Goal: Information Seeking & Learning: Check status

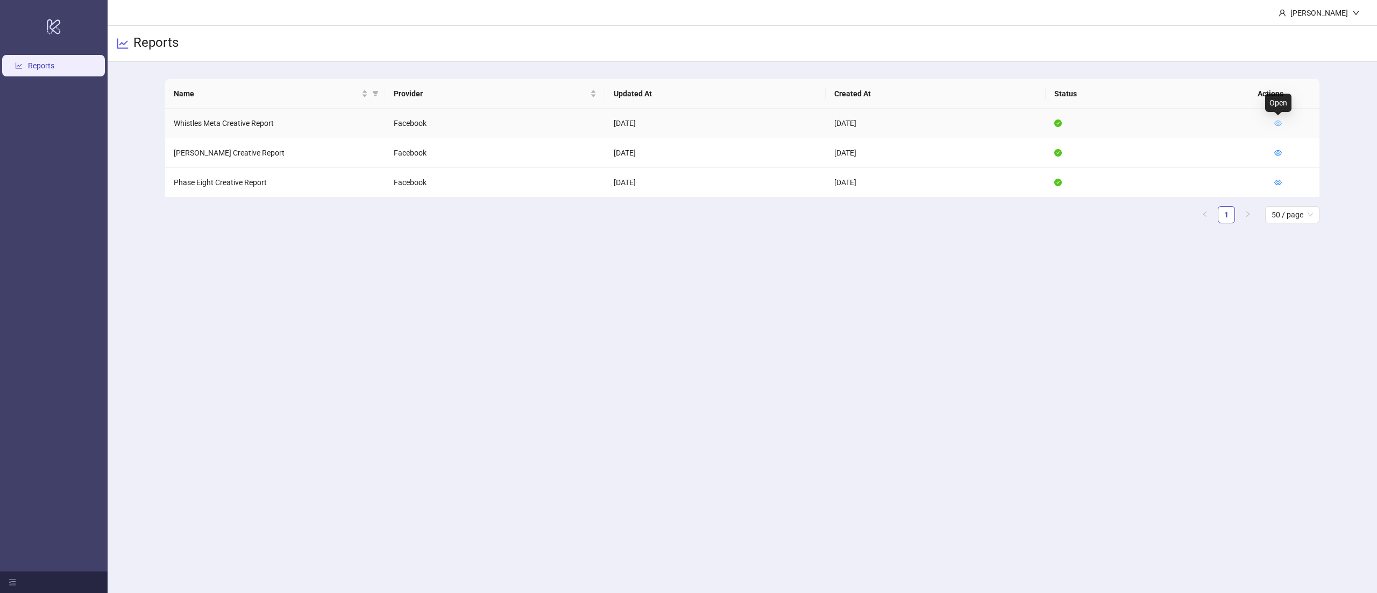
click at [1280, 120] on icon "eye" at bounding box center [1278, 122] width 8 height 5
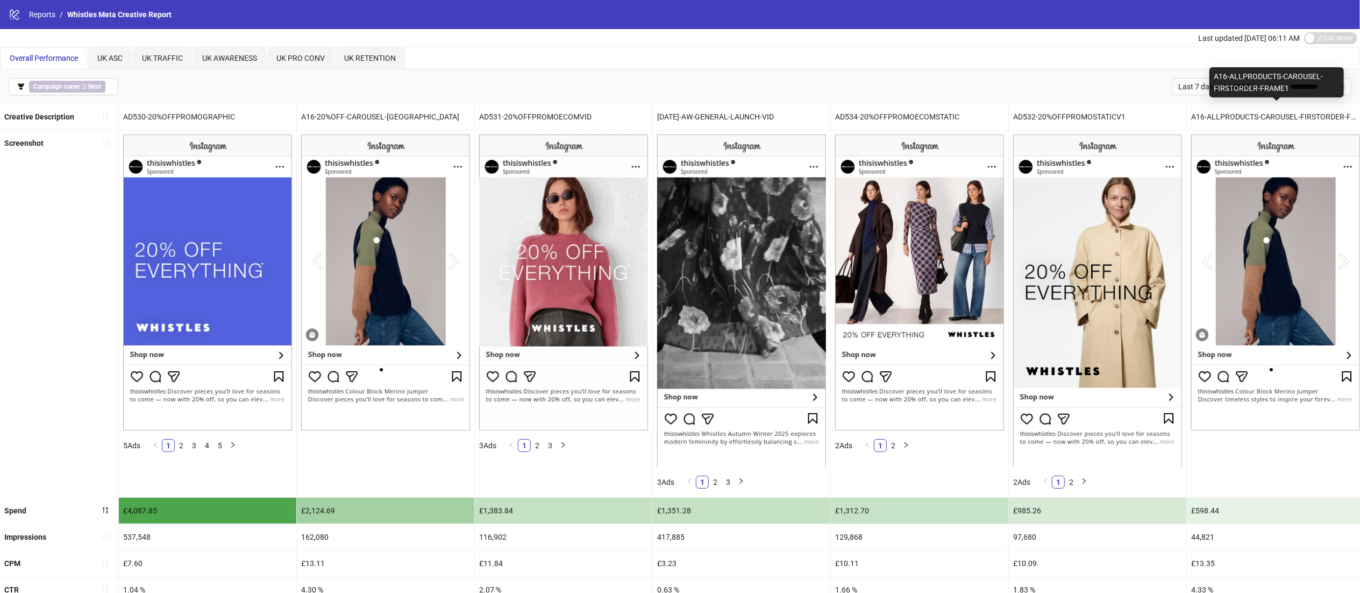
click at [1341, 85] on div "A16-ALLPRODUCTS-CAROUSEL-FIRSTORDER-FRAME1" at bounding box center [1276, 82] width 134 height 30
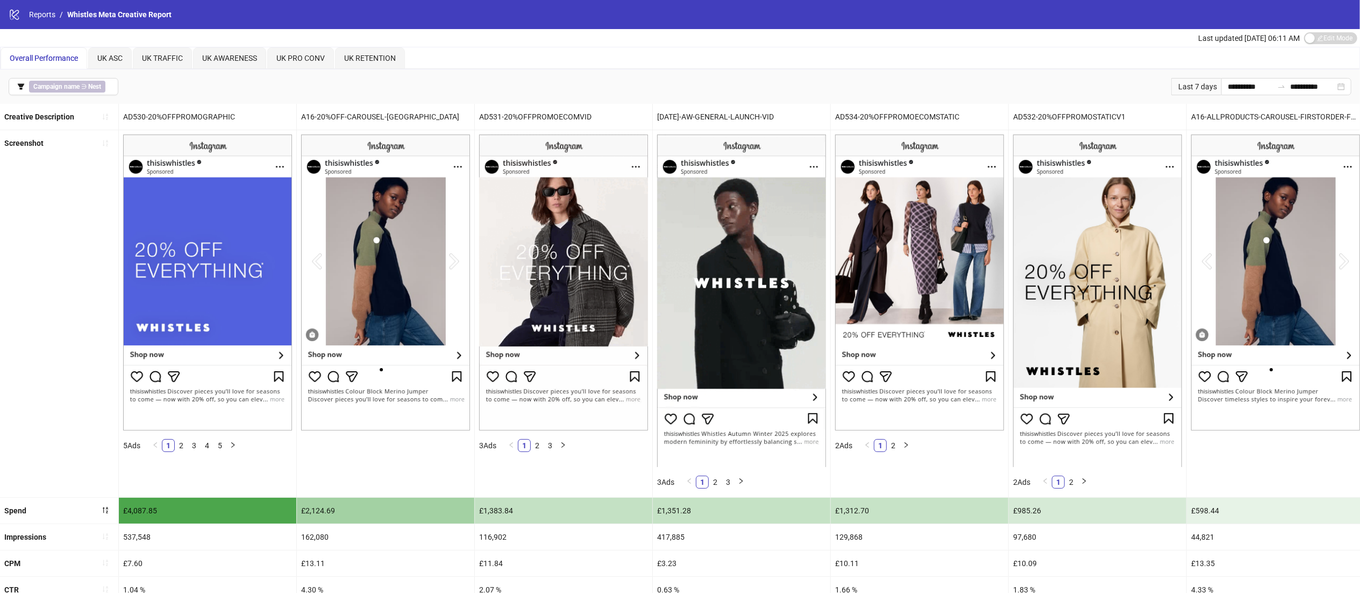
click at [1100, 40] on div "Last updated [DATE] 06:11 AM Edit Mode Edit Mode" at bounding box center [680, 38] width 1360 height 18
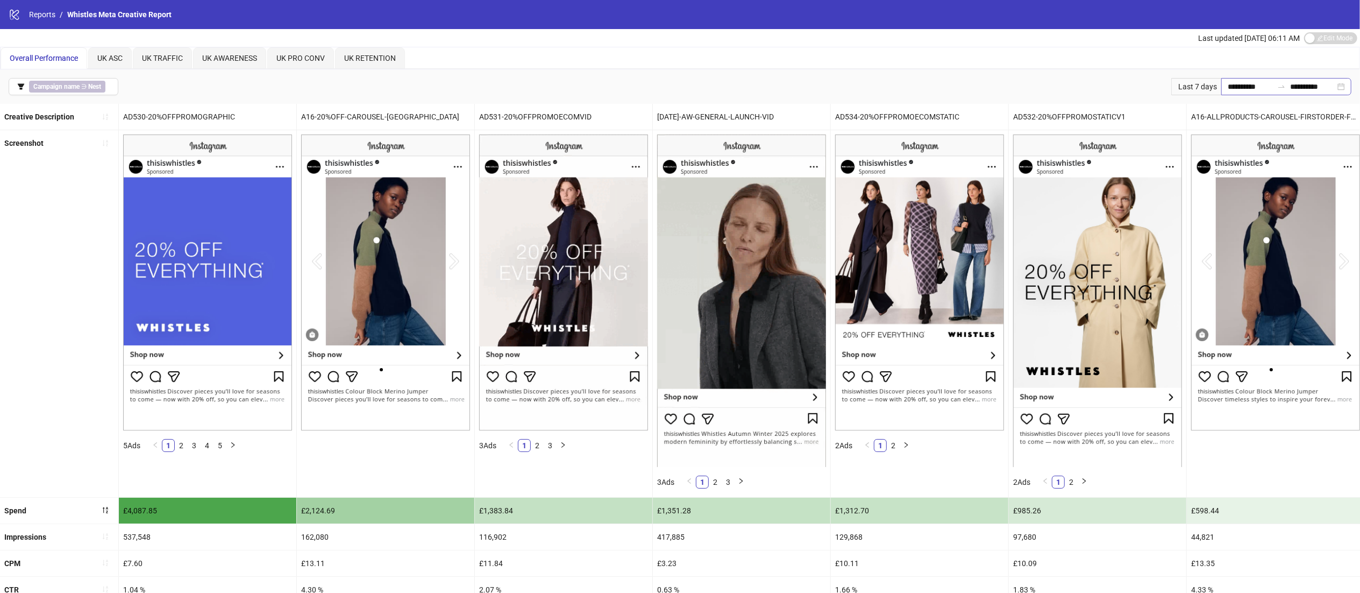
click at [1339, 82] on div "**********" at bounding box center [1286, 86] width 130 height 17
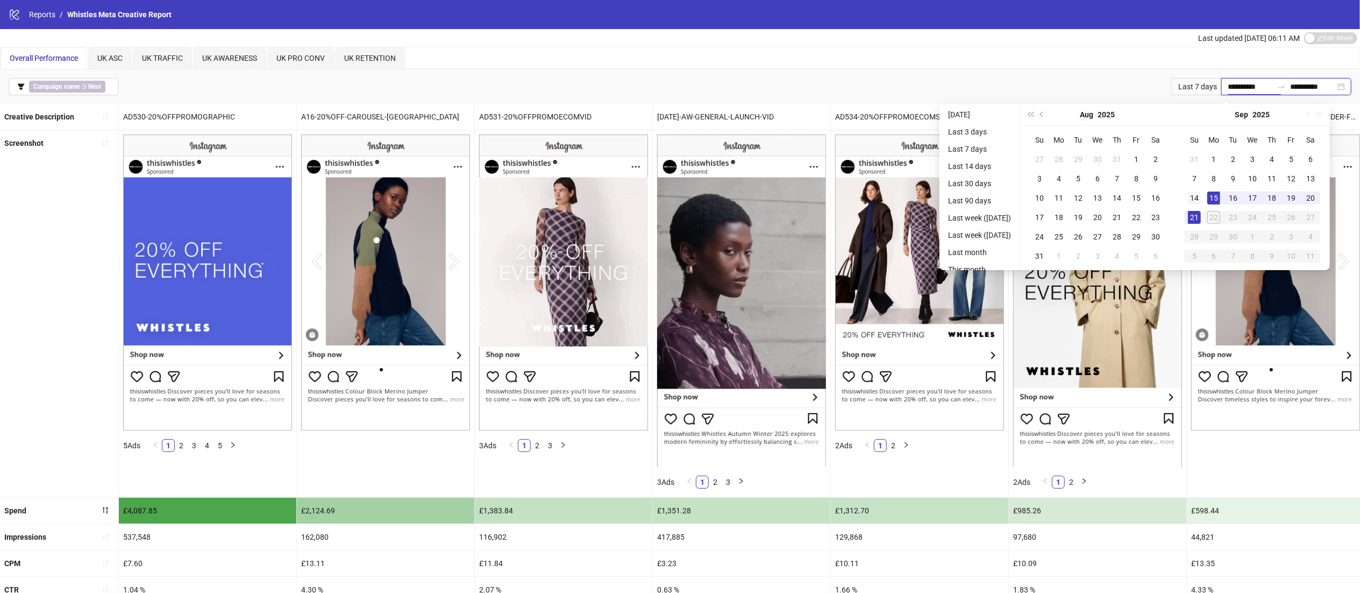
type input "**********"
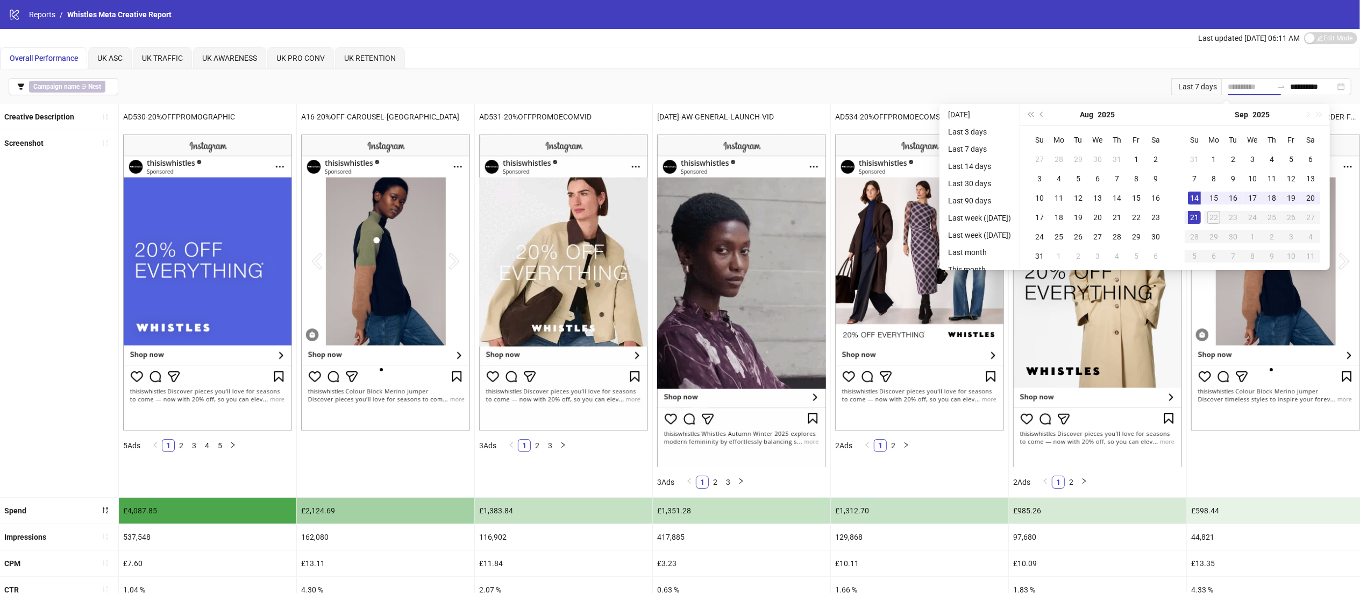
click at [1201, 199] on div "14" at bounding box center [1194, 197] width 13 height 13
type input "**********"
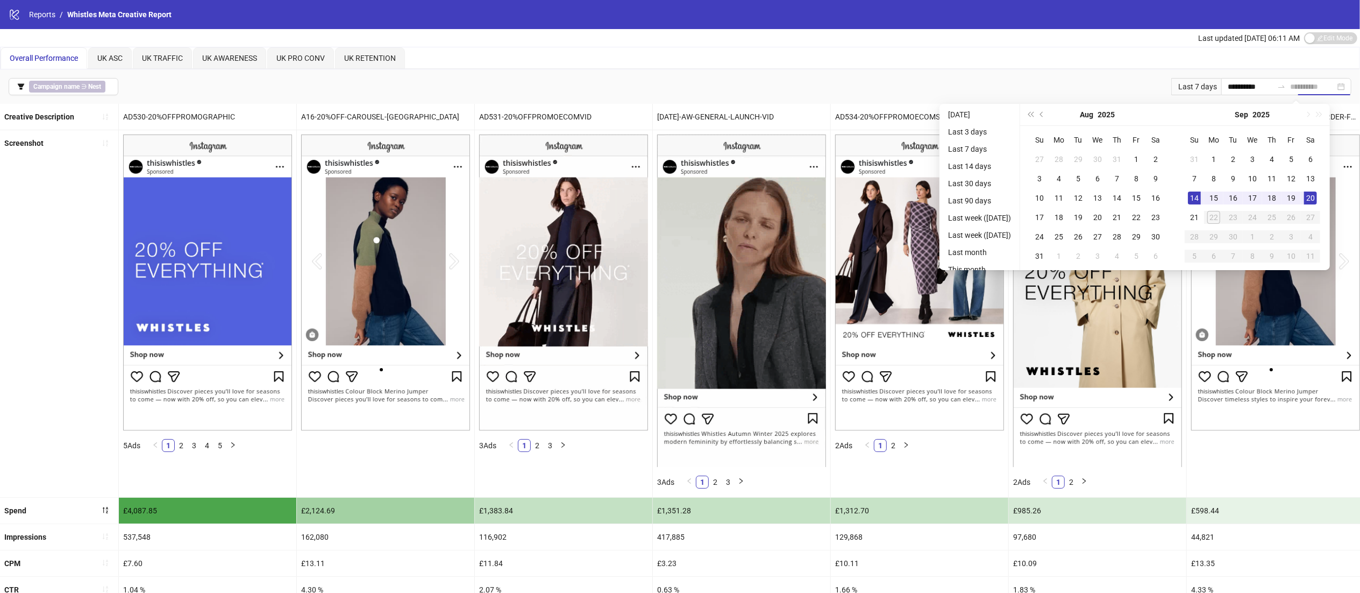
click at [1320, 196] on td "20" at bounding box center [1310, 197] width 19 height 19
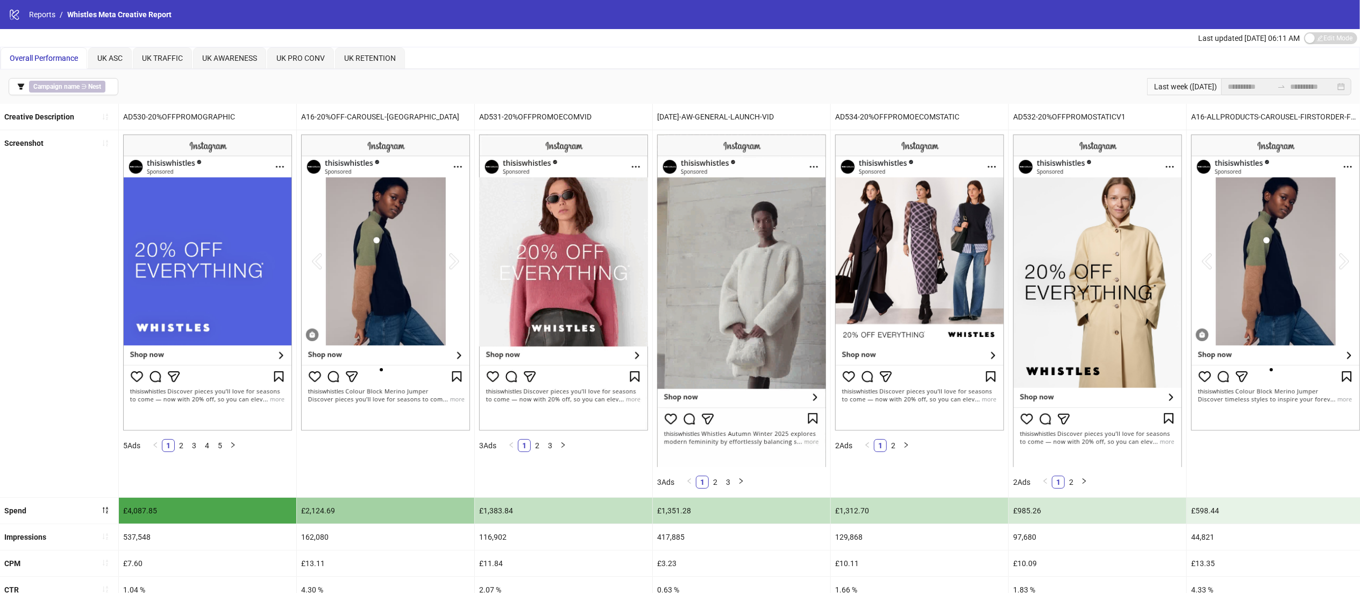
click at [722, 70] on div "**********" at bounding box center [680, 86] width 1360 height 34
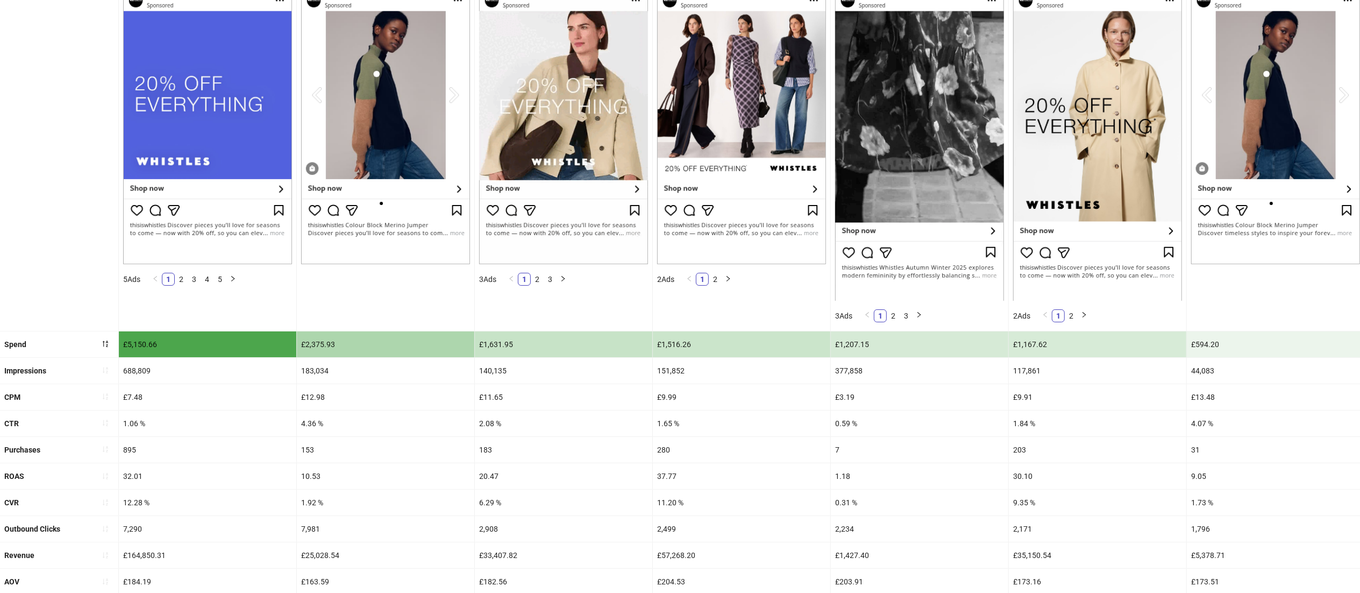
scroll to position [174, 0]
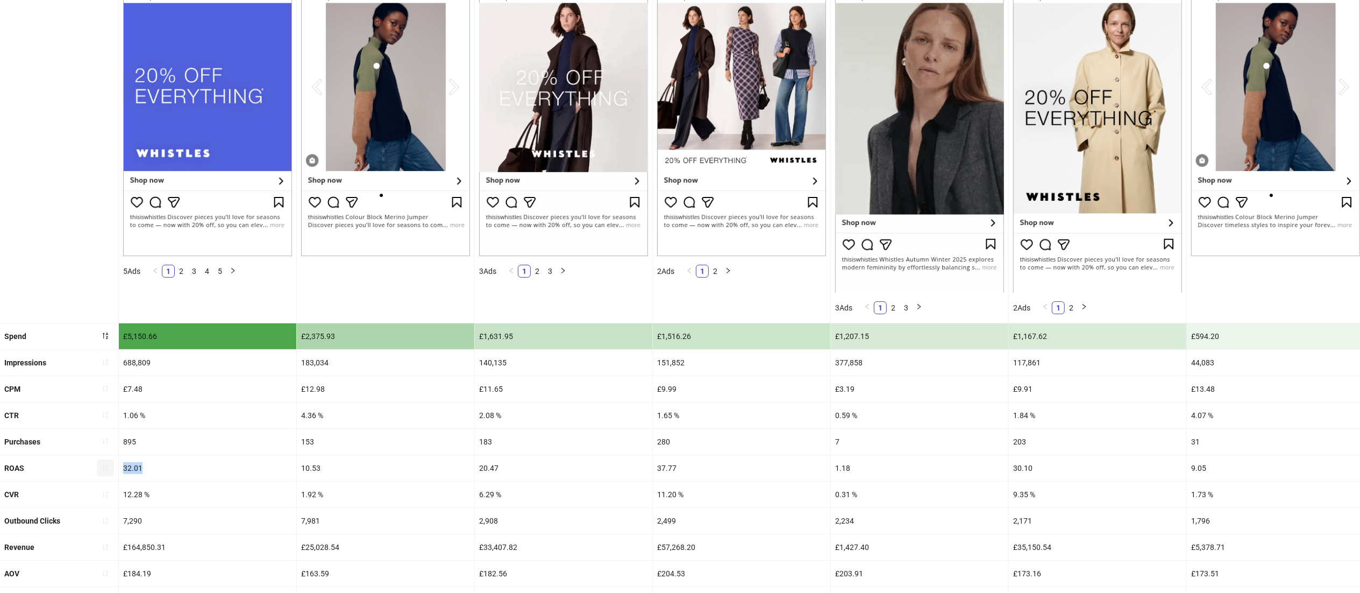
drag, startPoint x: 166, startPoint y: 464, endPoint x: 100, endPoint y: 467, distance: 66.2
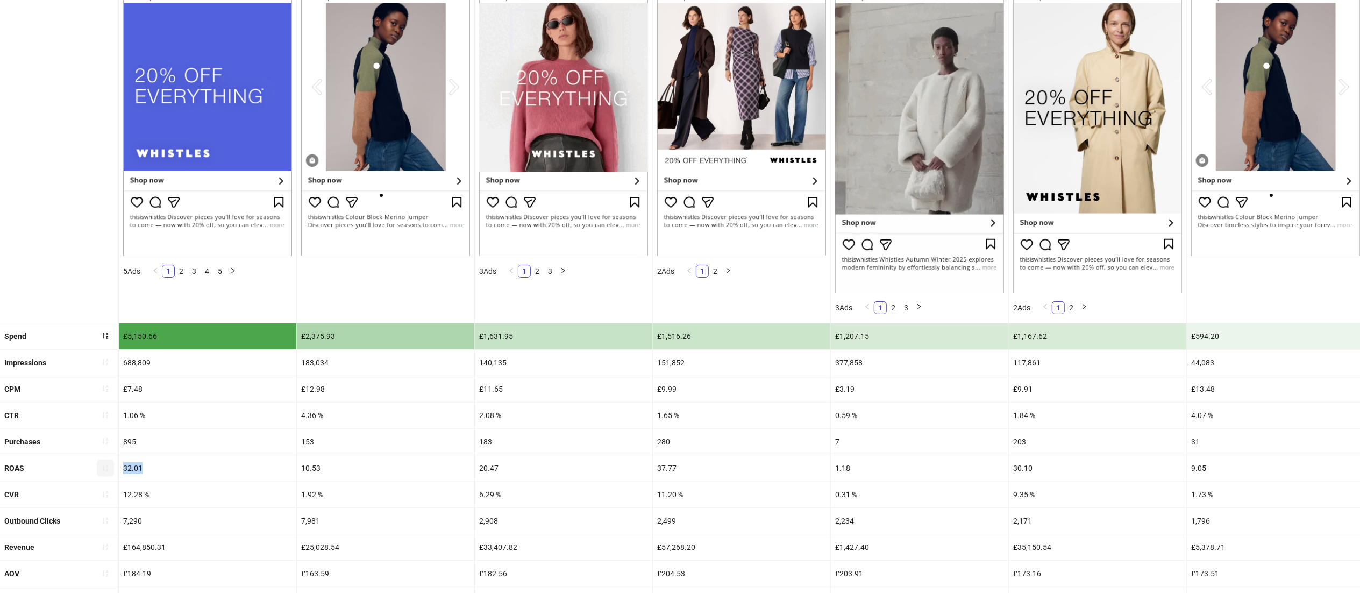
copy div "32.01"
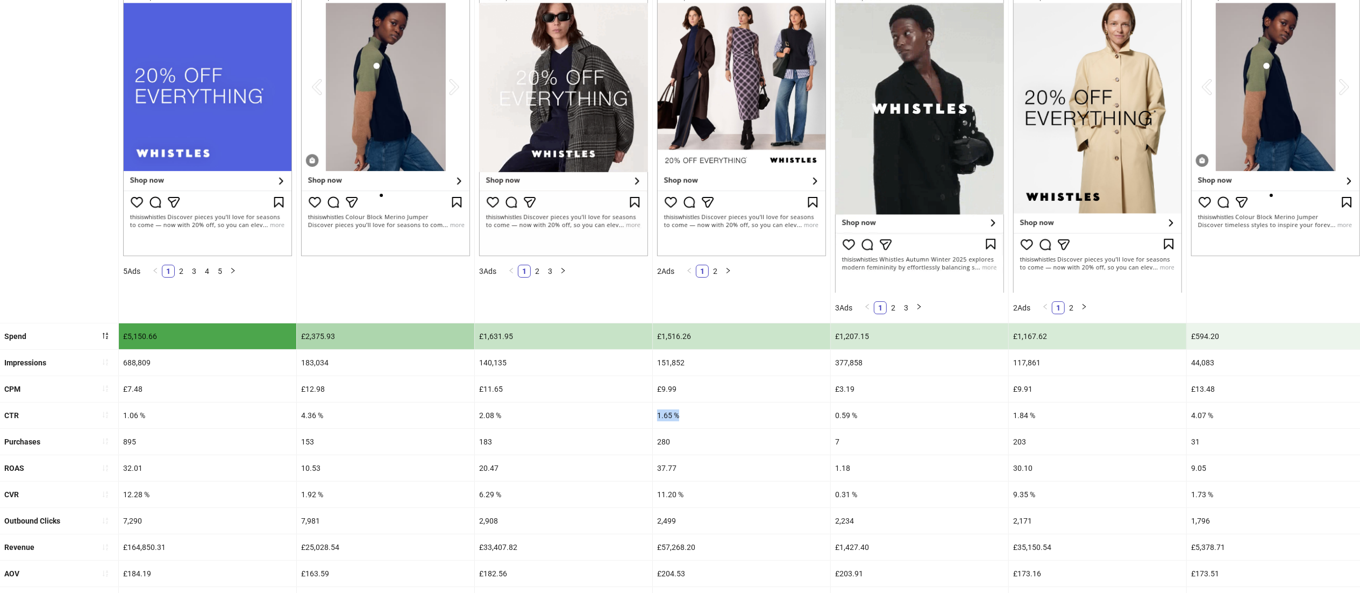
drag, startPoint x: 689, startPoint y: 417, endPoint x: 651, endPoint y: 418, distance: 38.8
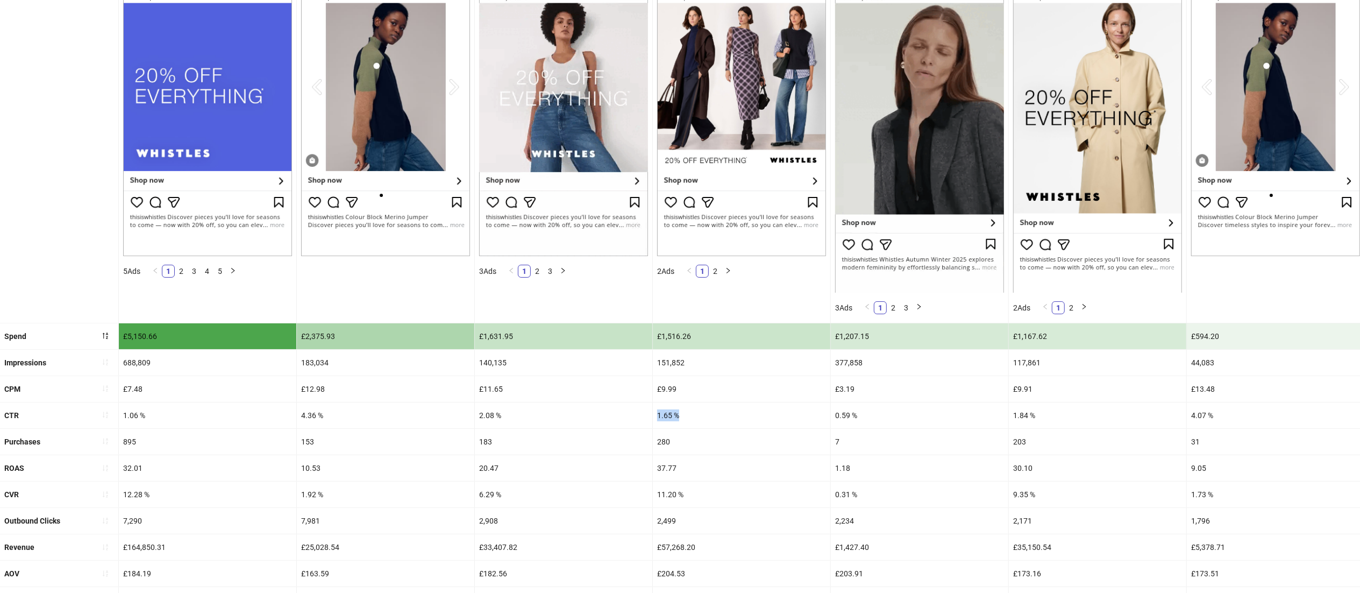
copy div "1.65 %"
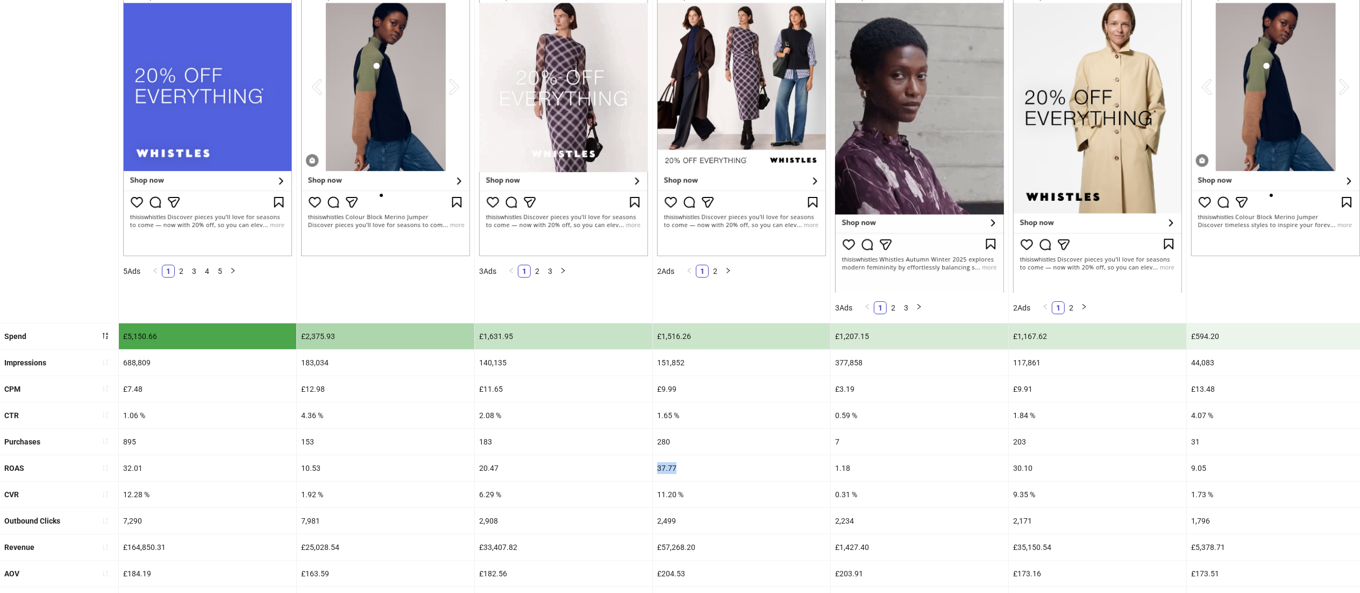
drag, startPoint x: 683, startPoint y: 466, endPoint x: 637, endPoint y: 464, distance: 45.8
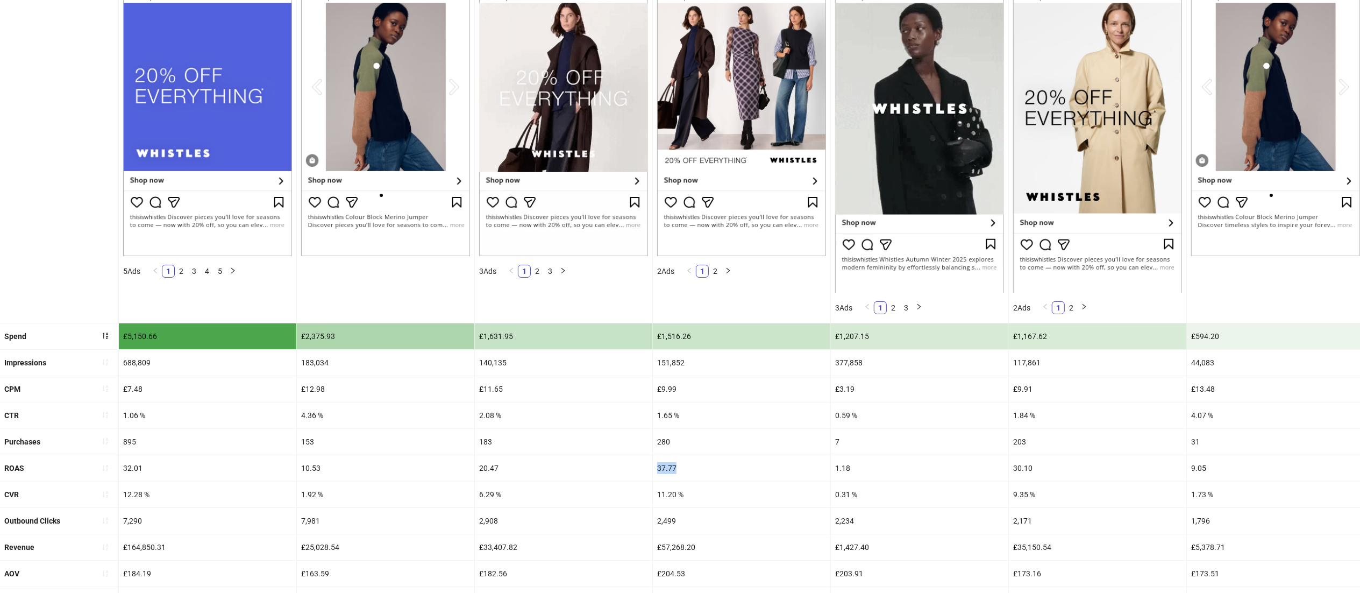
copy div "37.77"
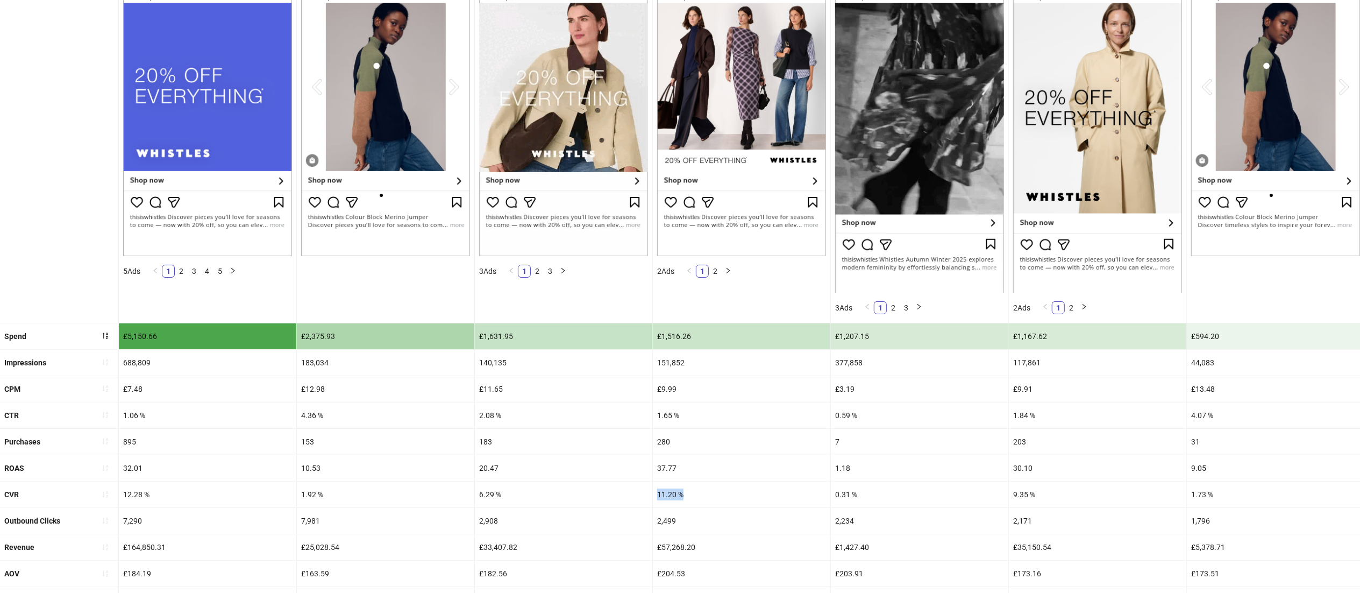
drag, startPoint x: 713, startPoint y: 494, endPoint x: 638, endPoint y: 503, distance: 75.3
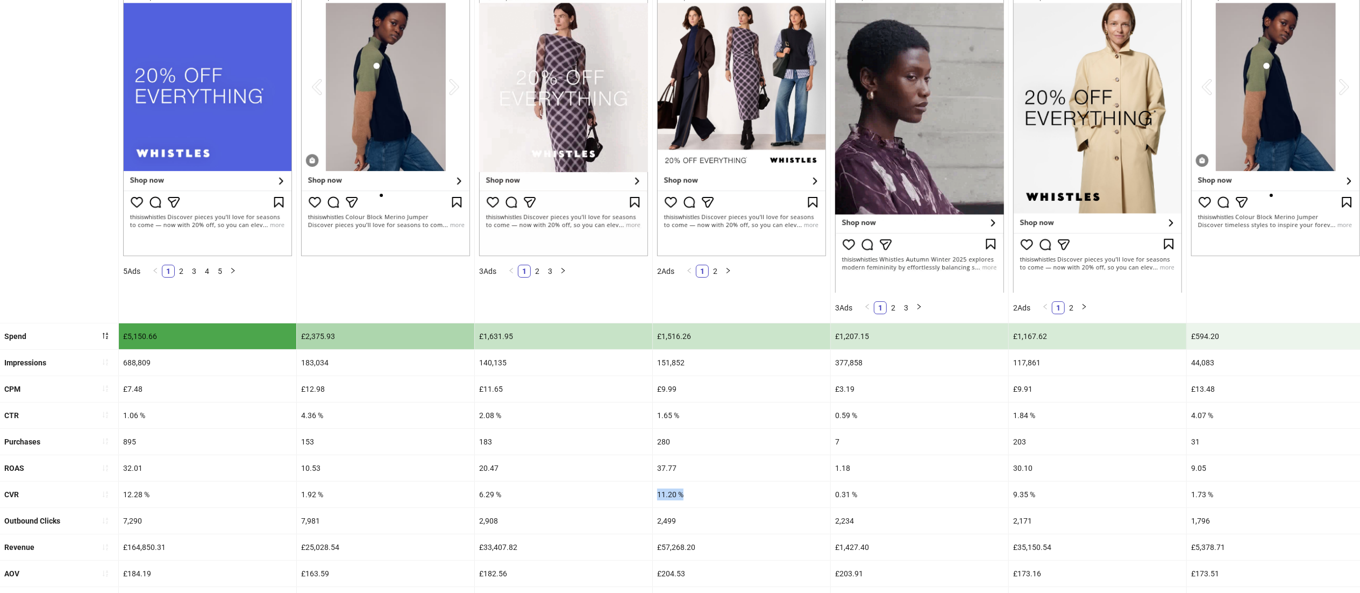
copy div "11.20 %"
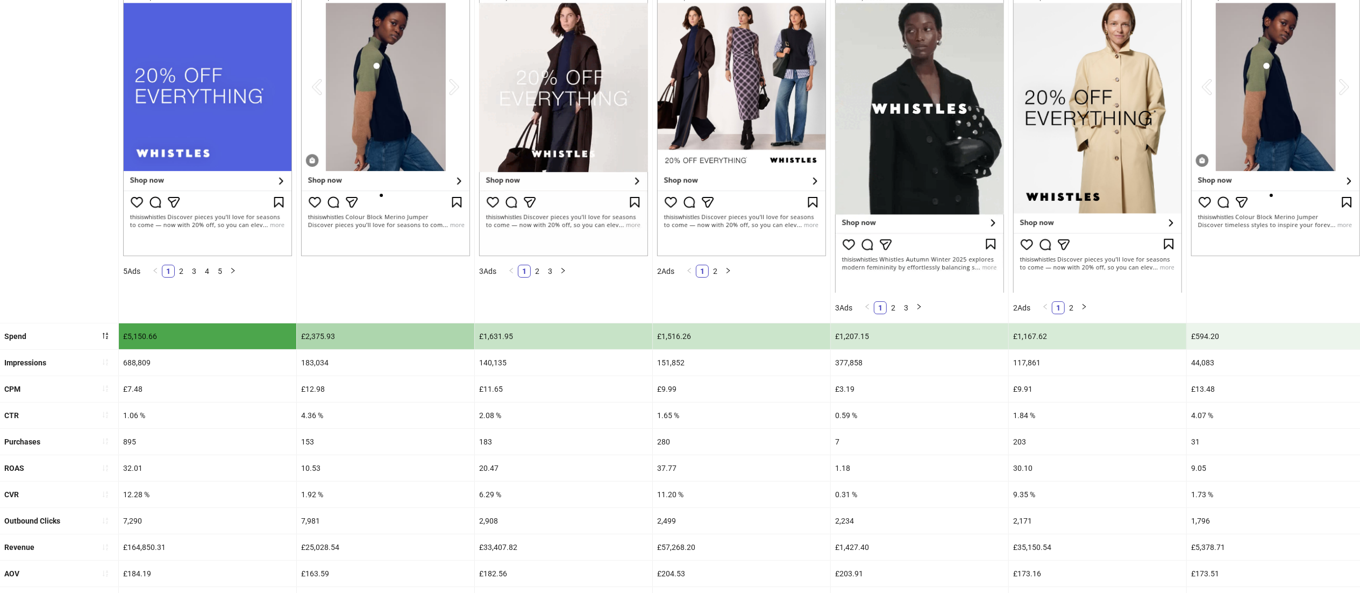
click at [793, 406] on div "1.65 %" at bounding box center [741, 415] width 177 height 26
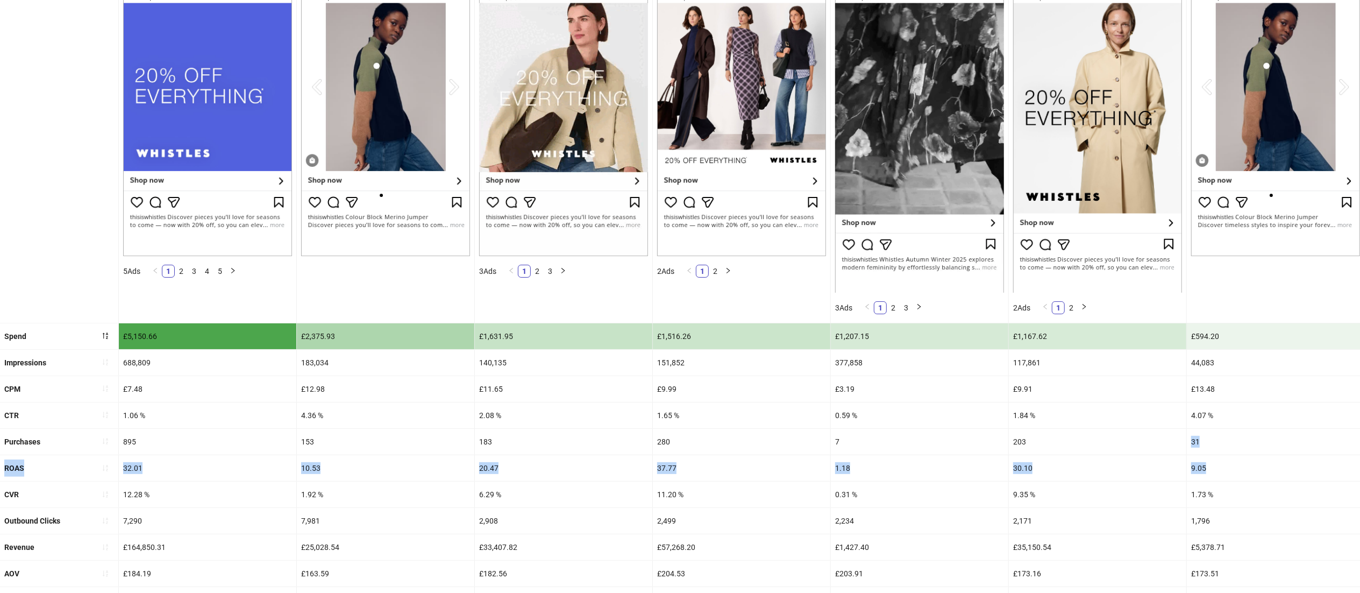
drag, startPoint x: 1082, startPoint y: 436, endPoint x: 1232, endPoint y: 457, distance: 151.0
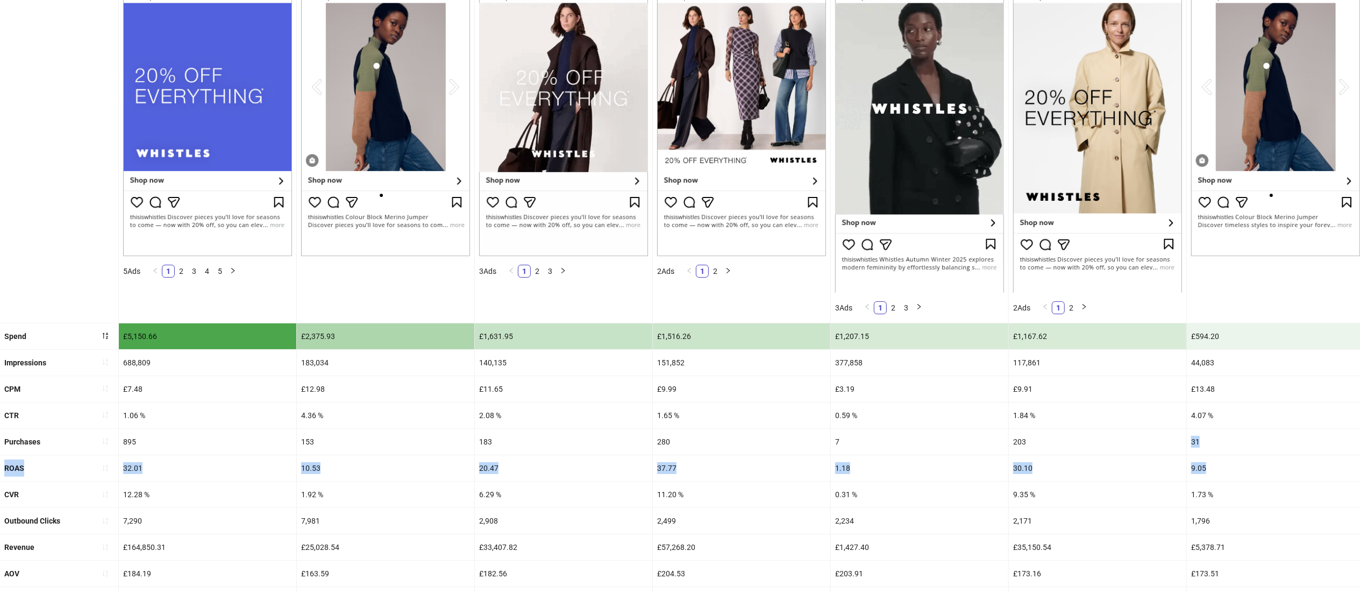
click at [1232, 457] on ul "Creative Description AD530-20%OFFPROMOGRAPHIC A16-20%OFF-CAROUSEL-UK AD531-20%O…" at bounding box center [680, 311] width 1360 height 763
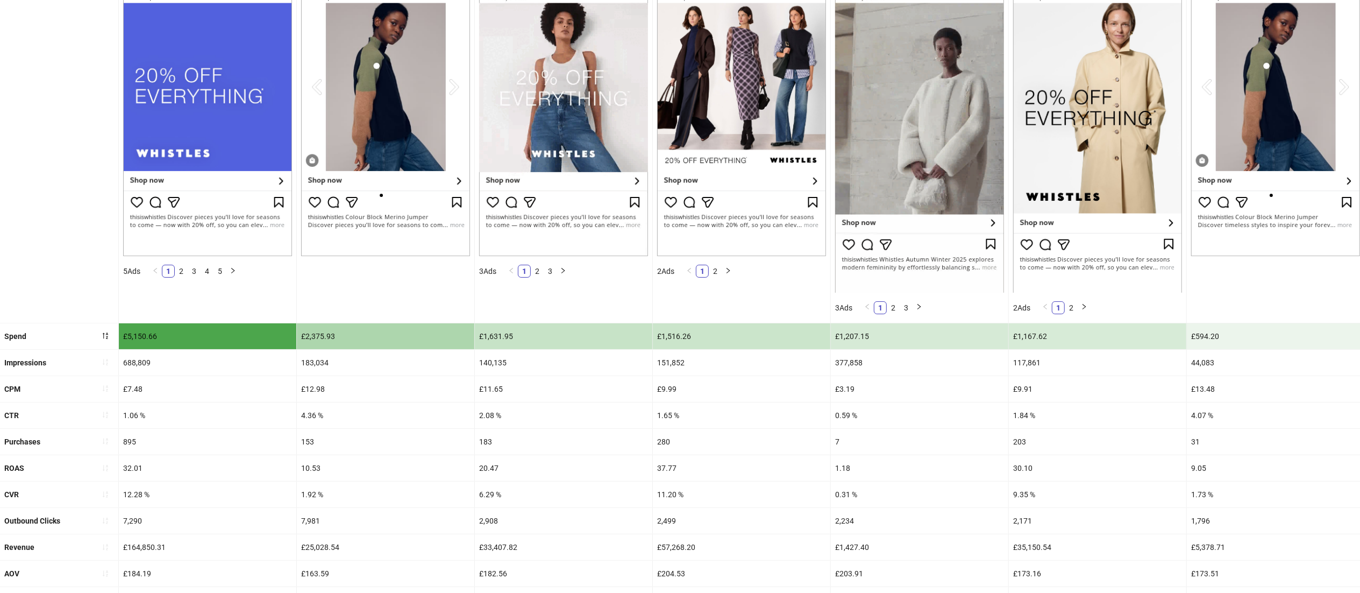
click at [1157, 421] on div "1.84 %" at bounding box center [1097, 415] width 177 height 26
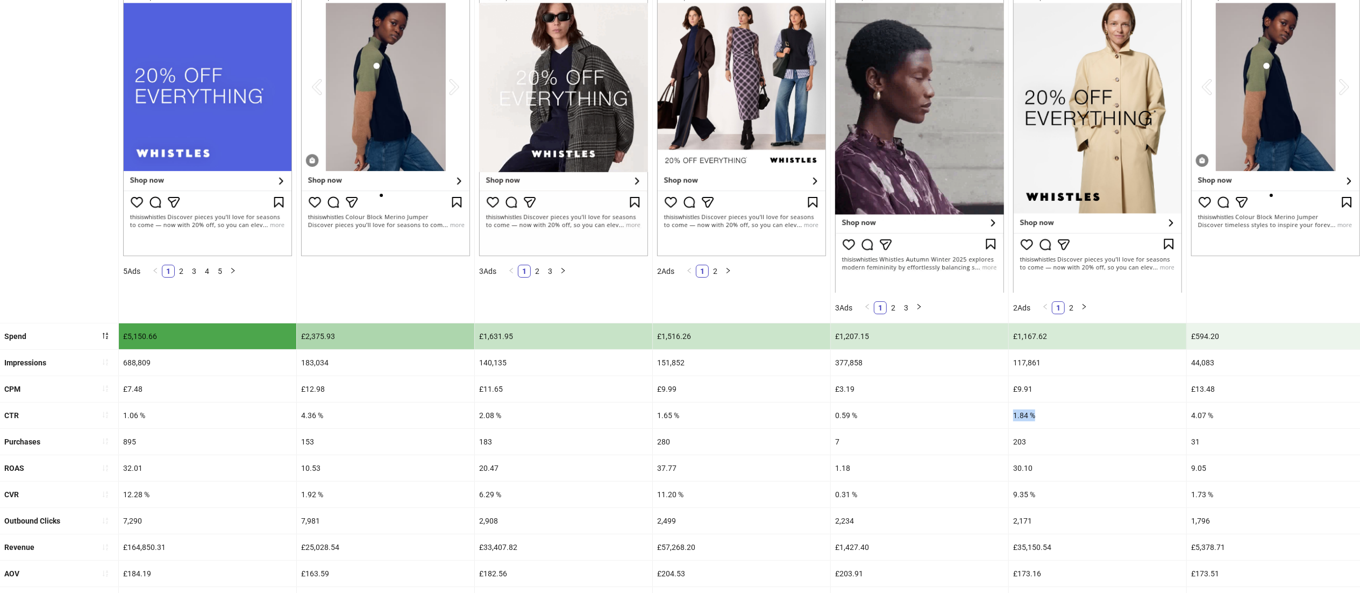
drag, startPoint x: 1047, startPoint y: 416, endPoint x: 1009, endPoint y: 415, distance: 37.7
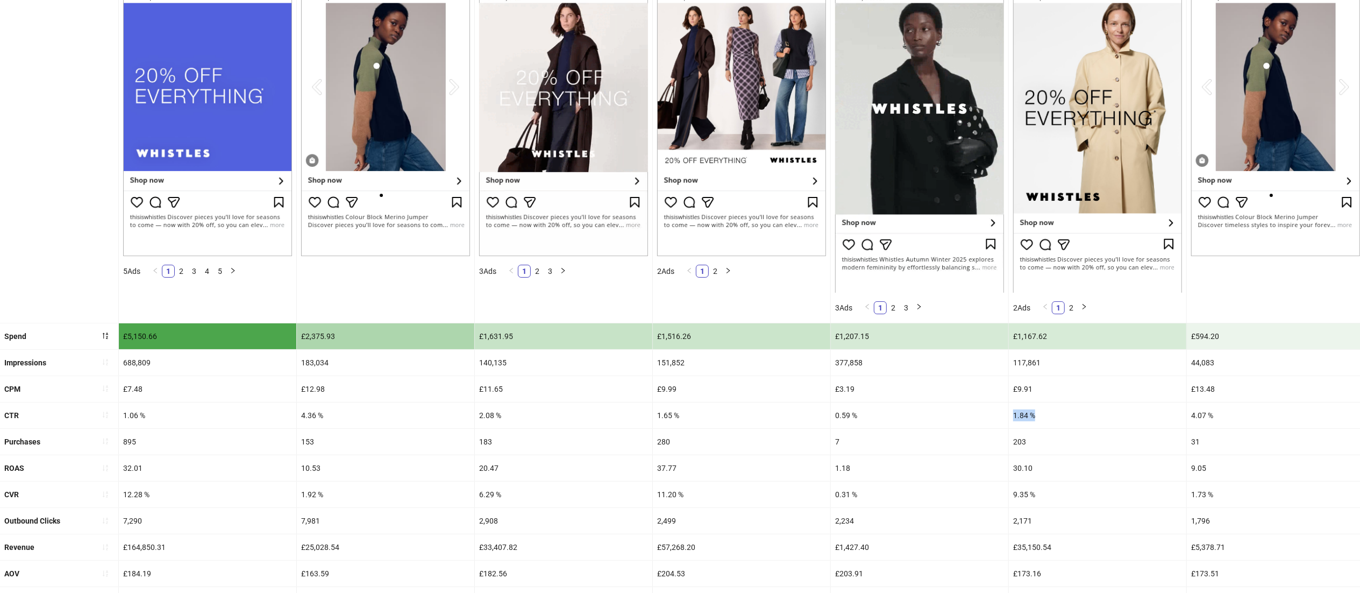
copy div "1.84 %"
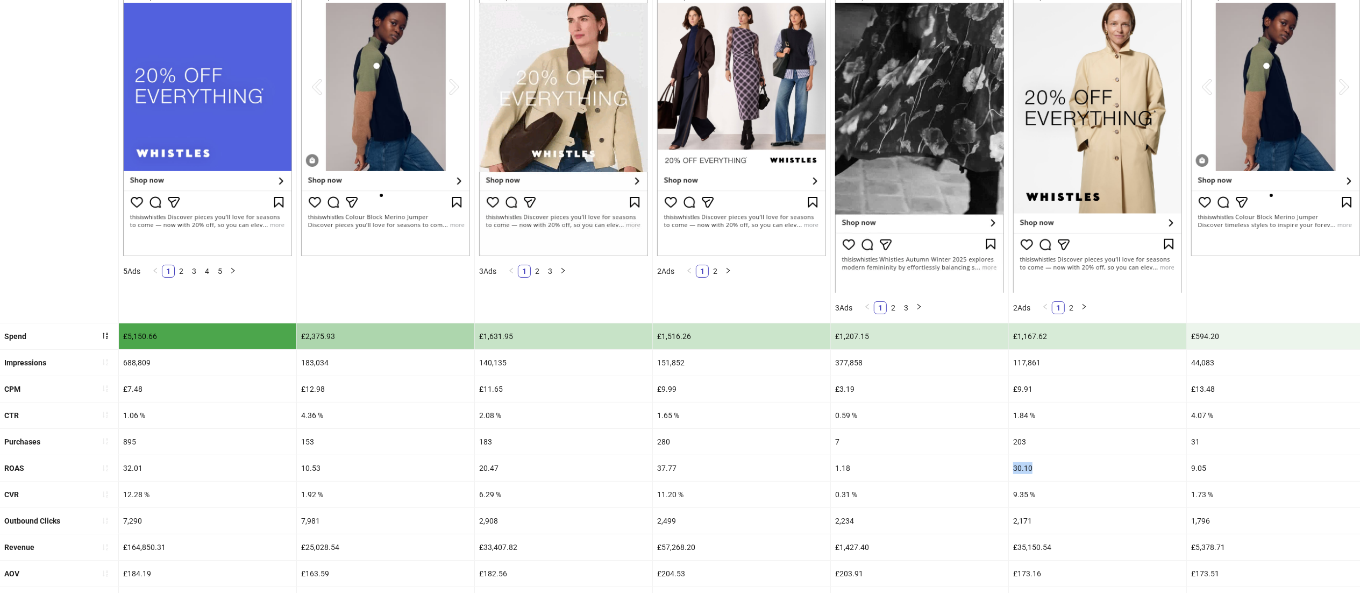
drag, startPoint x: 1057, startPoint y: 473, endPoint x: 985, endPoint y: 471, distance: 72.1
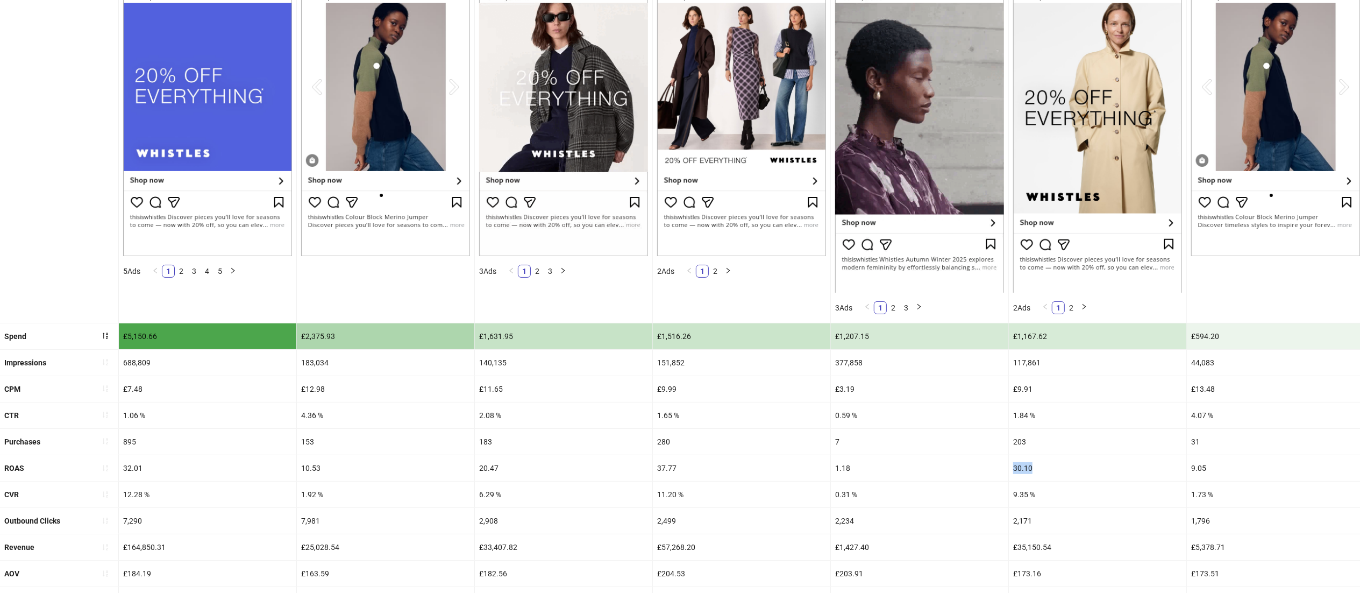
copy div "30.10"
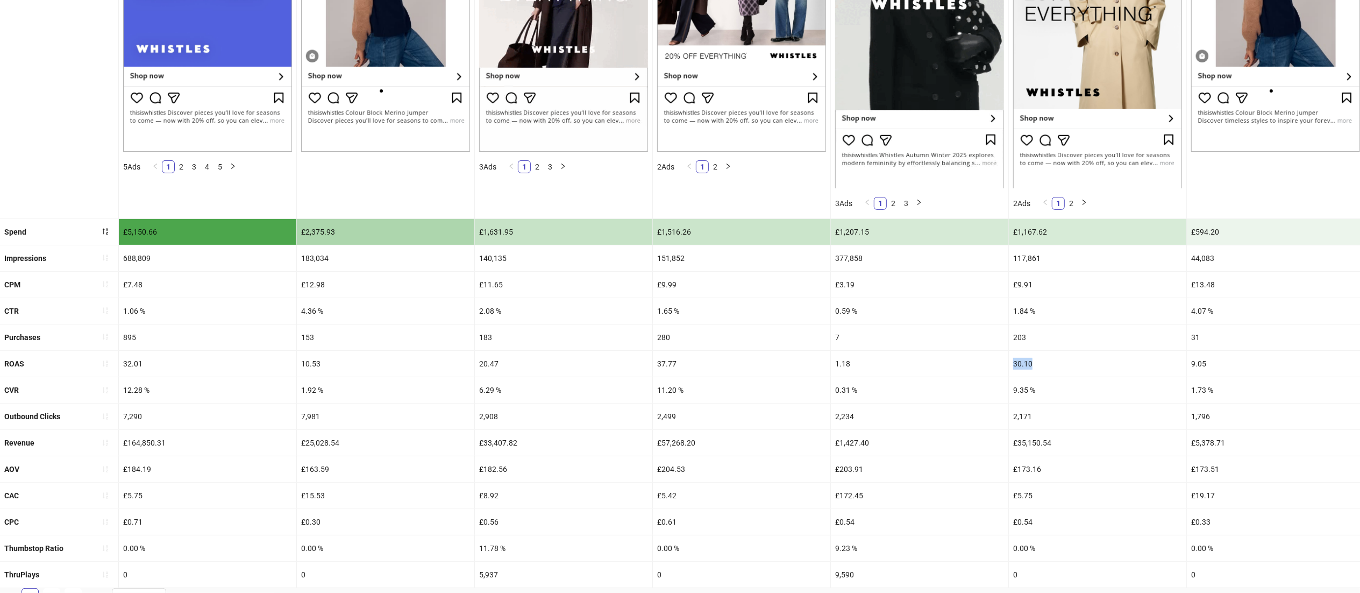
scroll to position [289, 0]
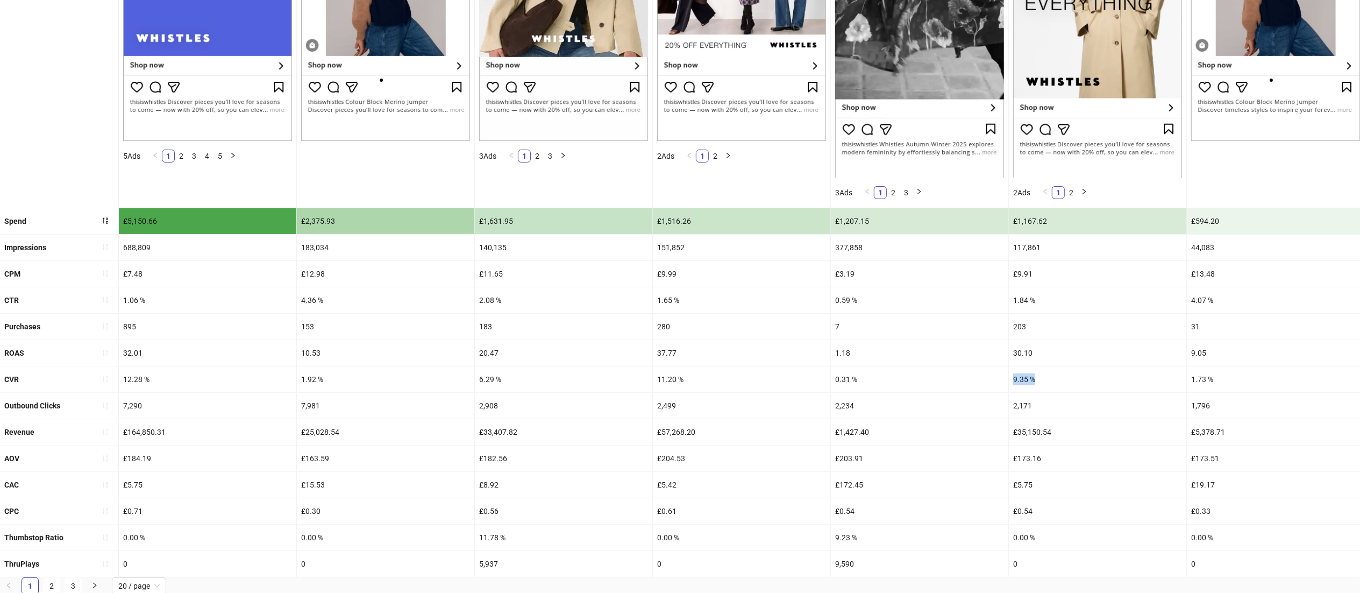
drag, startPoint x: 1038, startPoint y: 380, endPoint x: 994, endPoint y: 375, distance: 43.8
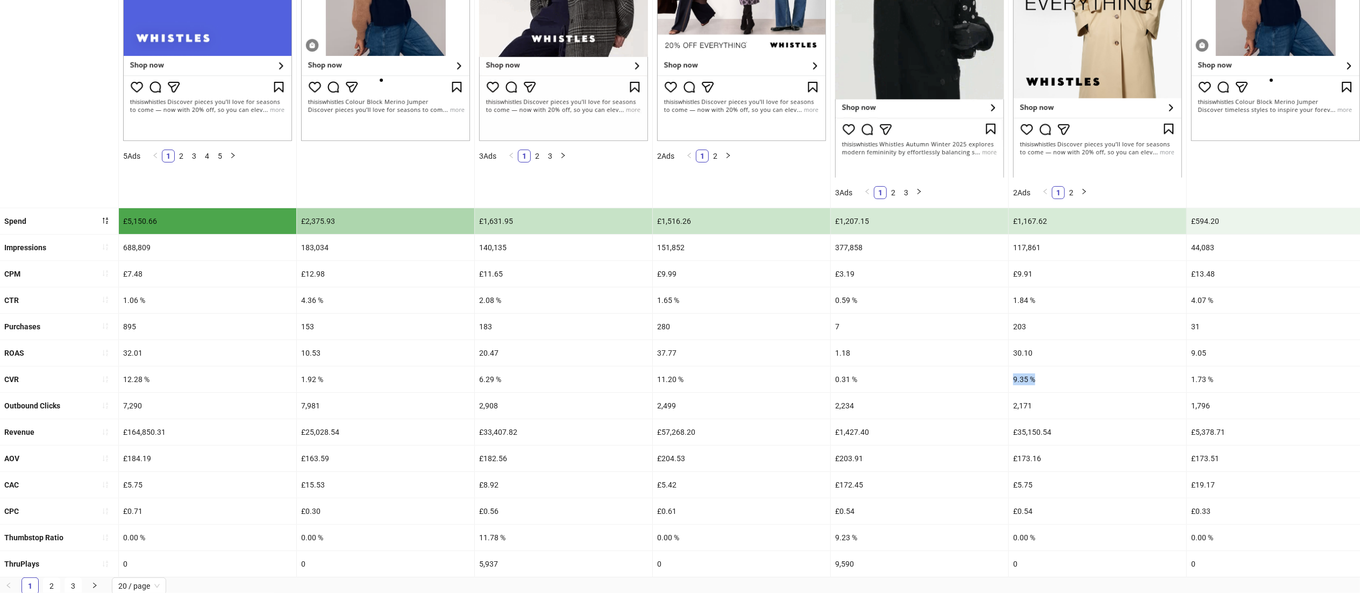
copy div "9.35 %"
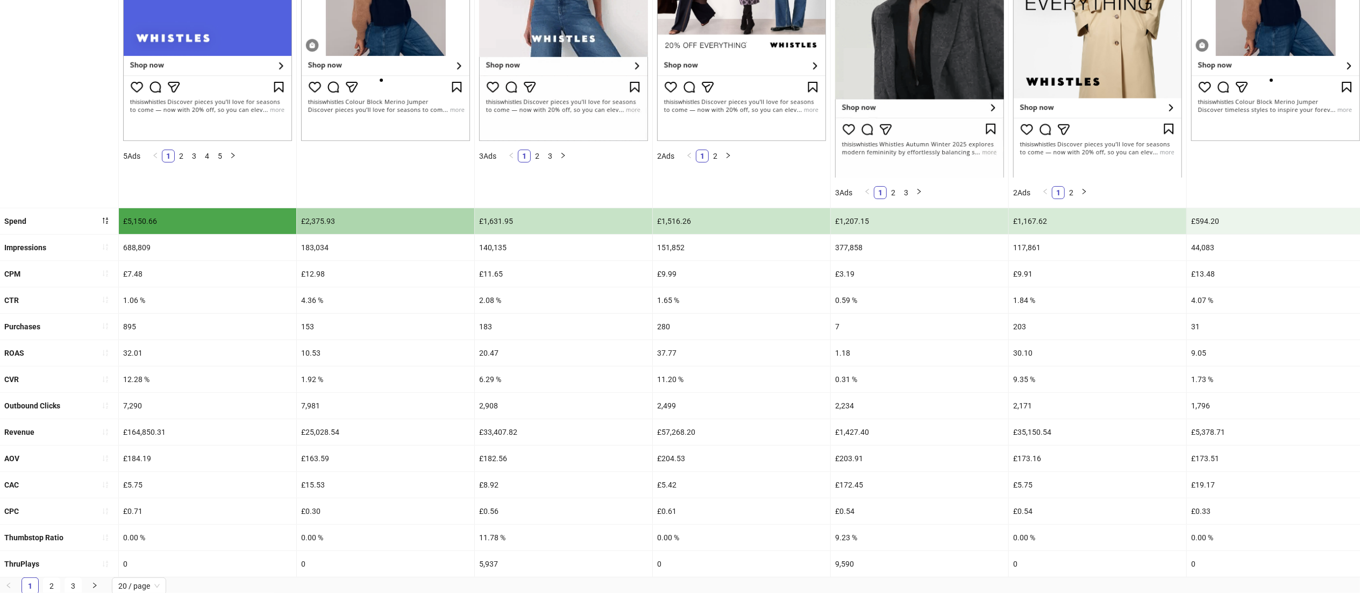
click at [912, 359] on div "1.18" at bounding box center [919, 353] width 177 height 26
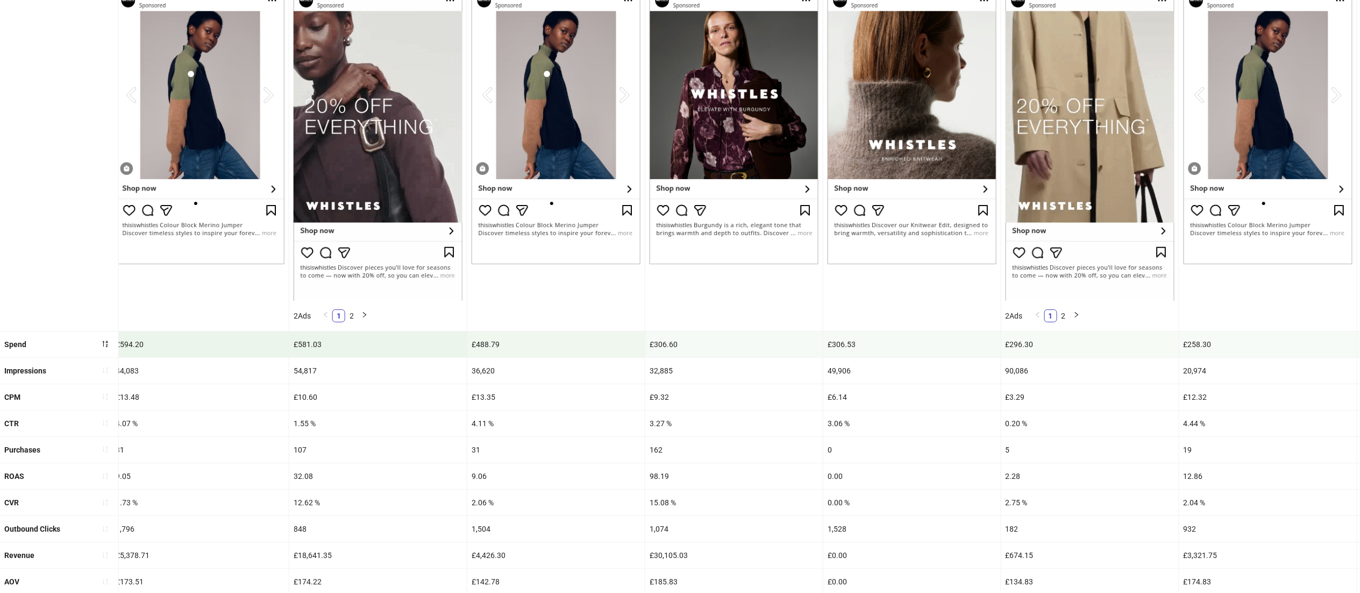
scroll to position [174, 0]
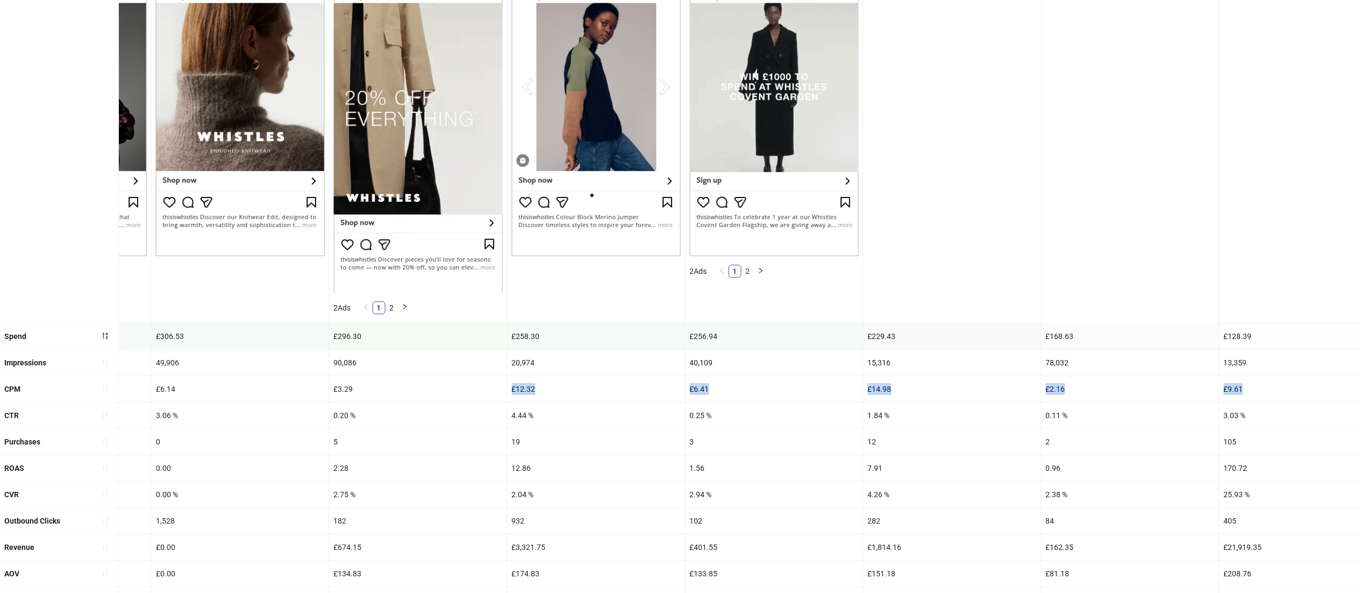
drag, startPoint x: 1186, startPoint y: 384, endPoint x: 1376, endPoint y: 395, distance: 190.1
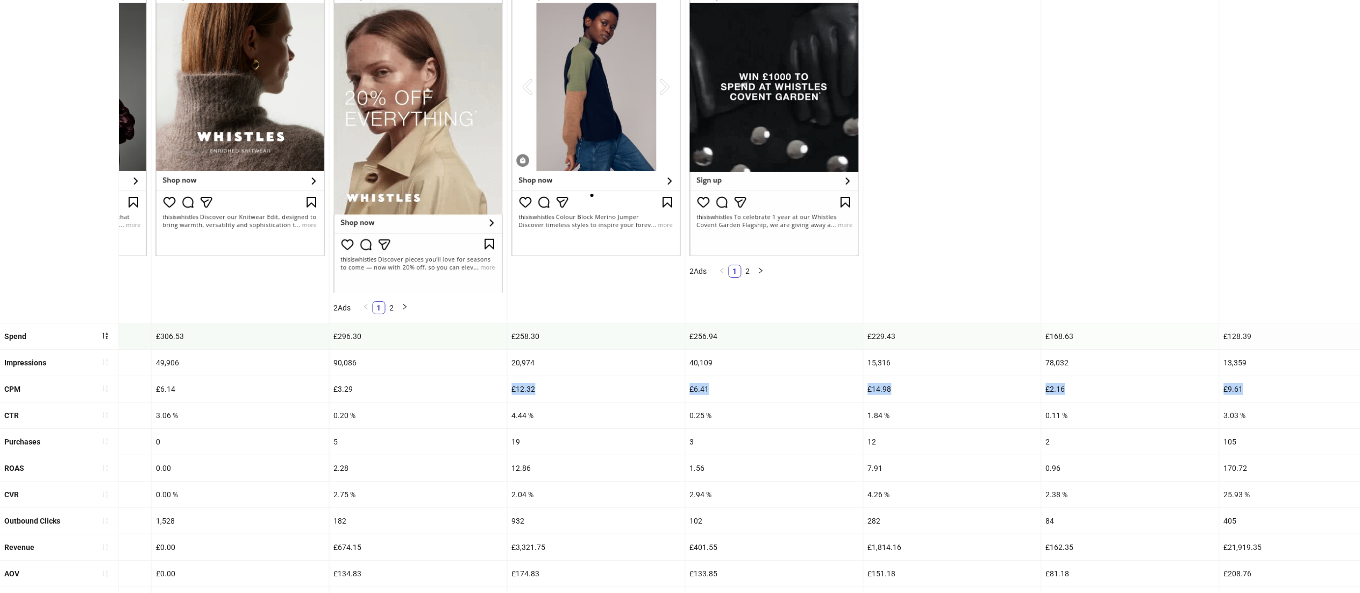
click at [1360, 395] on html "**********" at bounding box center [680, 122] width 1360 height 593
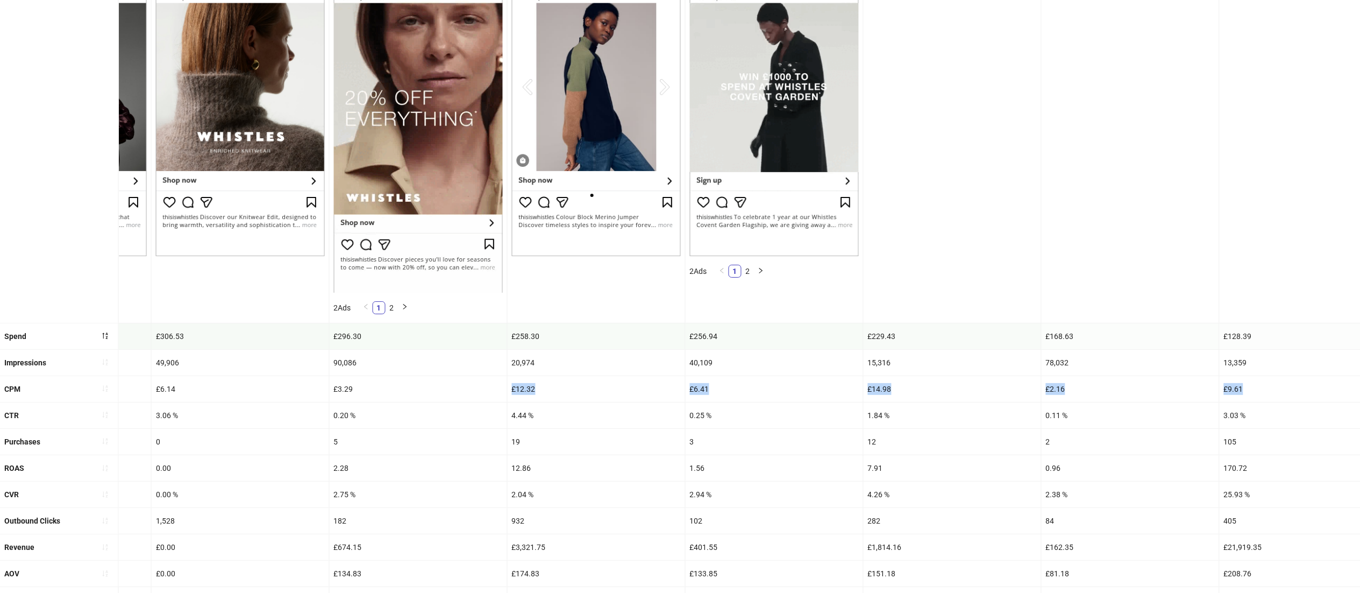
scroll to position [0, 1778]
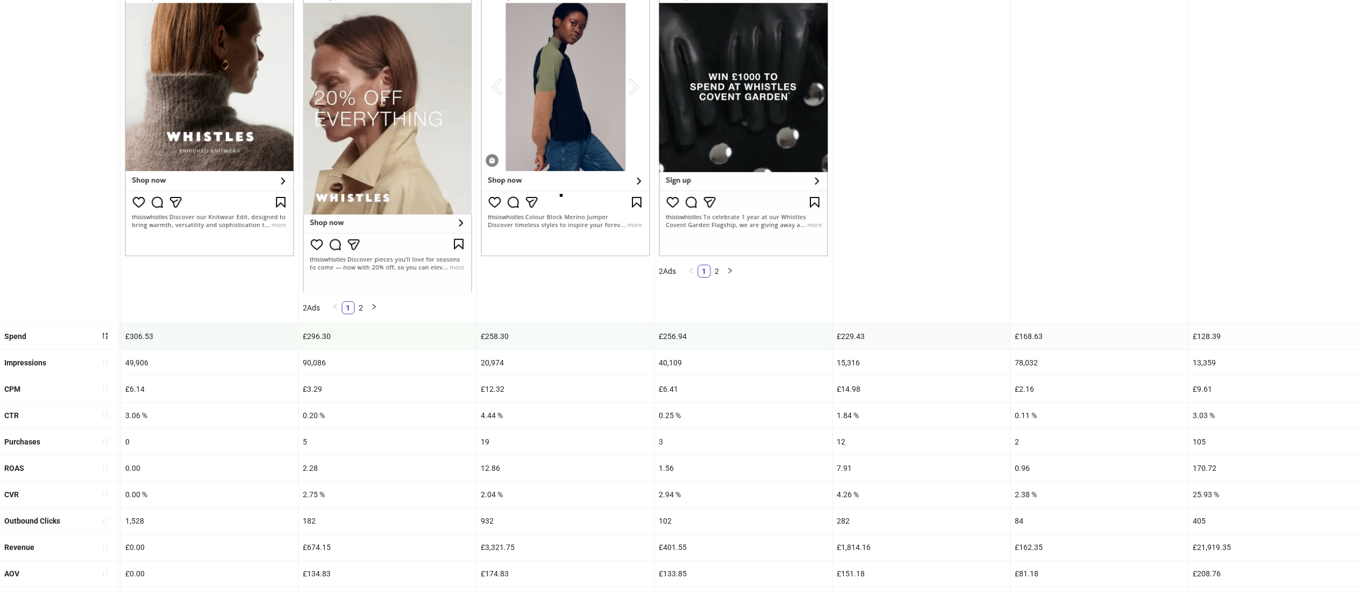
click at [1014, 414] on div "0.11 %" at bounding box center [1099, 415] width 177 height 26
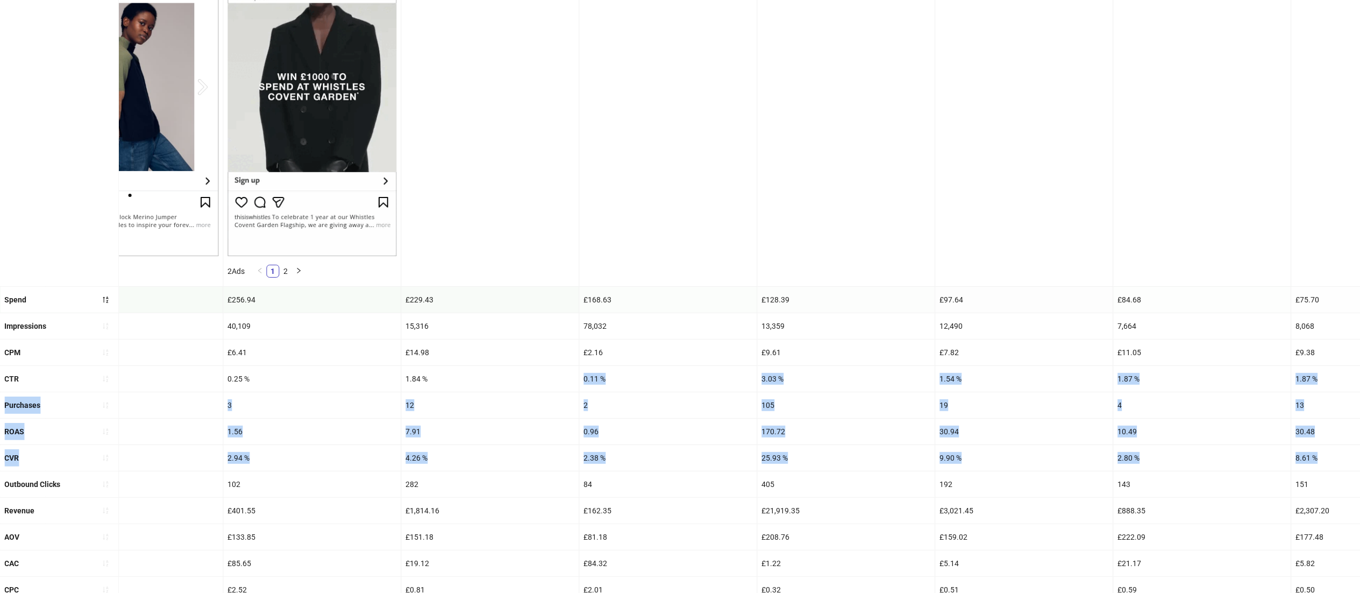
scroll to position [0, 2322]
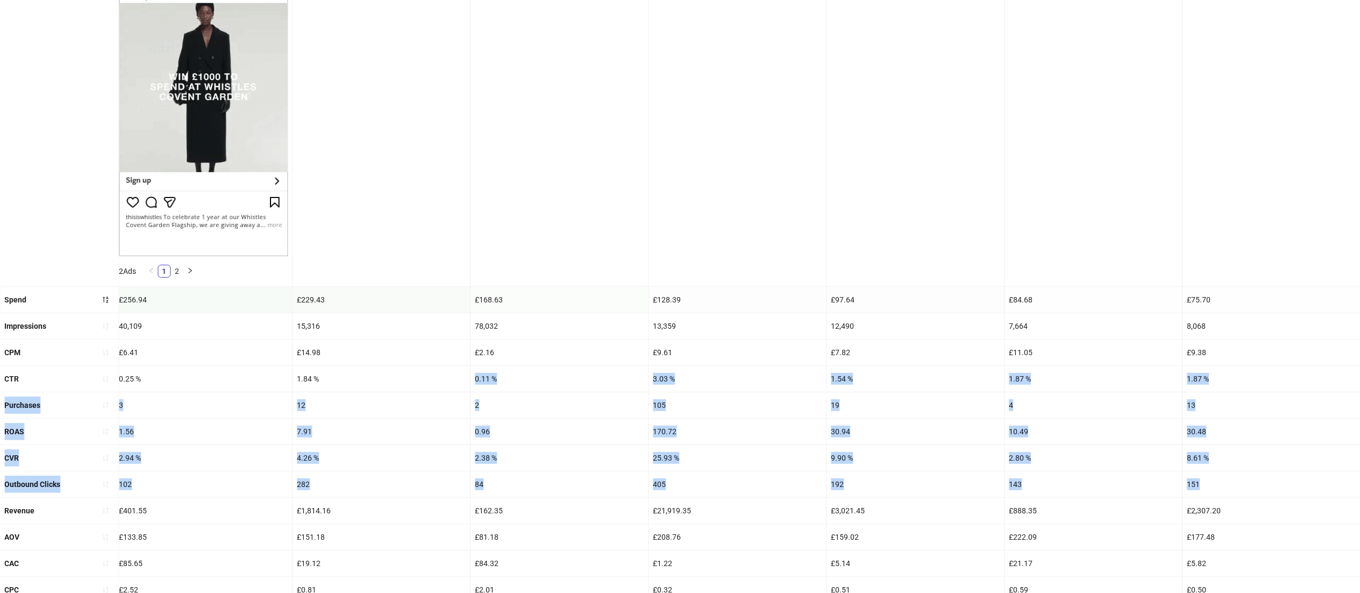
drag, startPoint x: 998, startPoint y: 415, endPoint x: 1376, endPoint y: 490, distance: 385.0
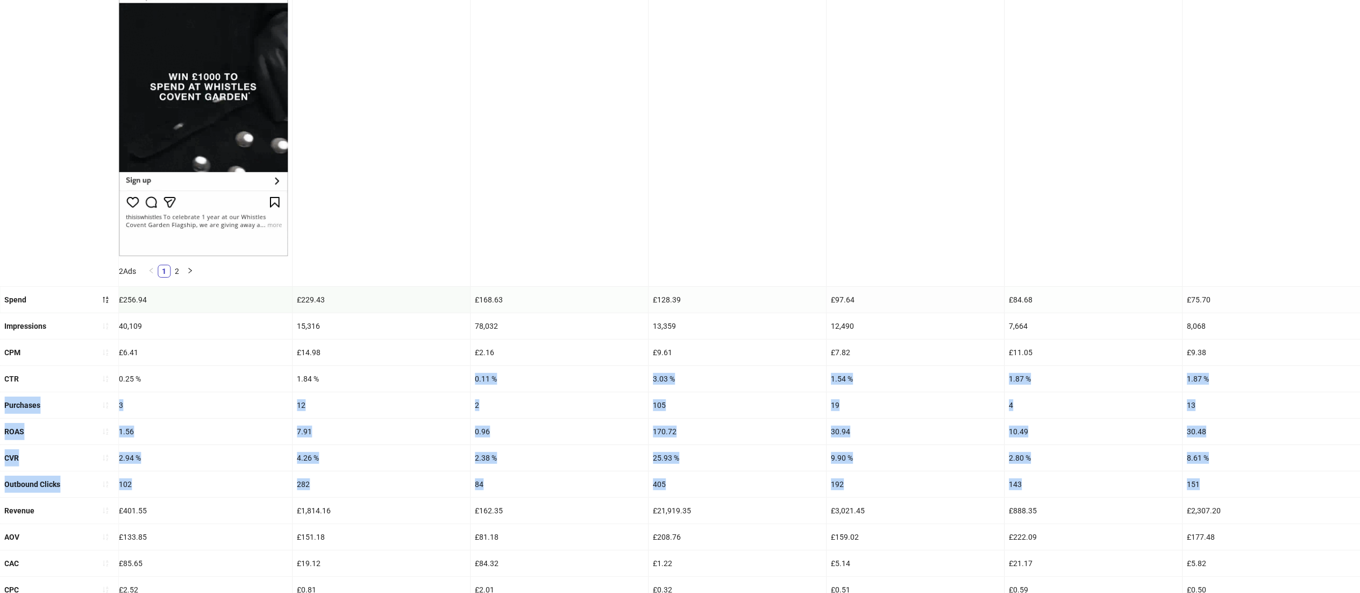
click at [1360, 418] on html "**********" at bounding box center [680, 122] width 1360 height 593
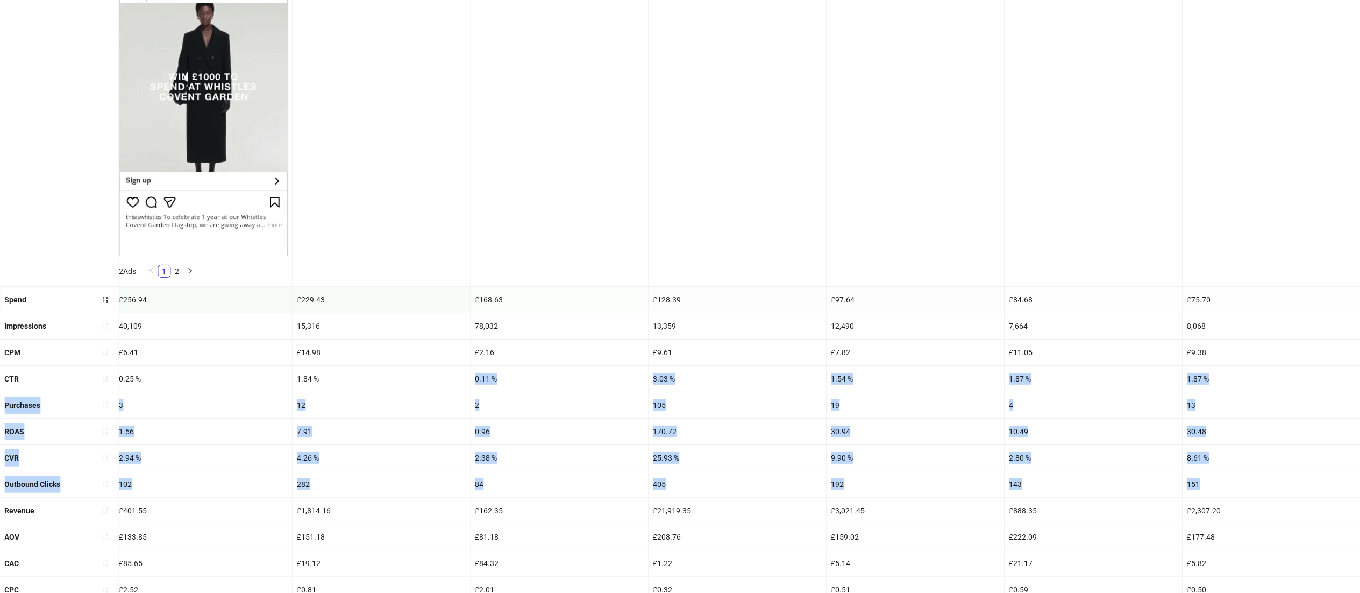
click at [1080, 444] on div "10.49" at bounding box center [1093, 431] width 177 height 26
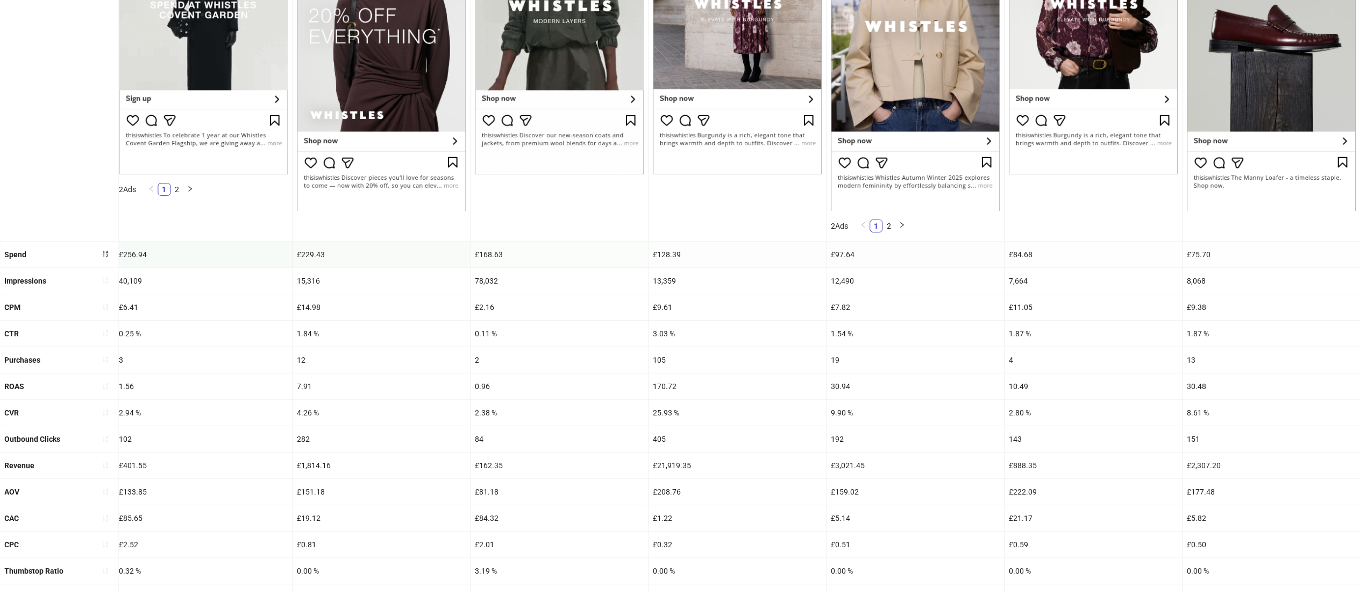
scroll to position [310, 0]
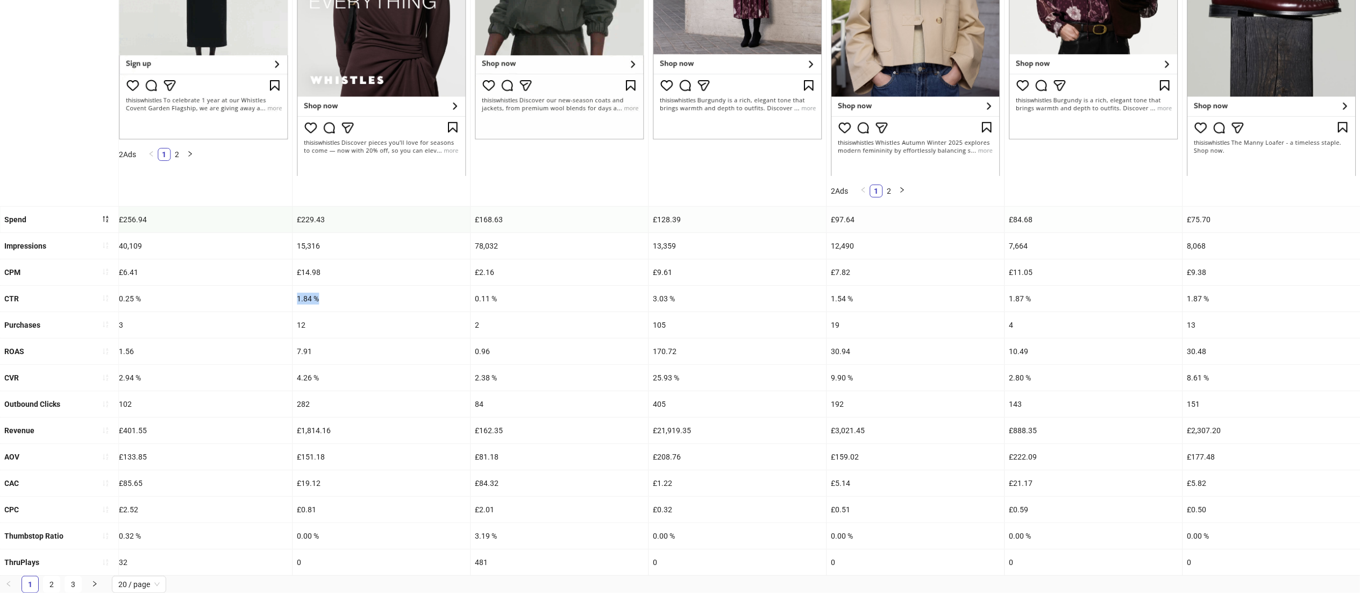
drag, startPoint x: 329, startPoint y: 277, endPoint x: 265, endPoint y: 280, distance: 64.1
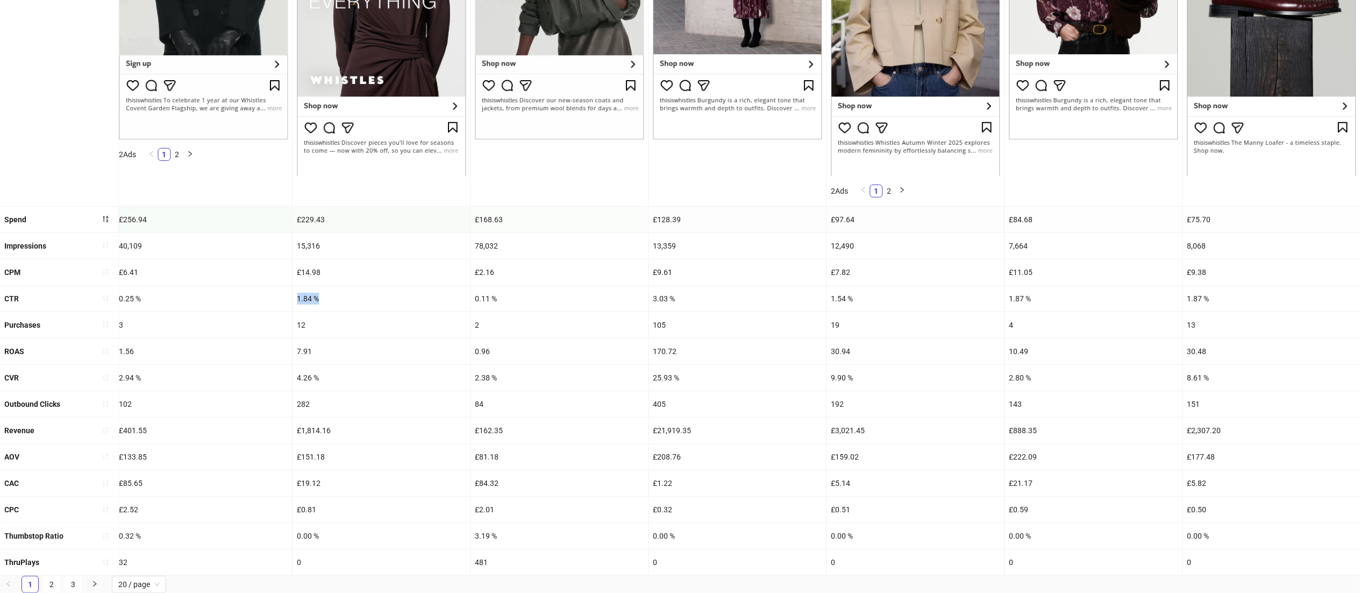
copy div "1.84 %"
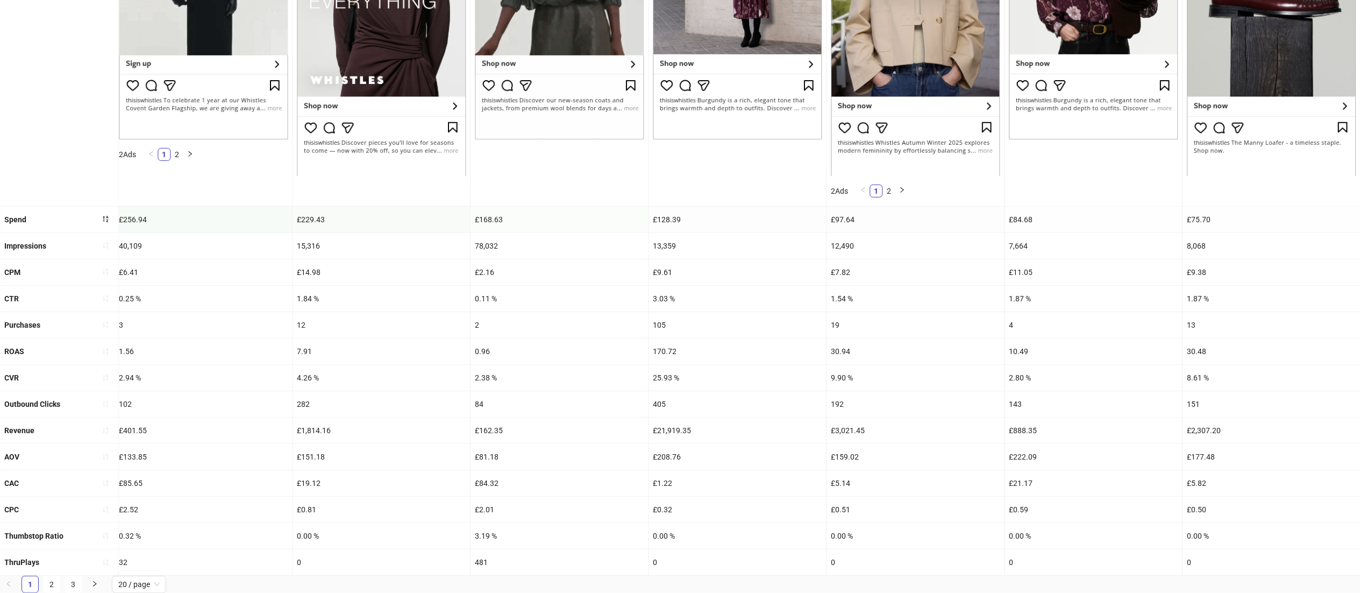
drag, startPoint x: 319, startPoint y: 327, endPoint x: 276, endPoint y: 327, distance: 42.5
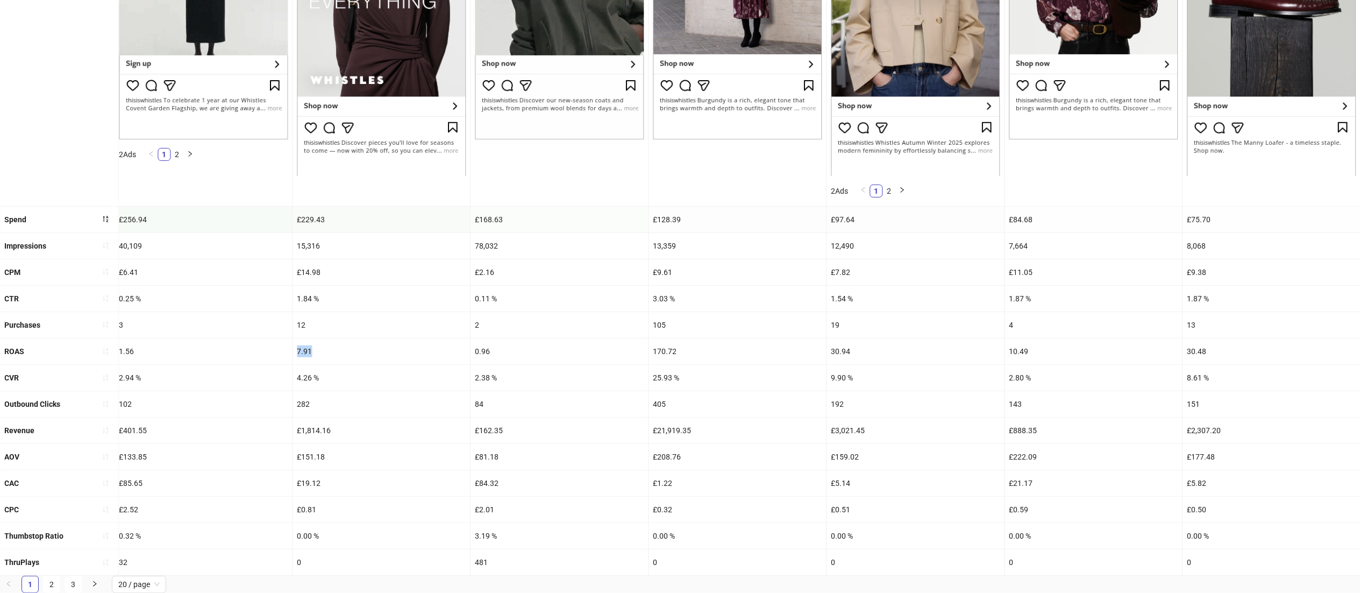
copy div "7.91"
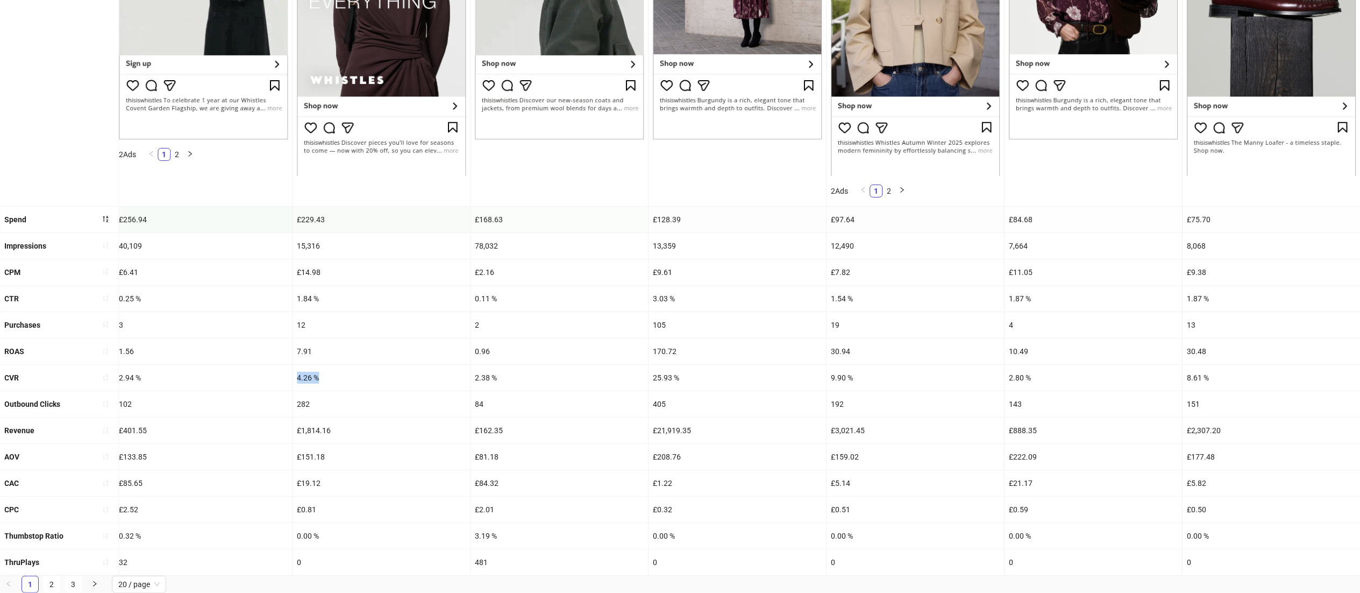
drag, startPoint x: 325, startPoint y: 354, endPoint x: 275, endPoint y: 358, distance: 50.2
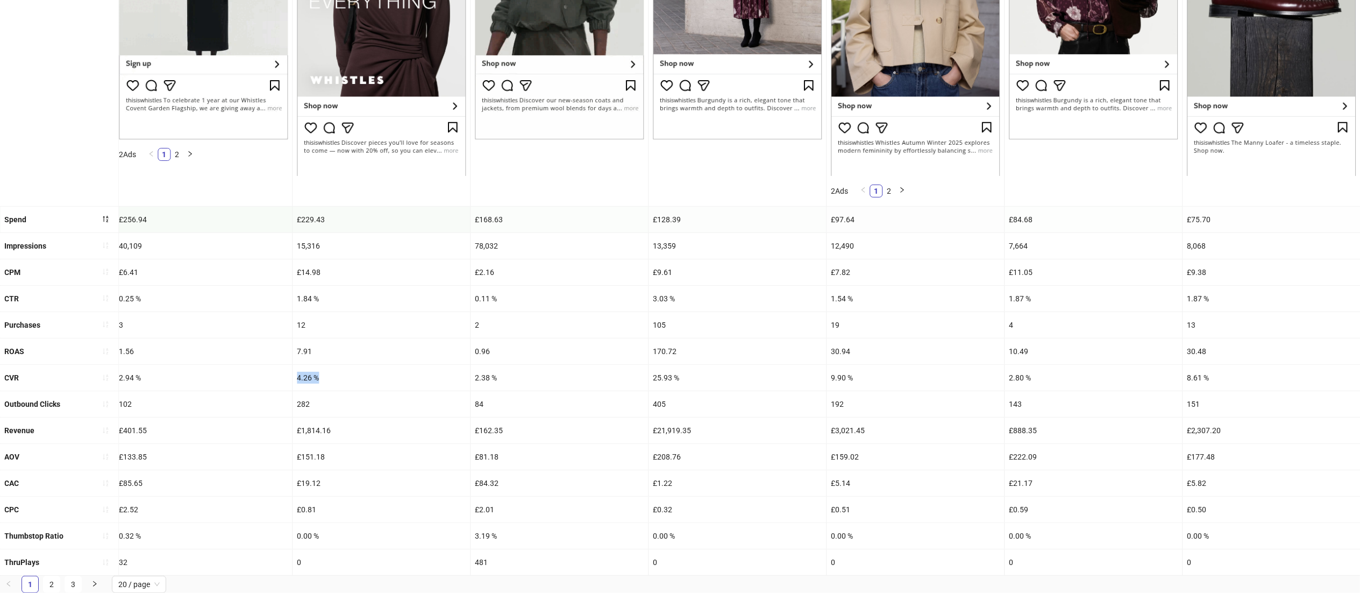
copy div "4.26 %"
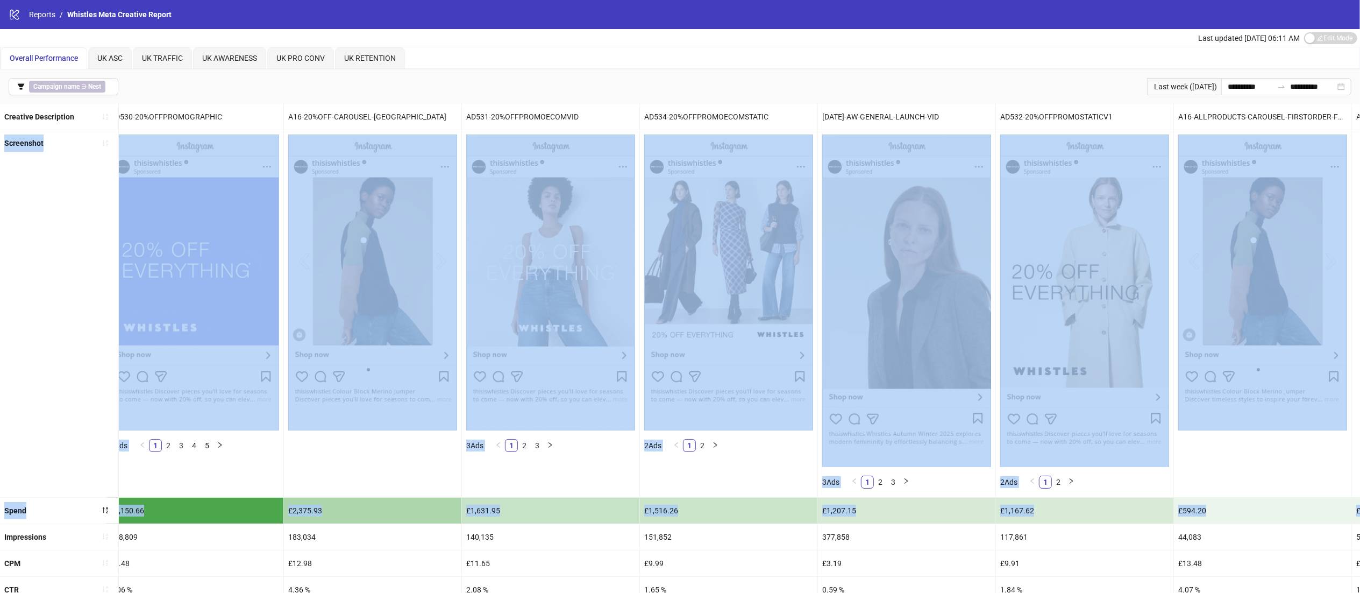
scroll to position [0, 0]
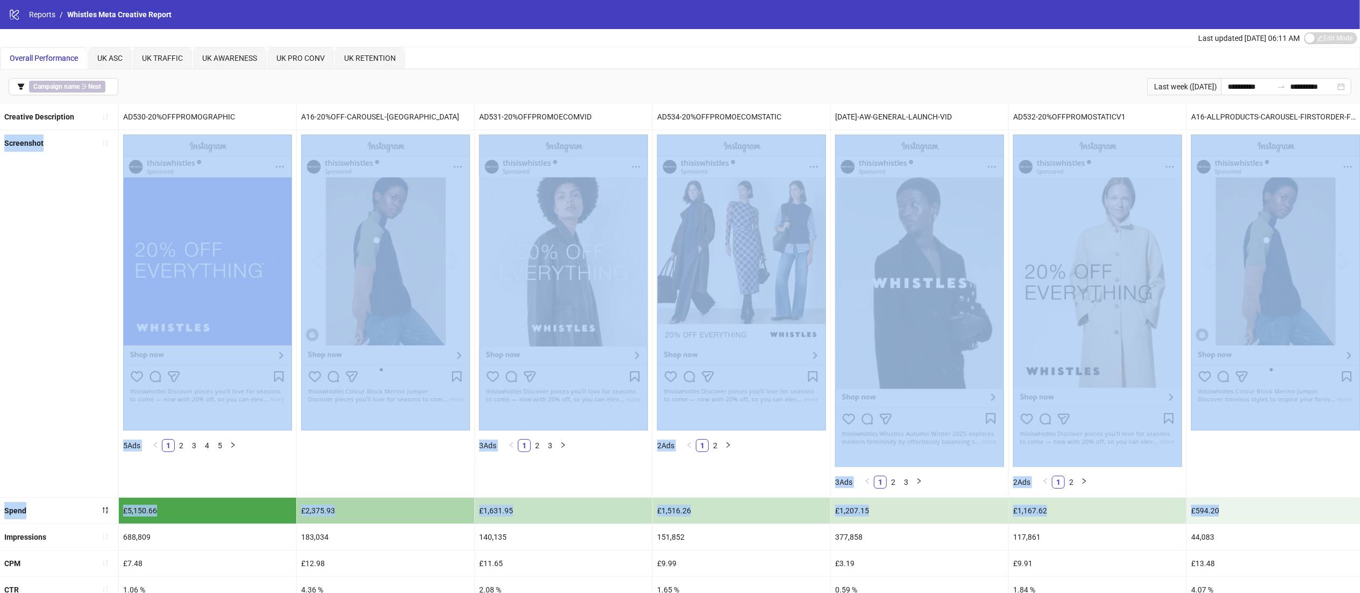
drag, startPoint x: 927, startPoint y: 523, endPoint x: 1, endPoint y: 495, distance: 927.0
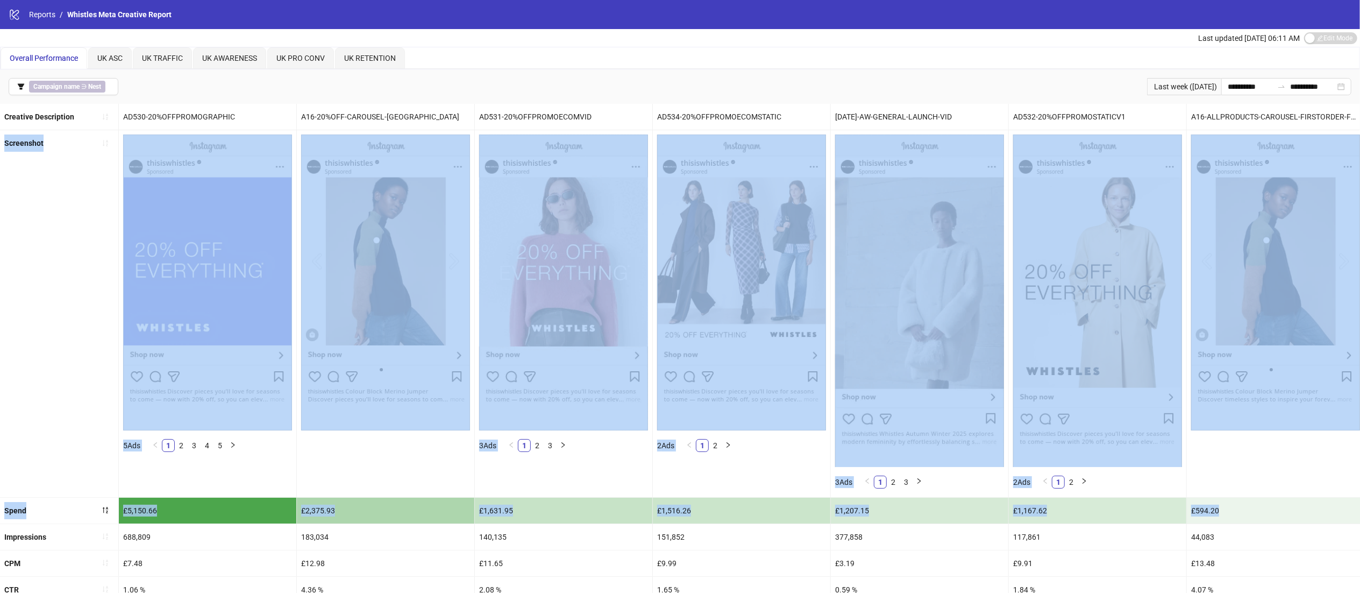
click at [1, 495] on ul "Creative Description AD530-20%OFFPROMOGRAPHIC A16-20%OFF-CAROUSEL-UK AD531-20%O…" at bounding box center [680, 485] width 1360 height 763
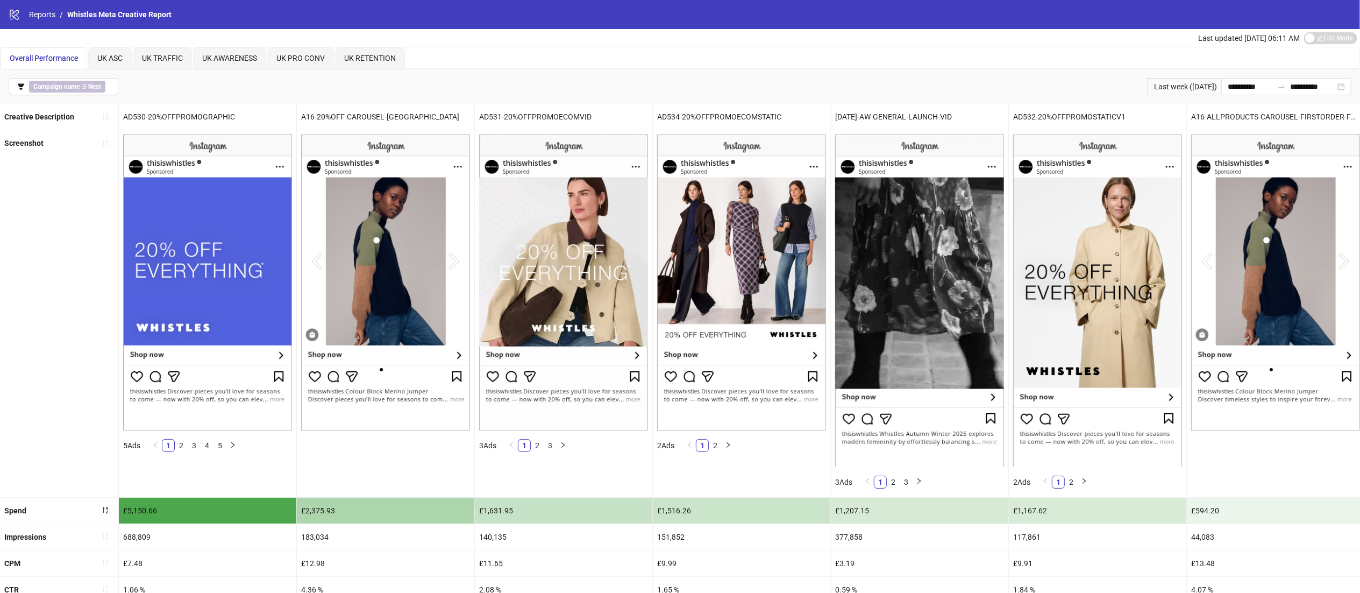
click at [588, 544] on div "140,135" at bounding box center [563, 537] width 177 height 26
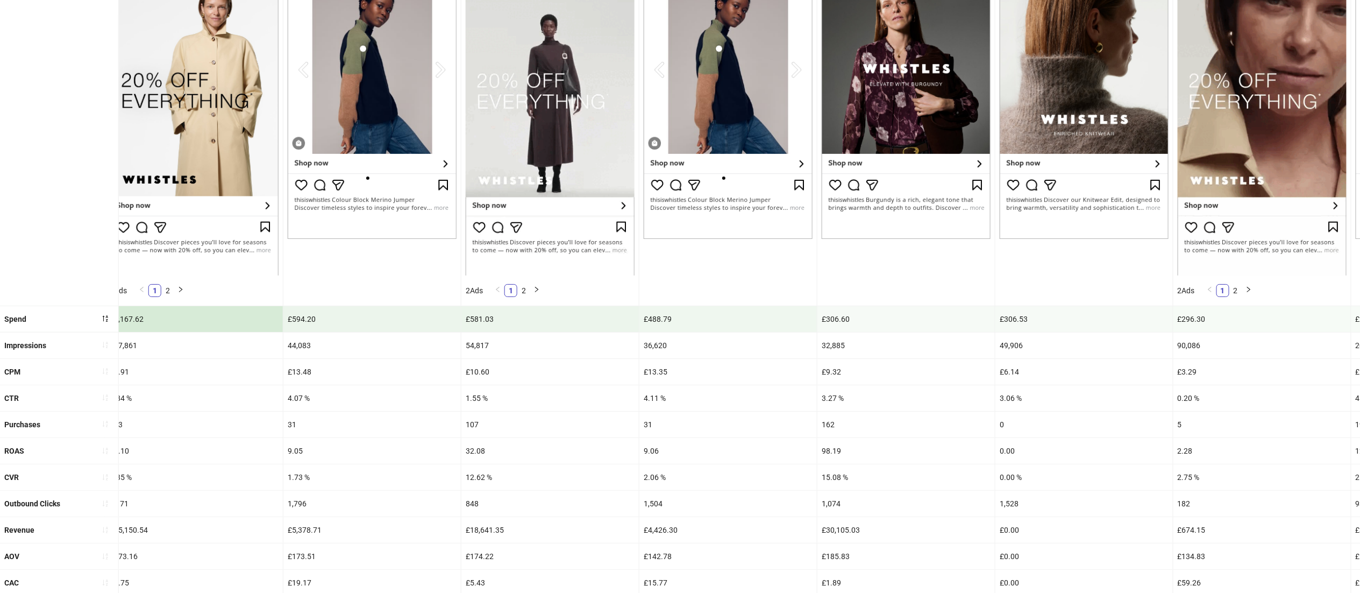
scroll to position [307, 0]
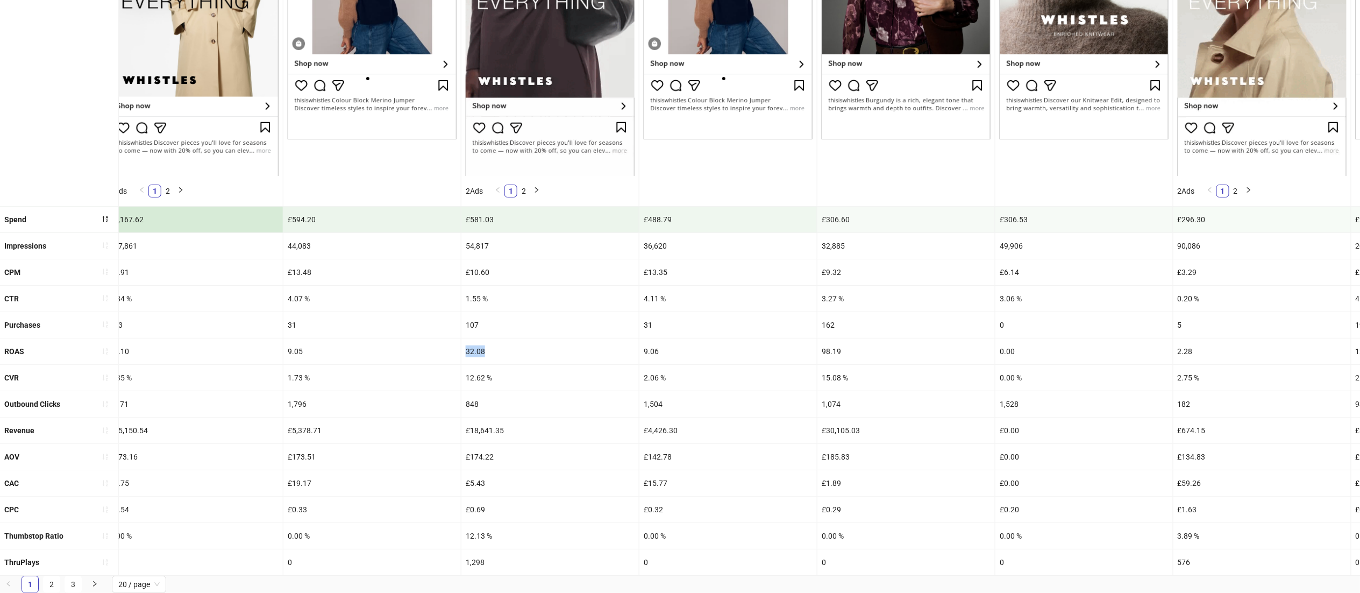
drag, startPoint x: 498, startPoint y: 335, endPoint x: 444, endPoint y: 335, distance: 53.8
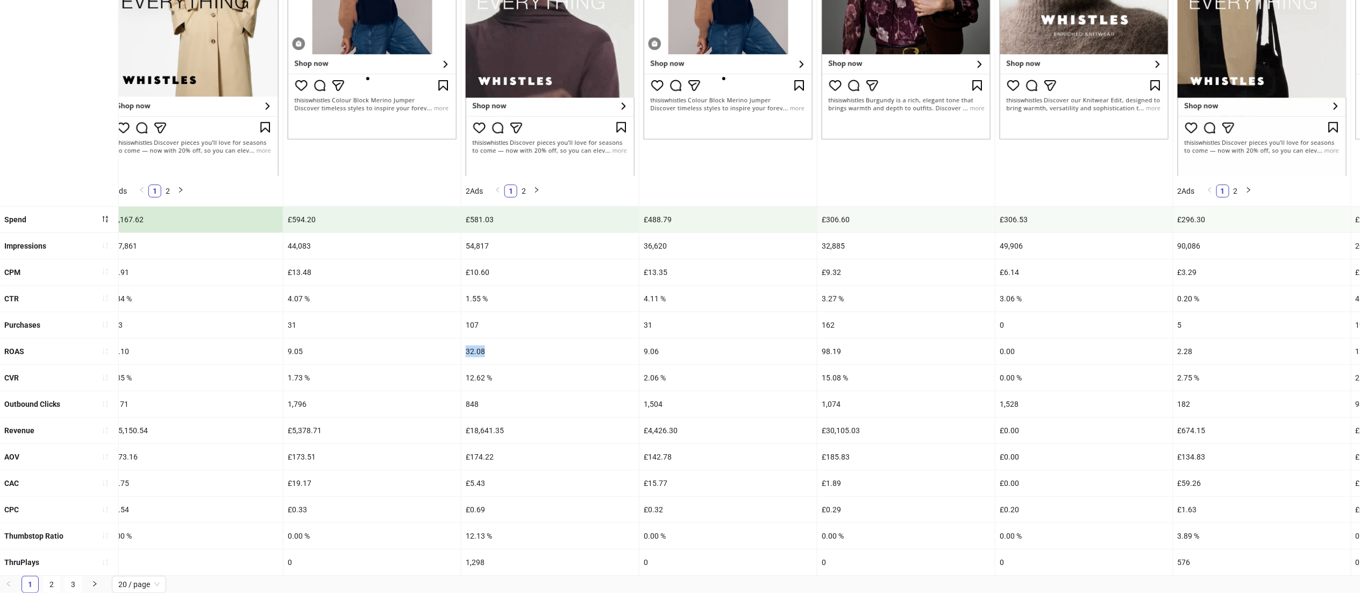
click at [444, 338] on div "ROAS 32.01 10.53 20.47 37.77 1.18 30.10 9.05 32.08 9.06 98.19 0.00 2.28 12.86 1…" at bounding box center [936, 351] width 3678 height 26
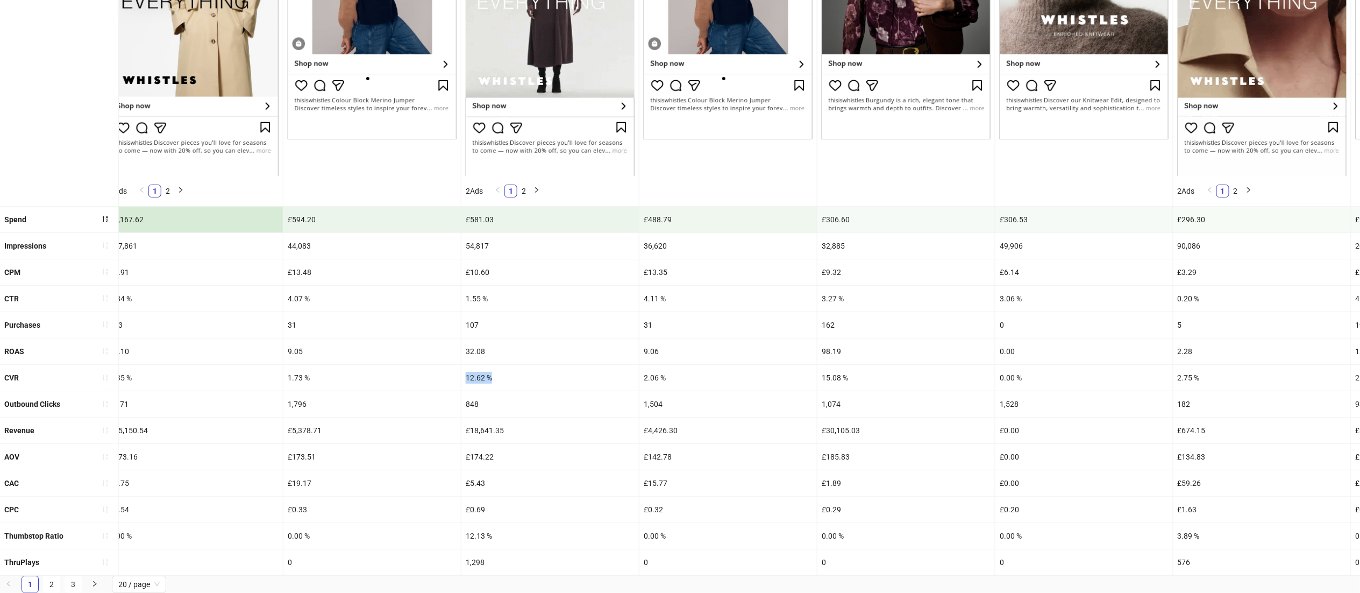
drag, startPoint x: 515, startPoint y: 356, endPoint x: 429, endPoint y: 365, distance: 86.5
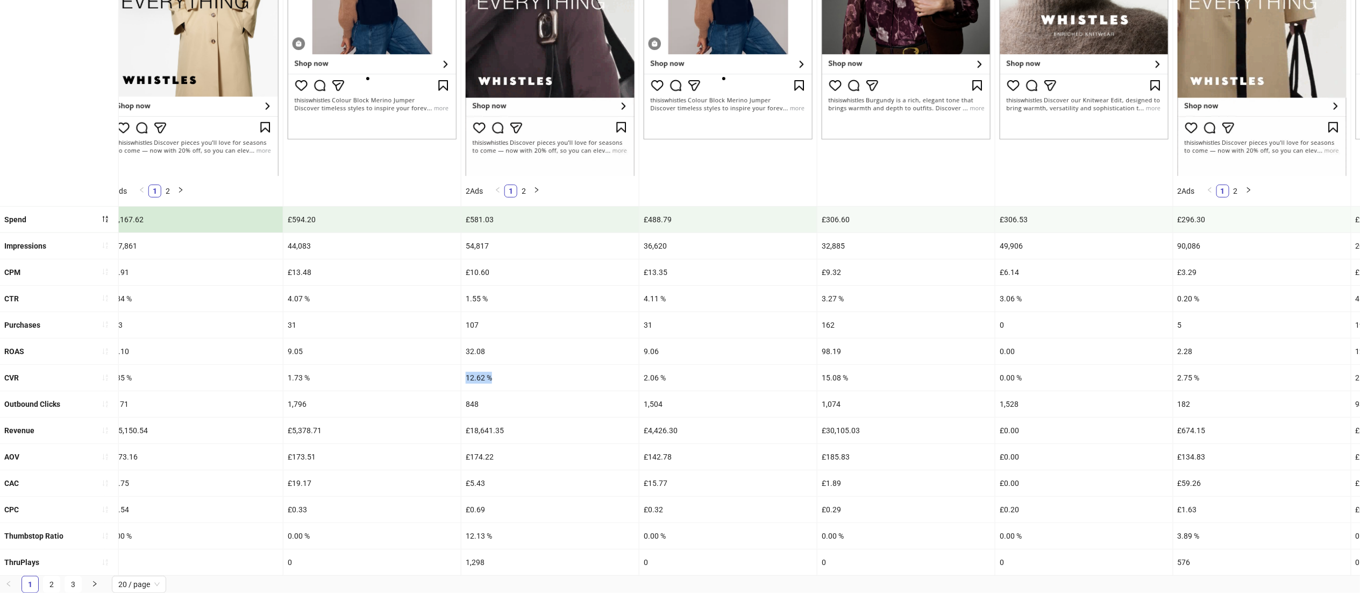
click at [429, 365] on div "CVR 12.28 % 1.92 % 6.29 % 11.20 % 0.31 % 9.35 % 1.73 % 12.62 % 2.06 % 15.08 % 0…" at bounding box center [936, 378] width 3678 height 26
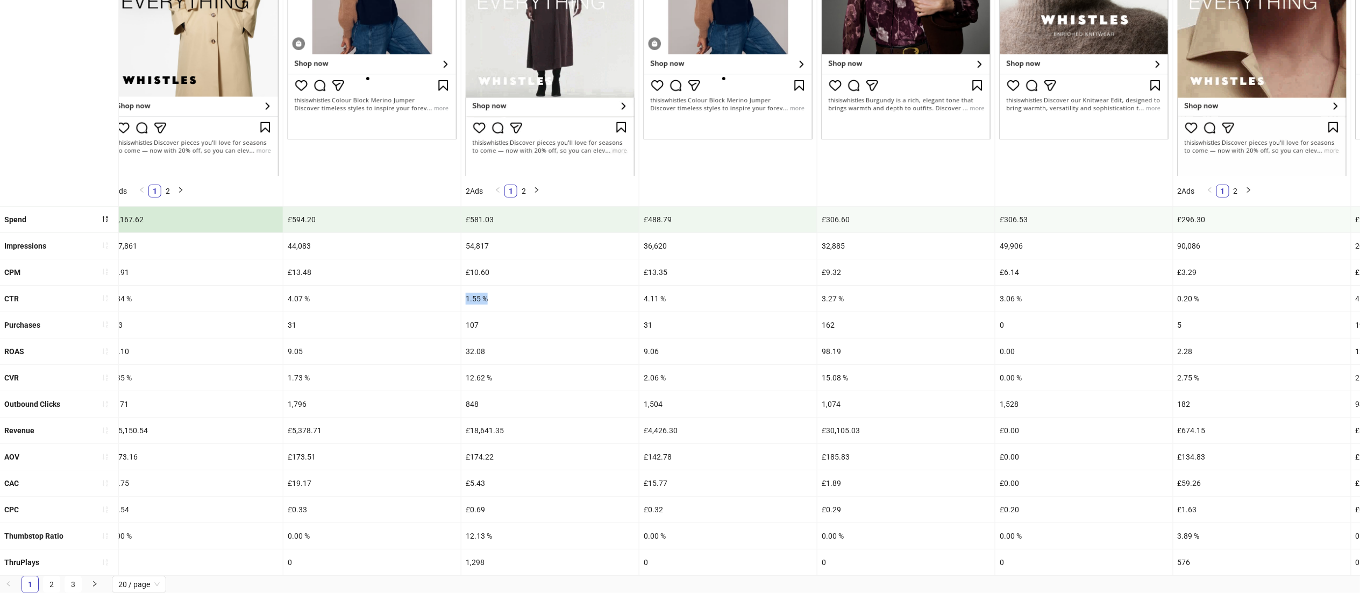
drag, startPoint x: 500, startPoint y: 283, endPoint x: 422, endPoint y: 288, distance: 77.6
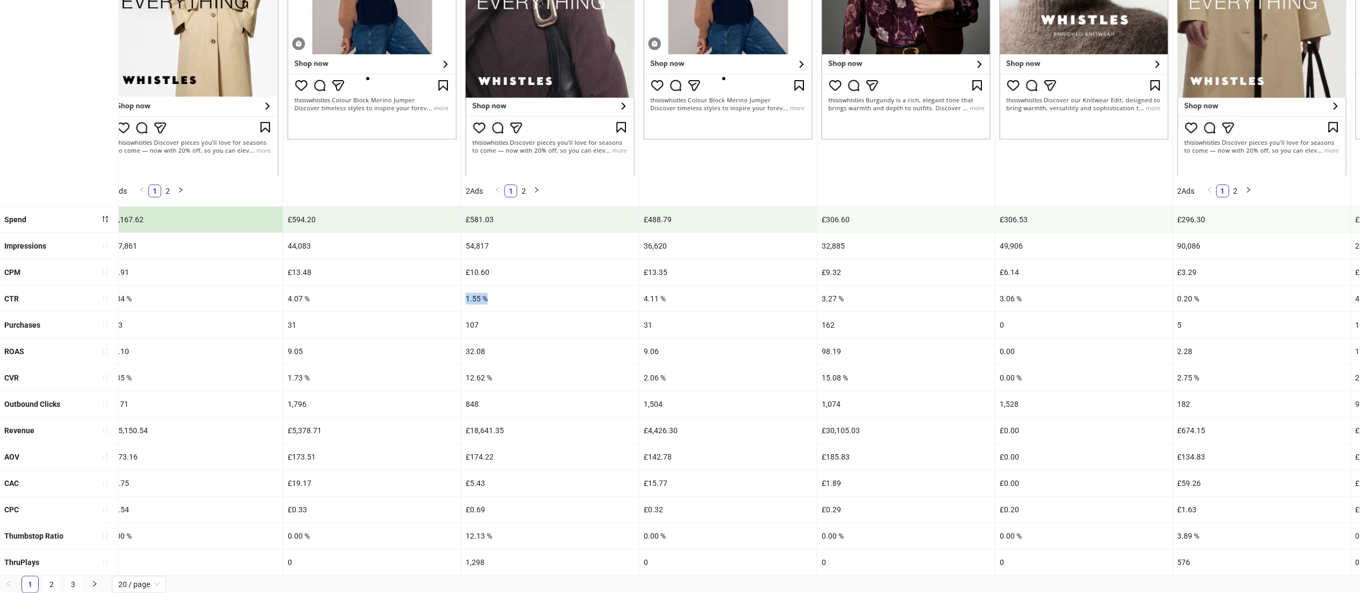
click at [422, 288] on div "CTR 1.06 % 4.36 % 2.08 % 1.65 % 0.59 % 1.84 % 4.07 % 1.55 % 4.11 % 3.27 % 3.06 …" at bounding box center [936, 299] width 3678 height 26
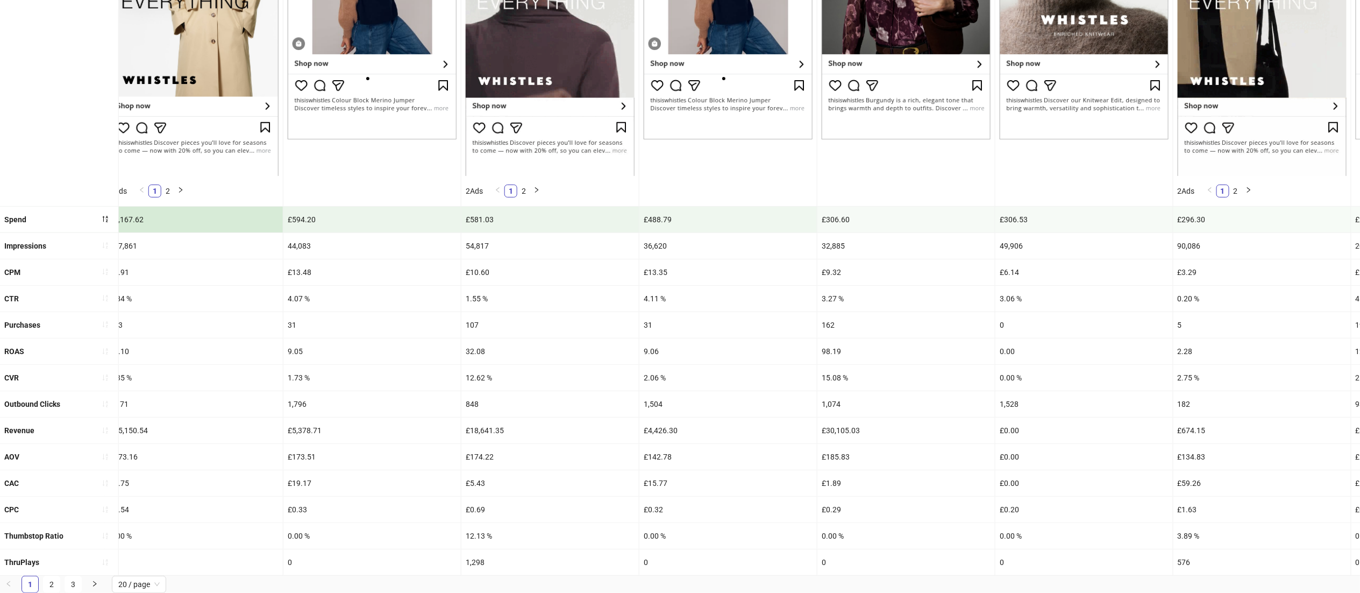
click at [725, 318] on div "31" at bounding box center [727, 325] width 177 height 26
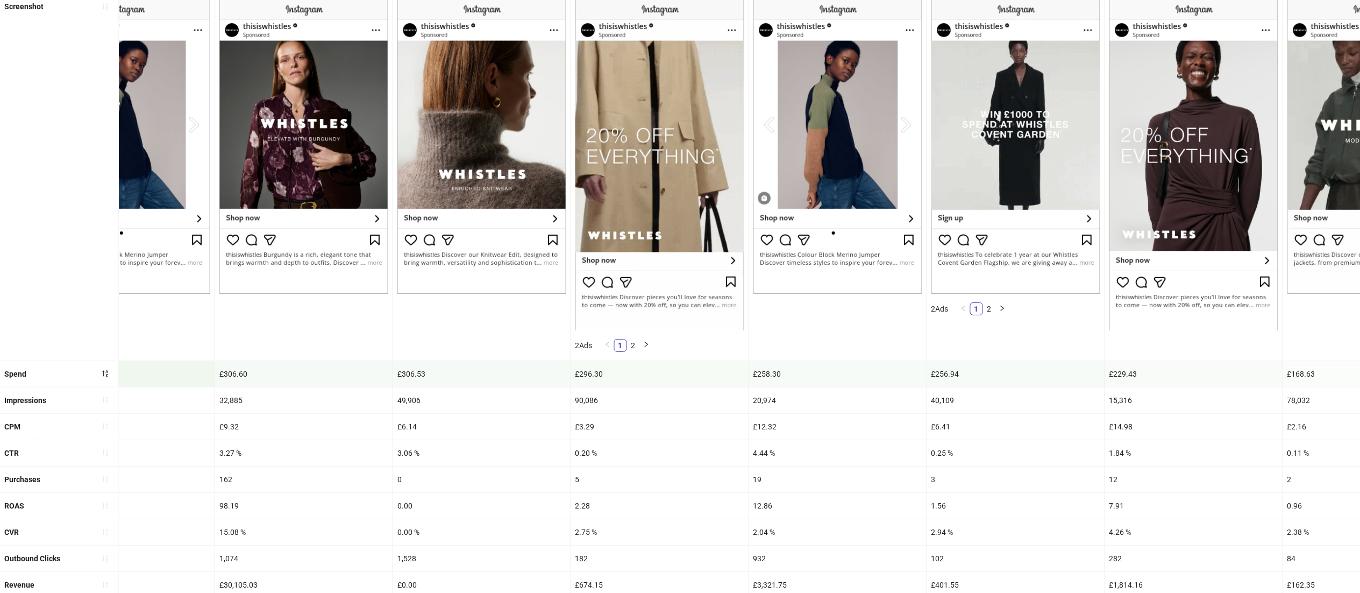
scroll to position [255, 0]
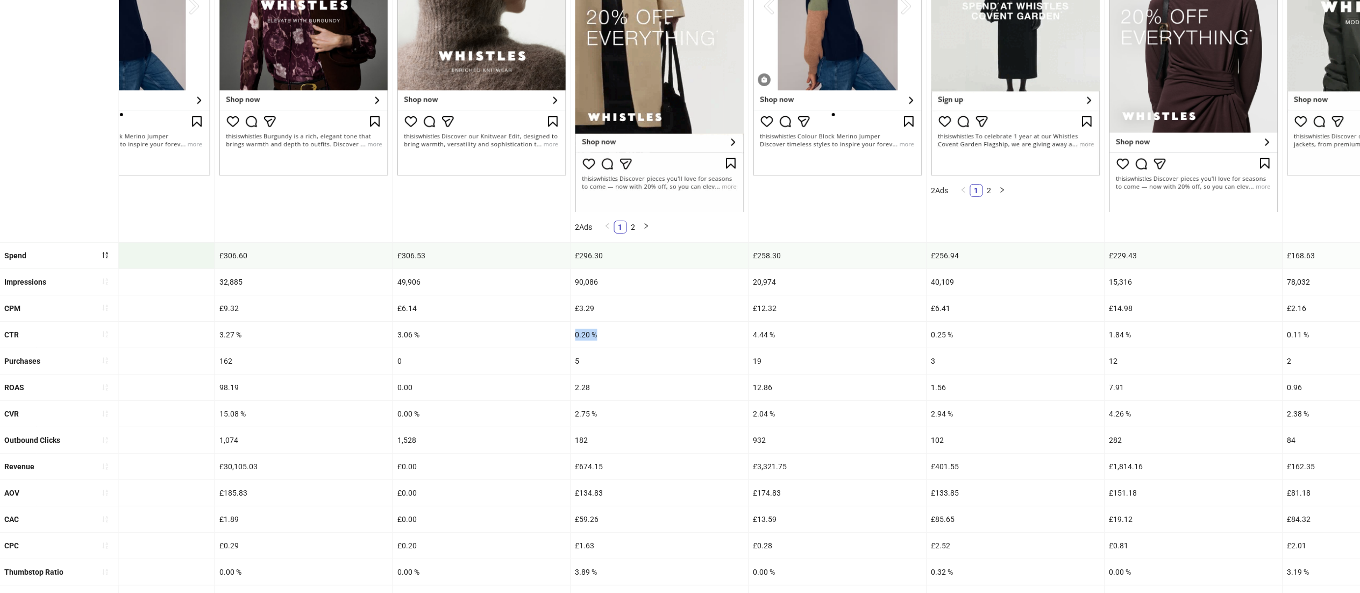
drag, startPoint x: 611, startPoint y: 337, endPoint x: 558, endPoint y: 337, distance: 53.2
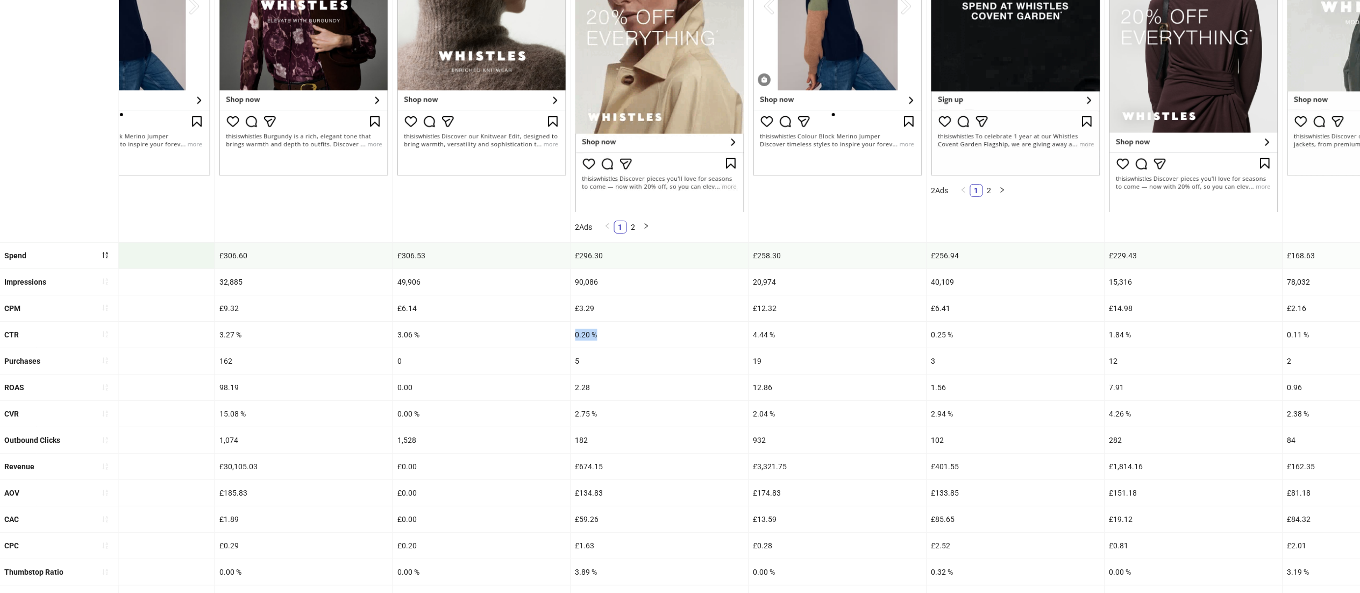
click at [558, 337] on div "CTR 1.06 % 4.36 % 2.08 % 1.65 % 0.59 % 1.84 % 4.07 % 1.55 % 4.11 % 3.27 % 3.06 …" at bounding box center [333, 335] width 3678 height 26
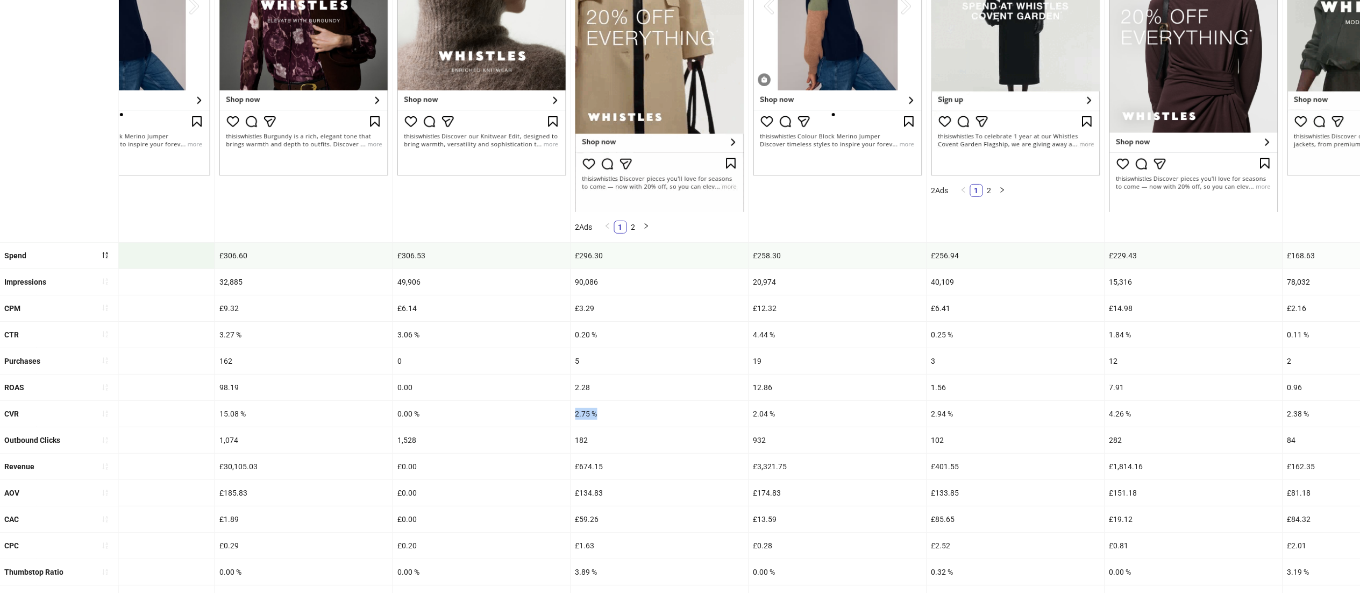
drag, startPoint x: 609, startPoint y: 415, endPoint x: 543, endPoint y: 410, distance: 66.3
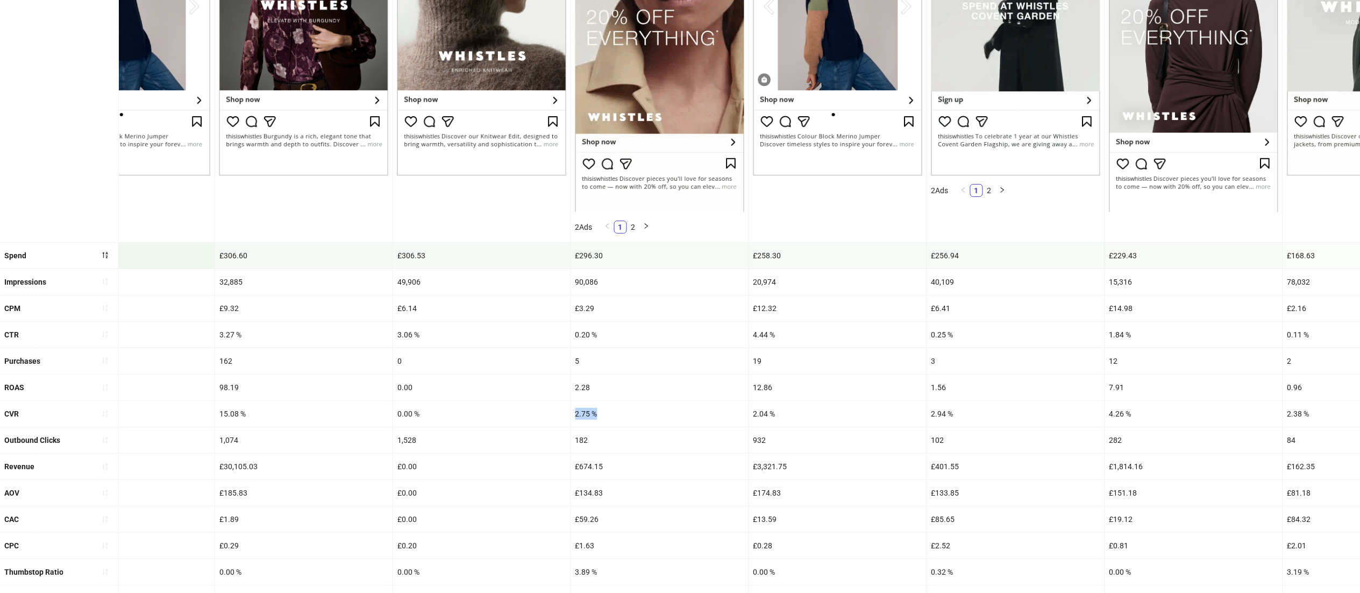
click at [543, 410] on div "CVR 12.28 % 1.92 % 6.29 % 11.20 % 0.31 % 9.35 % 1.73 % 12.62 % 2.06 % 15.08 % 0…" at bounding box center [333, 414] width 3678 height 26
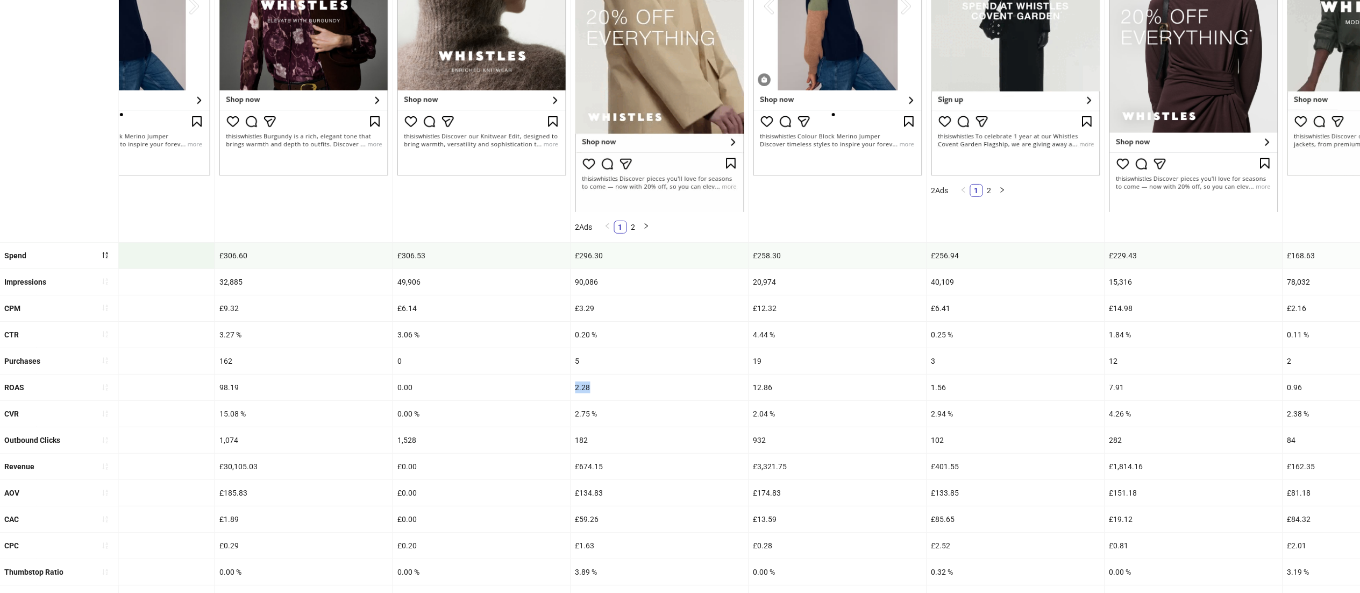
drag, startPoint x: 596, startPoint y: 387, endPoint x: 550, endPoint y: 381, distance: 47.2
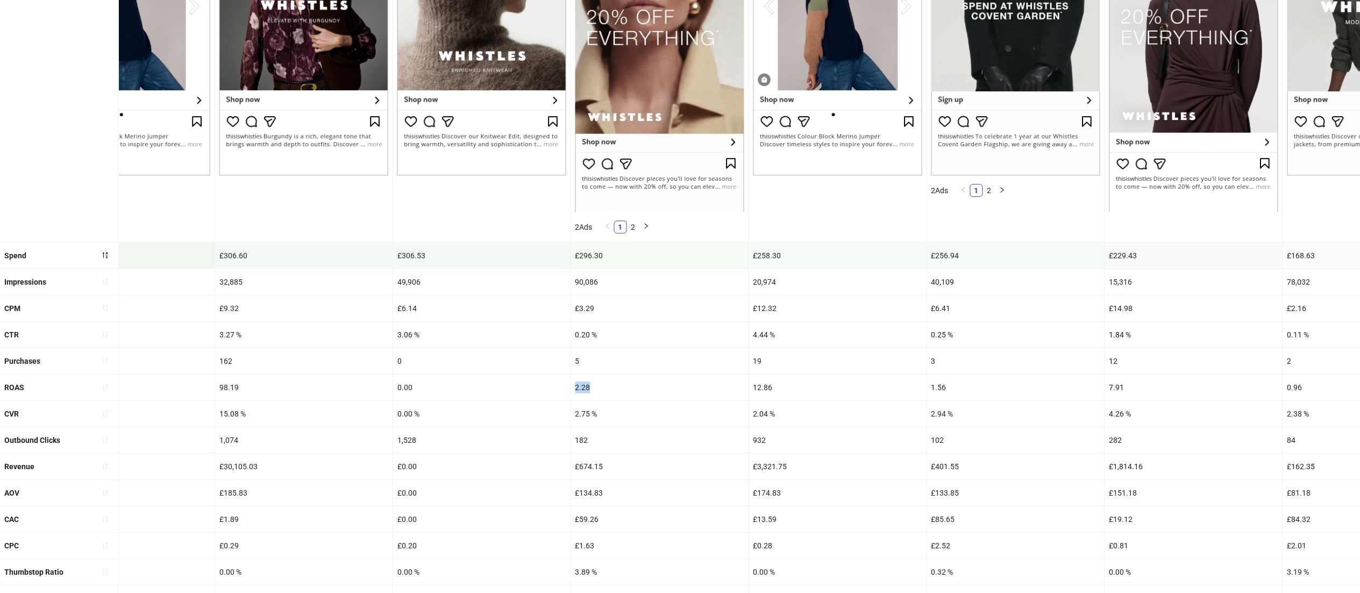
click at [550, 381] on div "ROAS 32.01 10.53 20.47 37.77 1.18 30.10 9.05 32.08 9.06 98.19 0.00 2.28 12.86 1…" at bounding box center [333, 387] width 3678 height 26
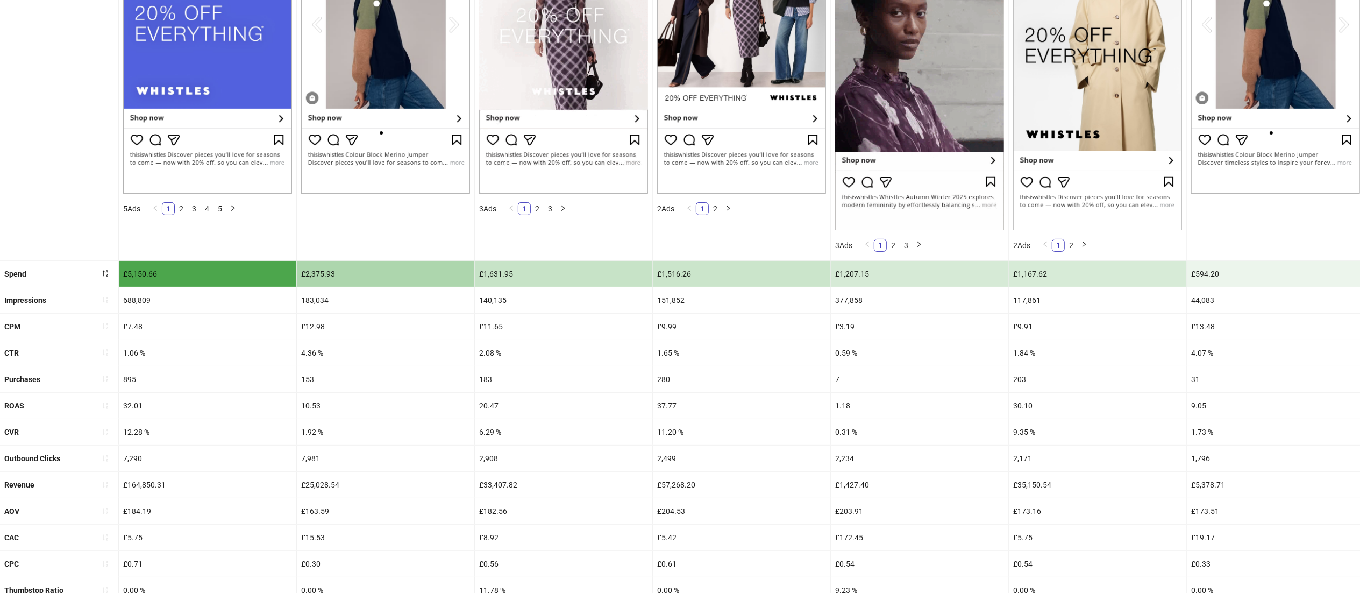
scroll to position [310, 0]
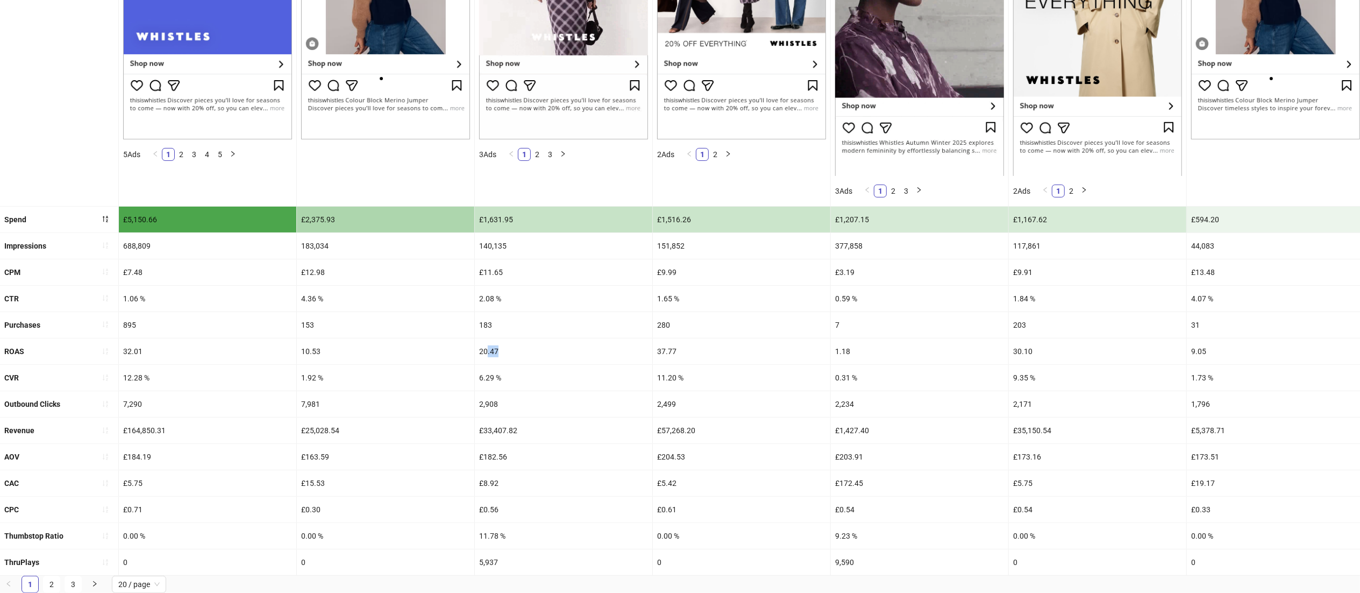
drag, startPoint x: 507, startPoint y: 327, endPoint x: 462, endPoint y: 329, distance: 44.1
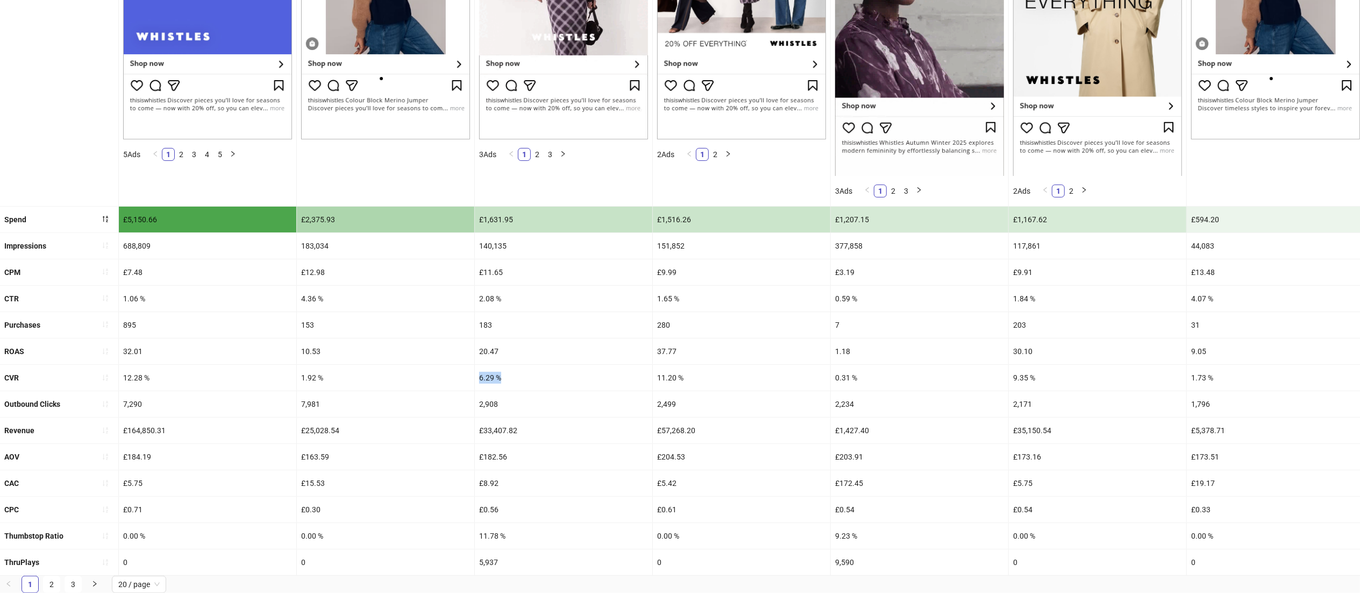
drag, startPoint x: 506, startPoint y: 355, endPoint x: 458, endPoint y: 354, distance: 47.9
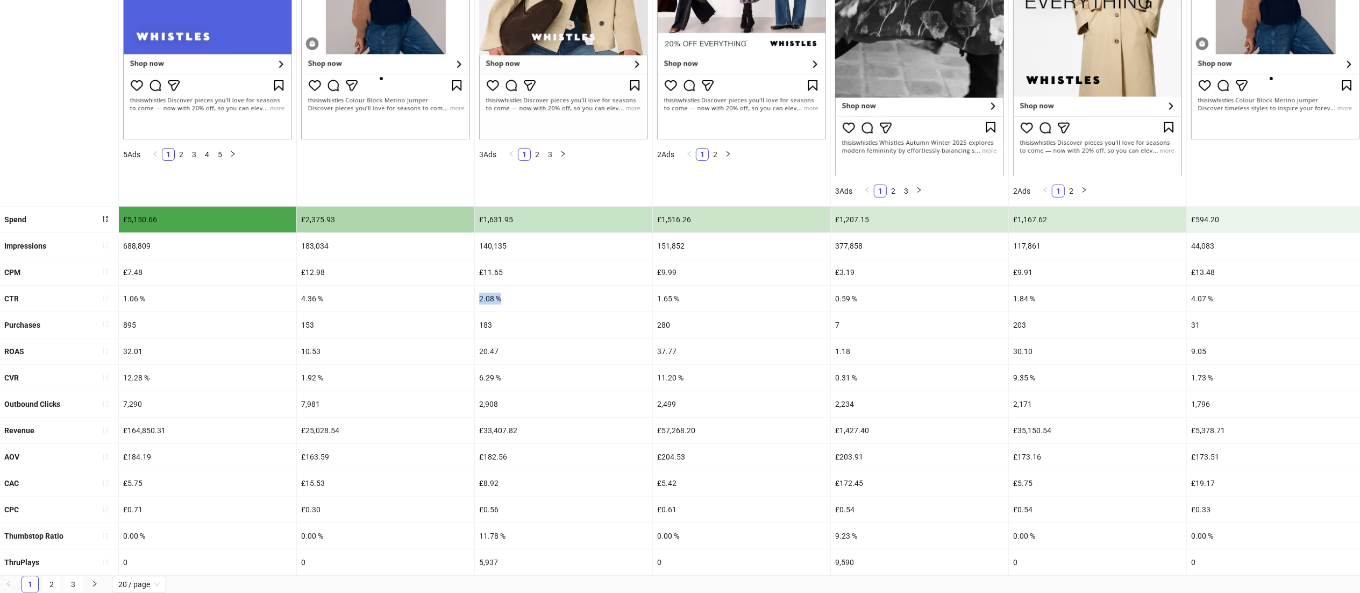
drag, startPoint x: 518, startPoint y: 275, endPoint x: 453, endPoint y: 279, distance: 65.7
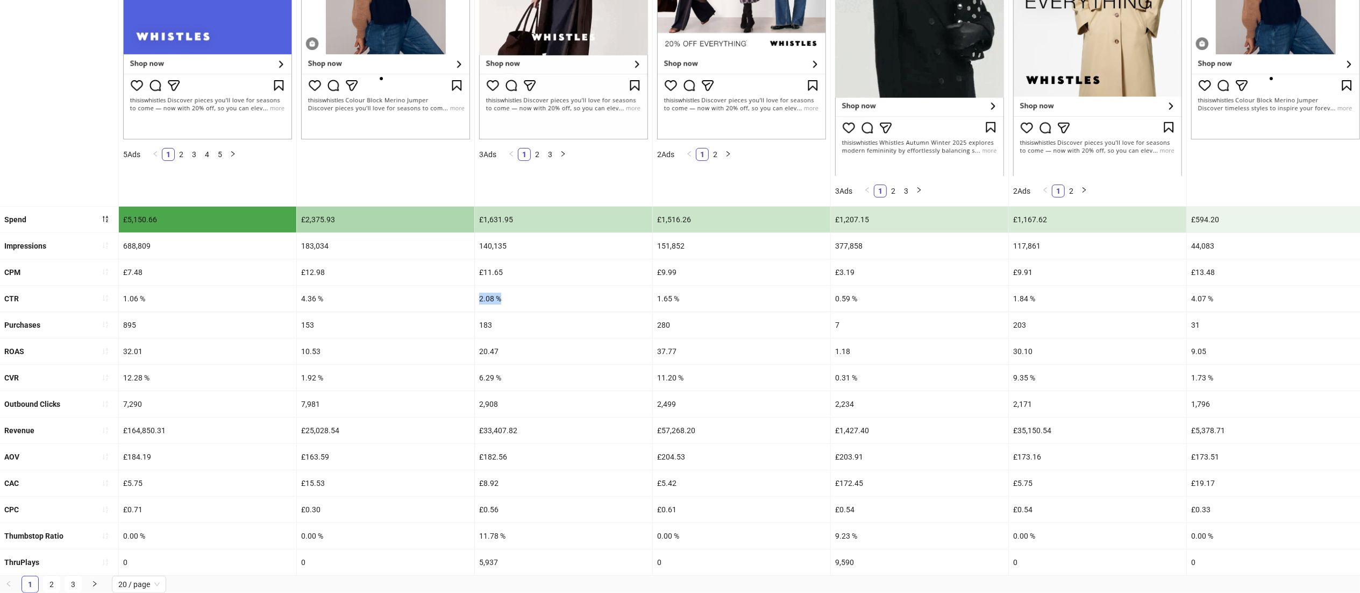
click at [103, 426] on span "button" at bounding box center [106, 430] width 8 height 9
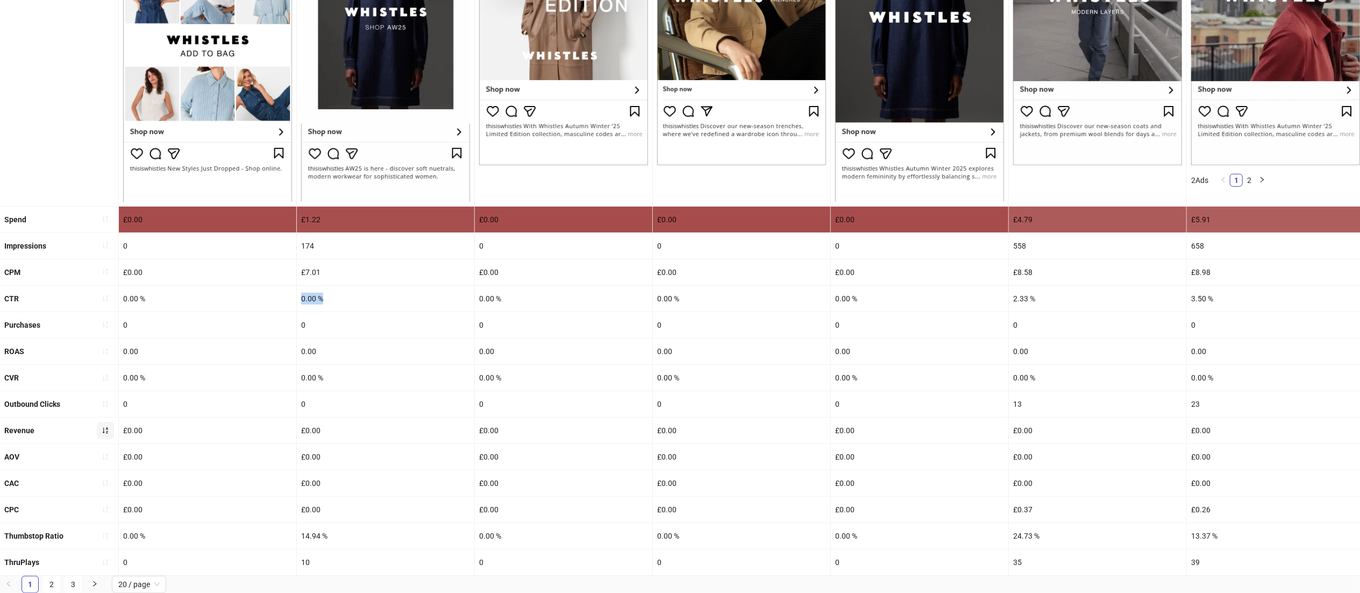
scroll to position [284, 0]
click at [103, 426] on span "button" at bounding box center [106, 430] width 8 height 9
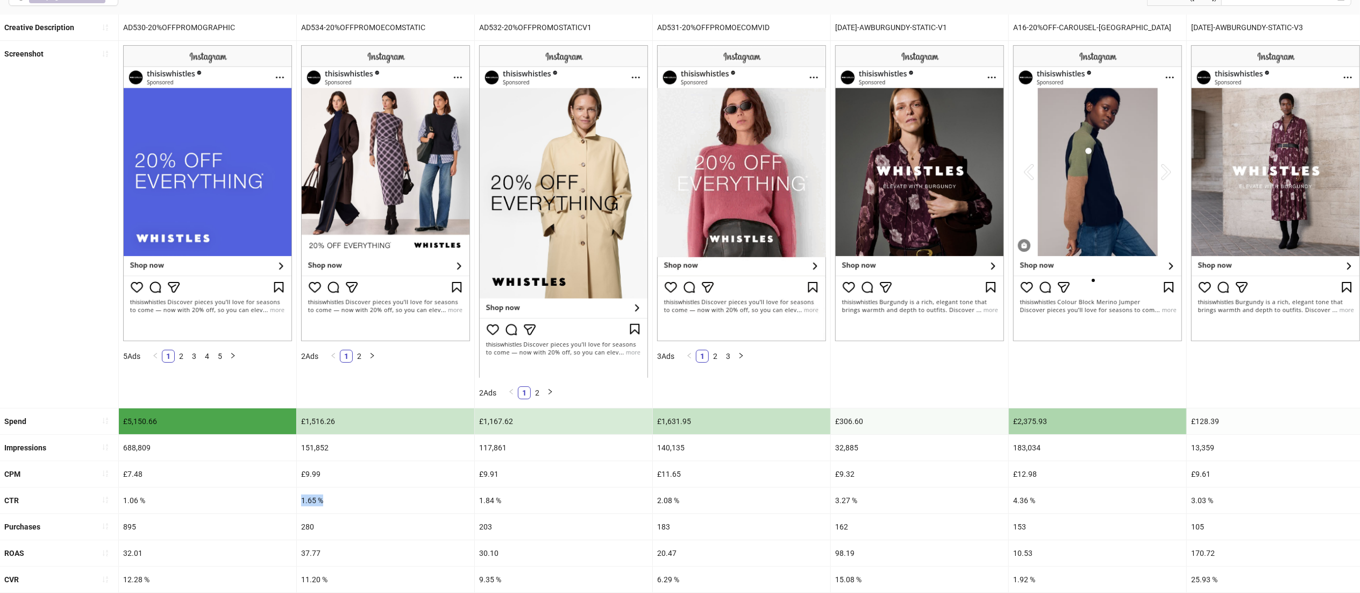
scroll to position [308, 0]
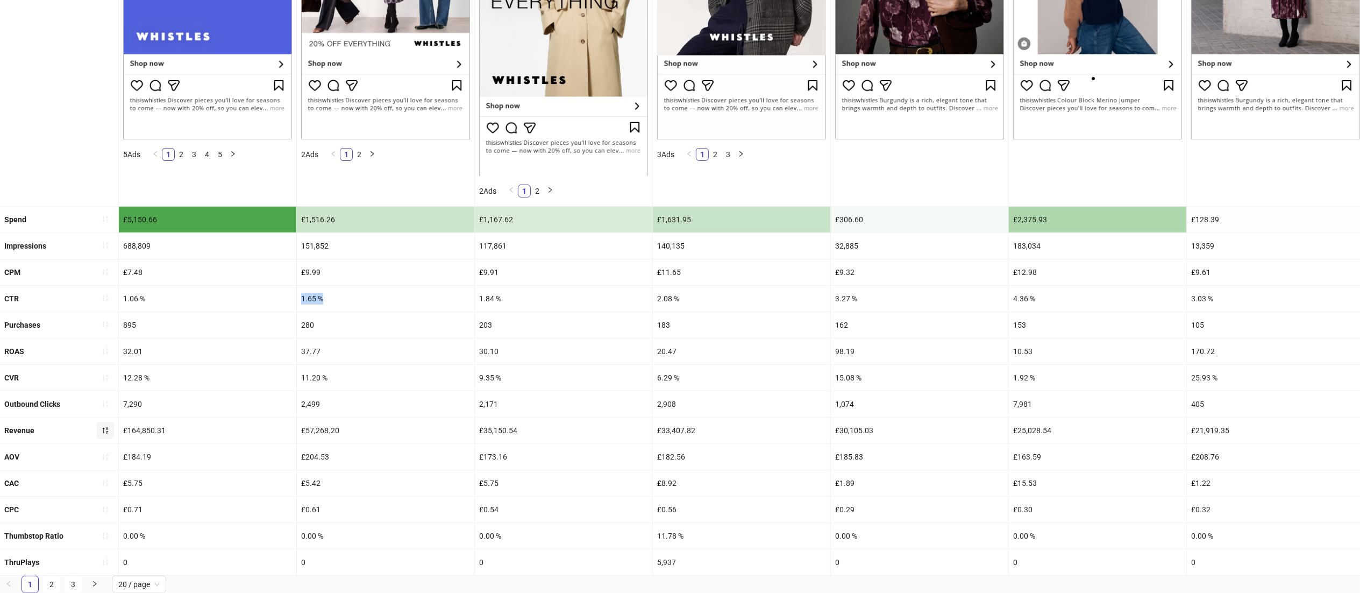
click at [104, 426] on icon "sort-descending" at bounding box center [106, 430] width 8 height 8
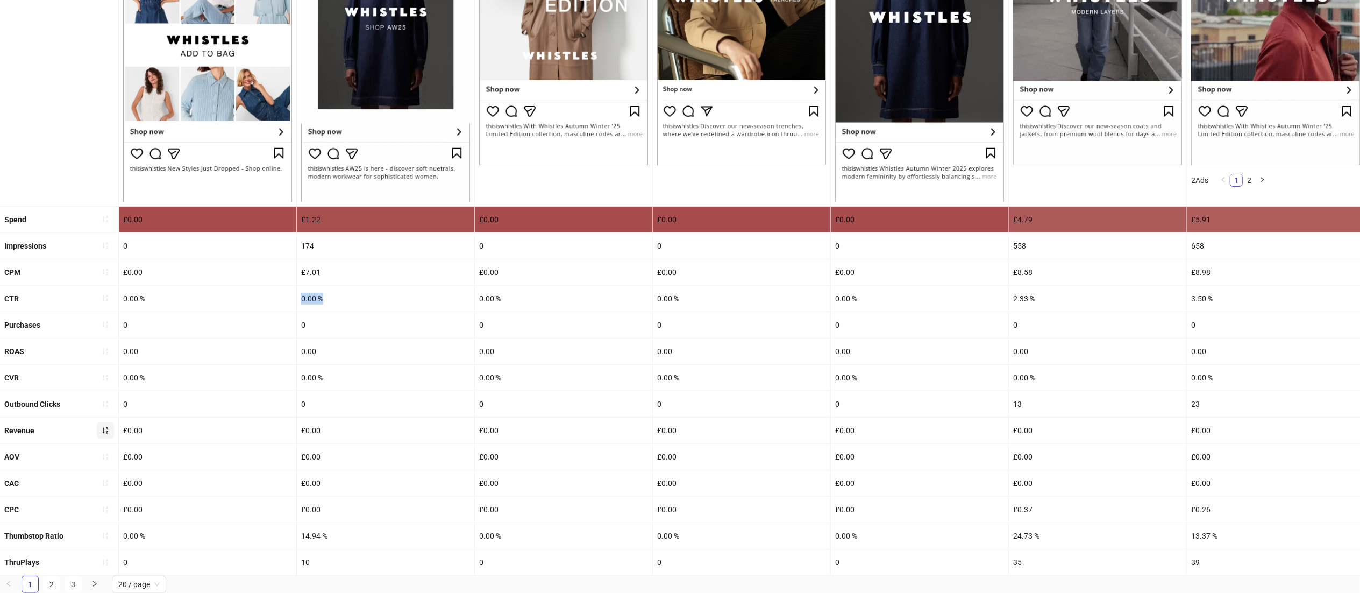
scroll to position [284, 0]
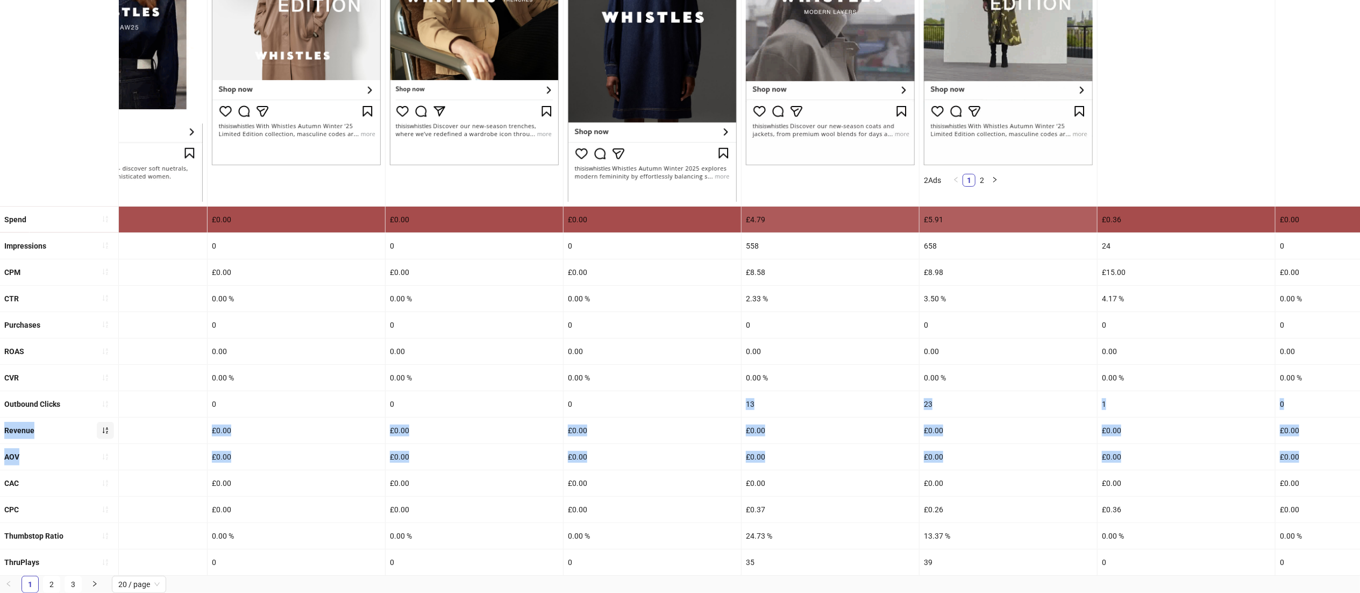
drag, startPoint x: 966, startPoint y: 389, endPoint x: 1376, endPoint y: 430, distance: 411.8
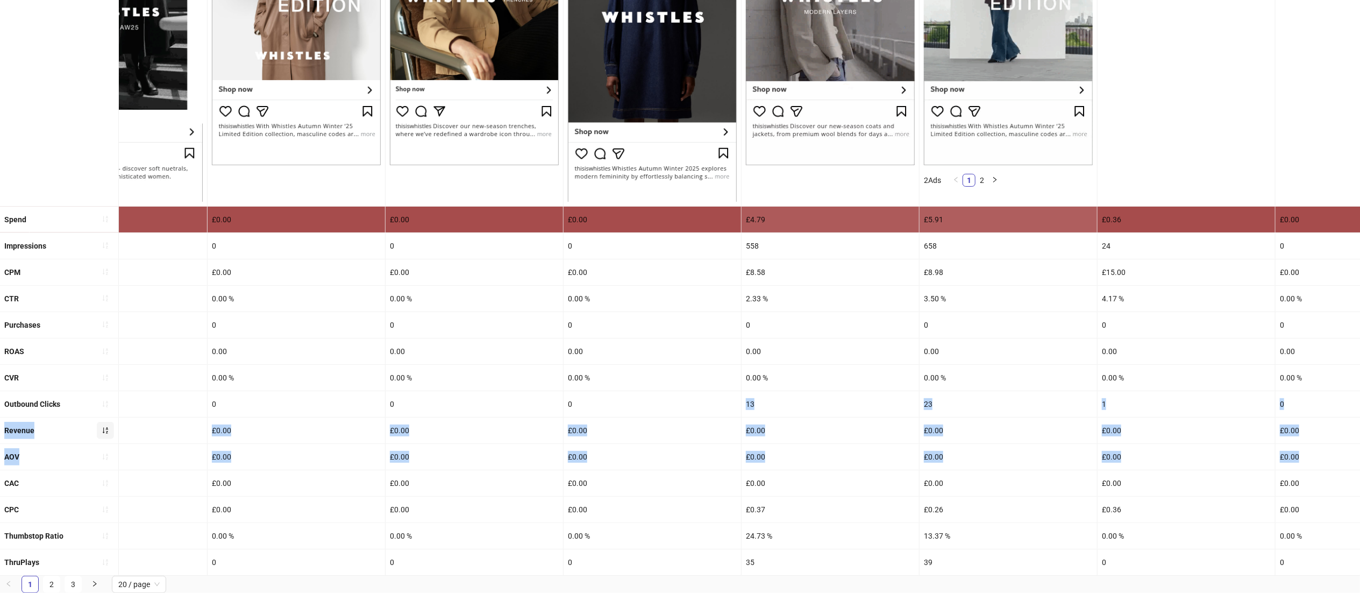
click at [1360, 328] on html "**********" at bounding box center [680, 31] width 1360 height 593
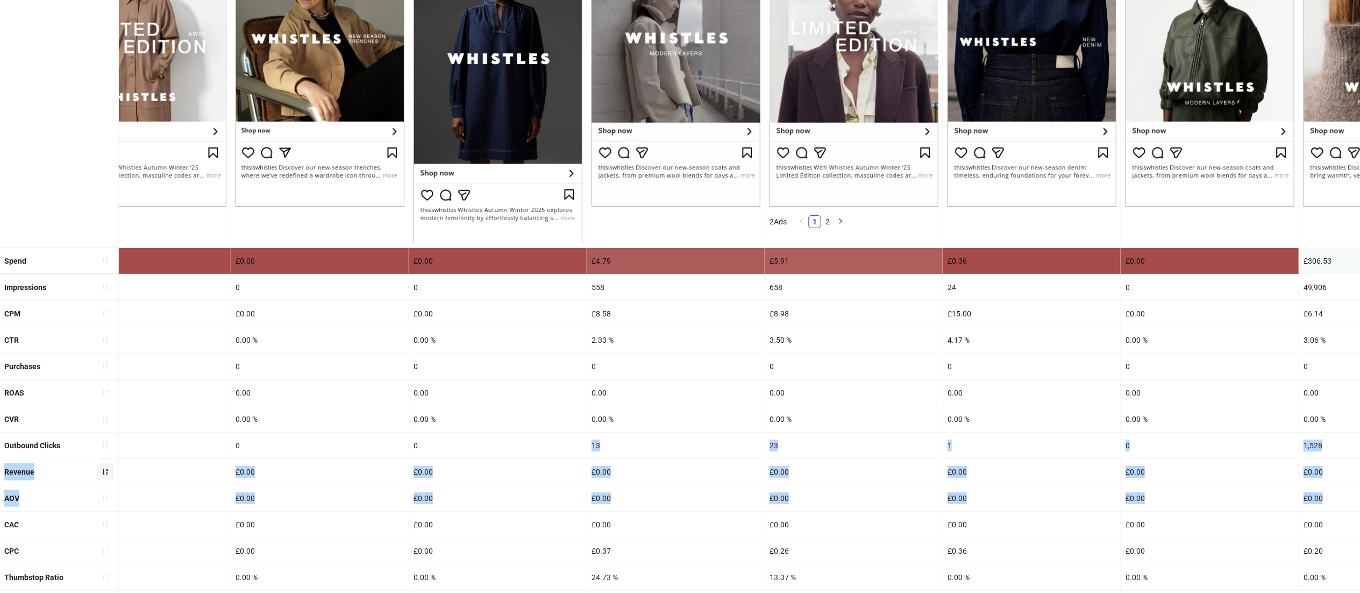
scroll to position [225, 0]
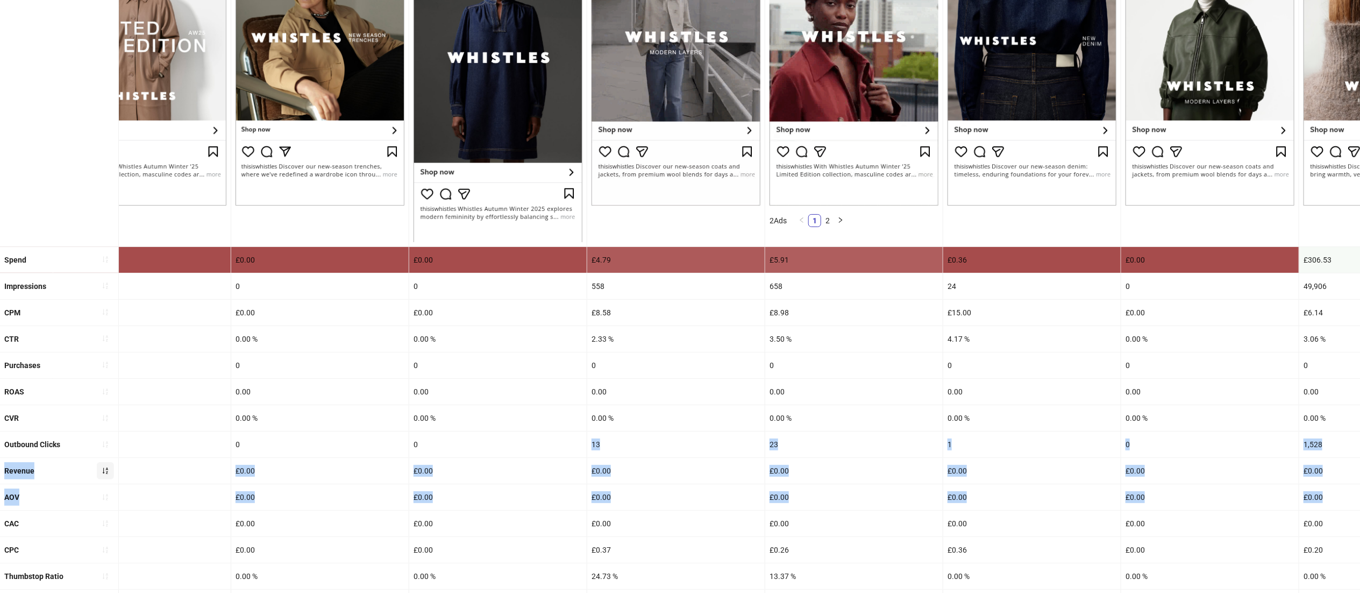
click at [1073, 479] on div "£0.00" at bounding box center [1031, 471] width 177 height 26
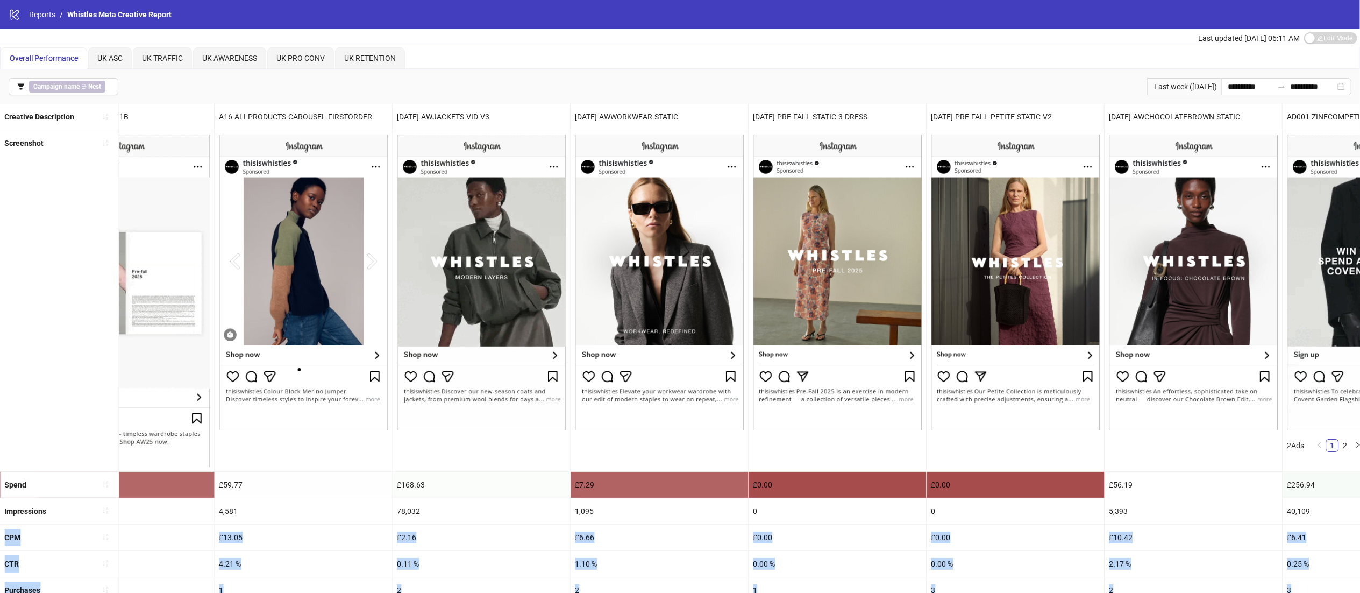
scroll to position [0, 2322]
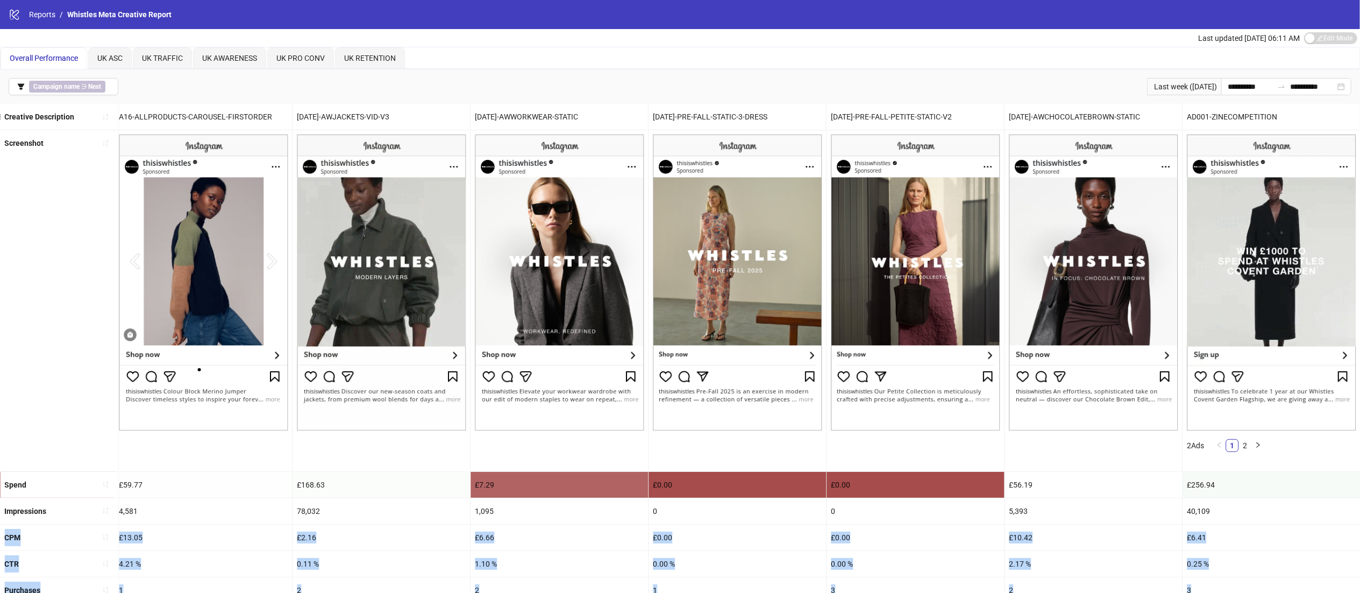
drag, startPoint x: 1073, startPoint y: 479, endPoint x: 1376, endPoint y: 511, distance: 303.9
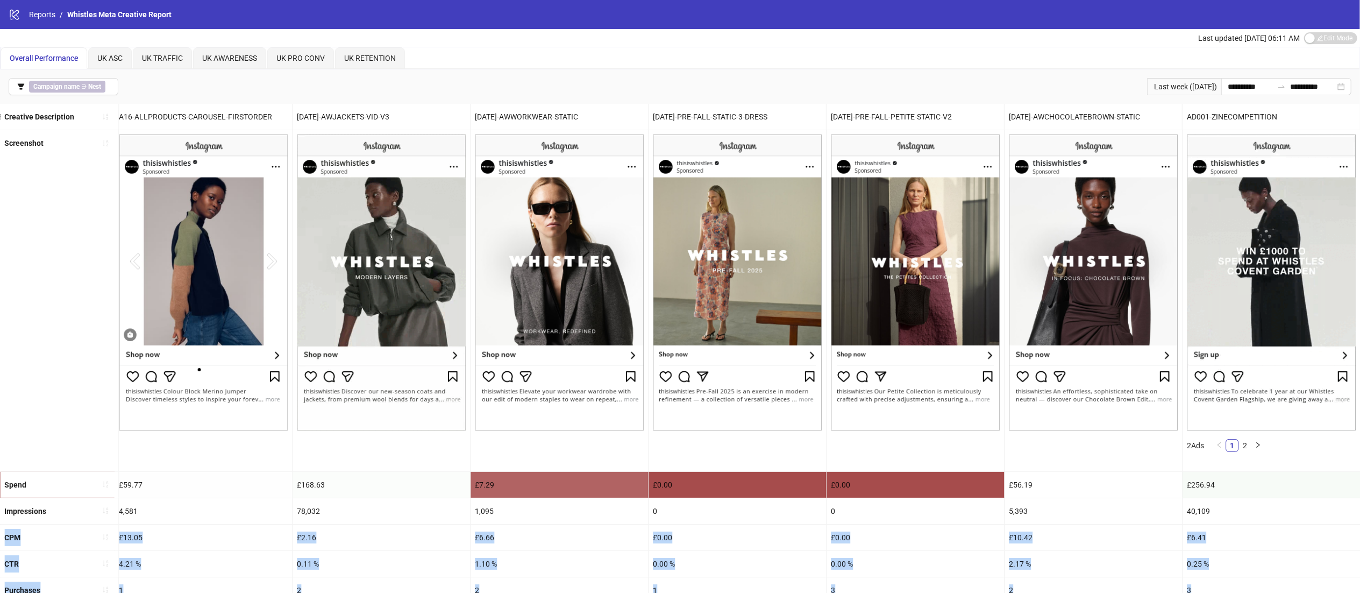
click at [1360, 511] on html "**********" at bounding box center [680, 296] width 1360 height 593
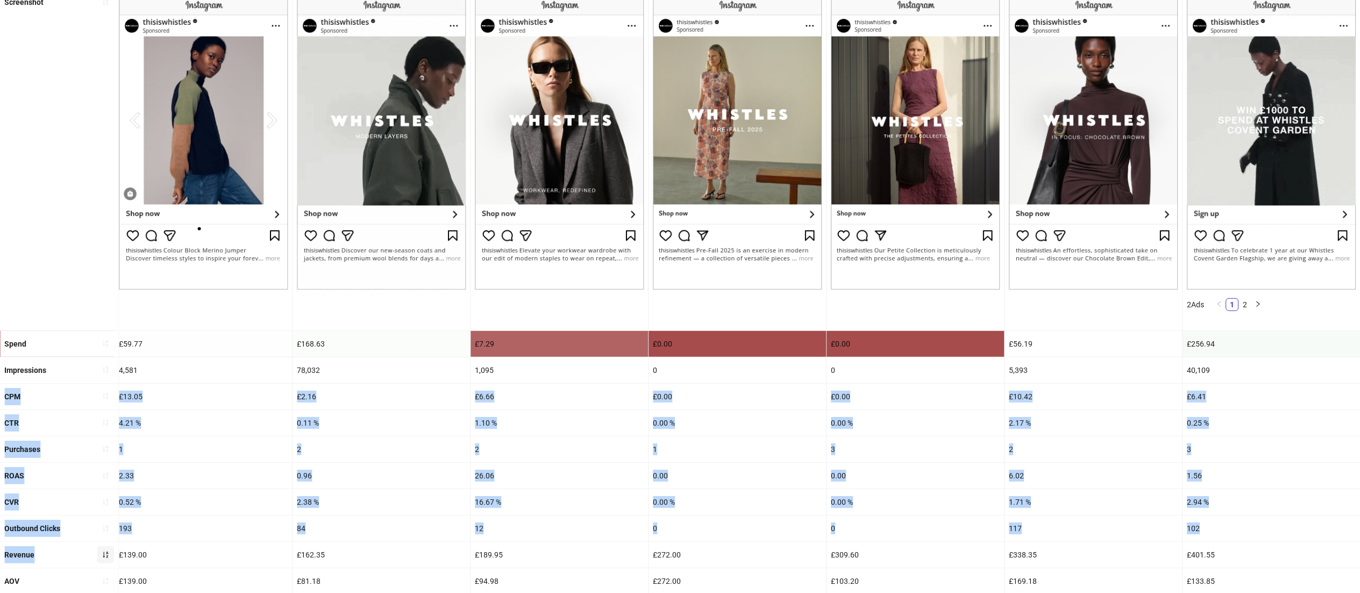
scroll to position [139, 0]
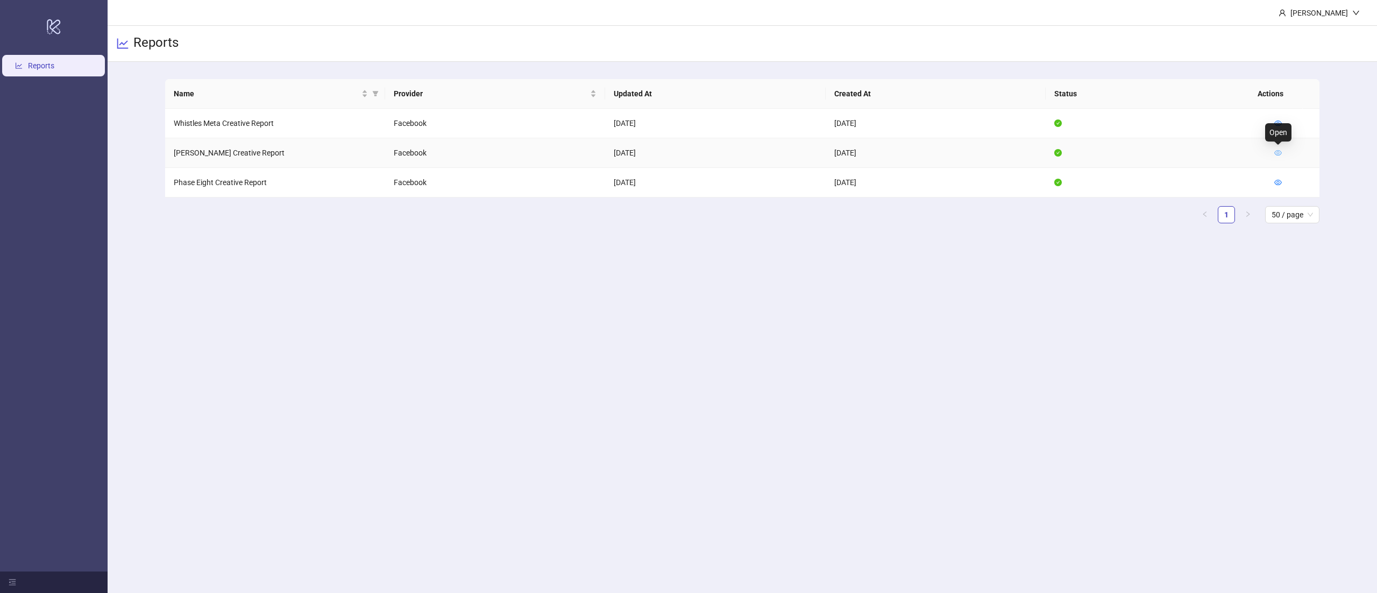
click at [1274, 149] on icon "eye" at bounding box center [1278, 153] width 8 height 8
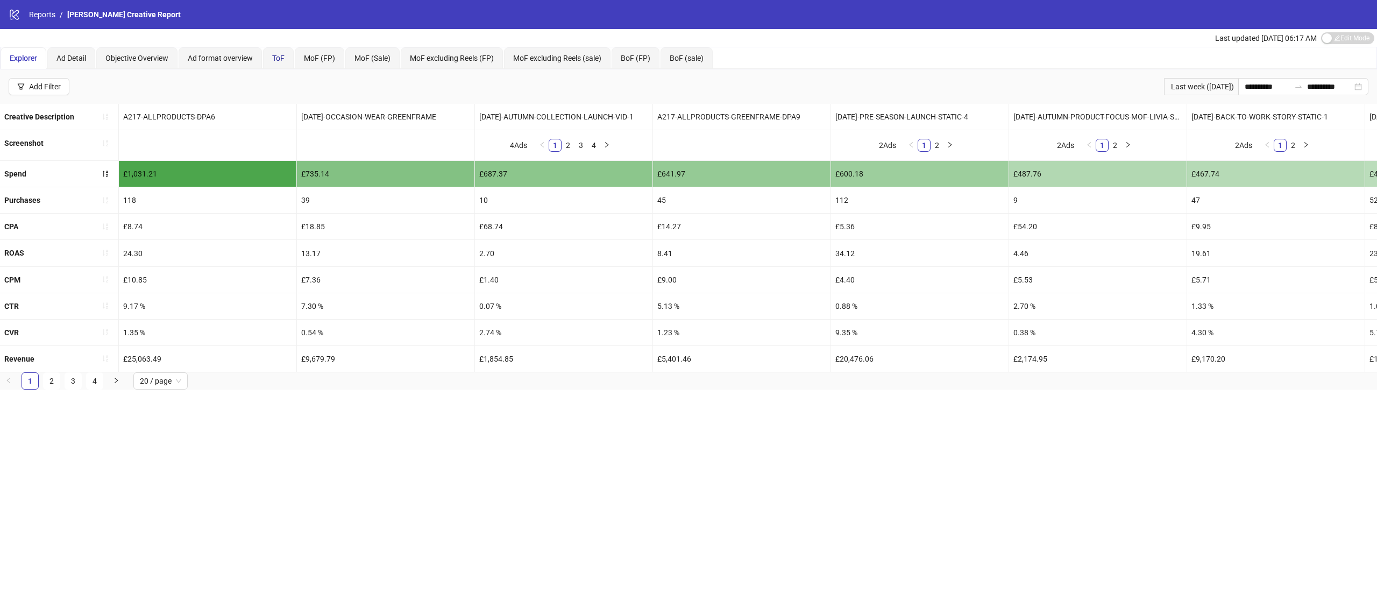
click at [284, 61] on span "ToF" at bounding box center [278, 58] width 12 height 9
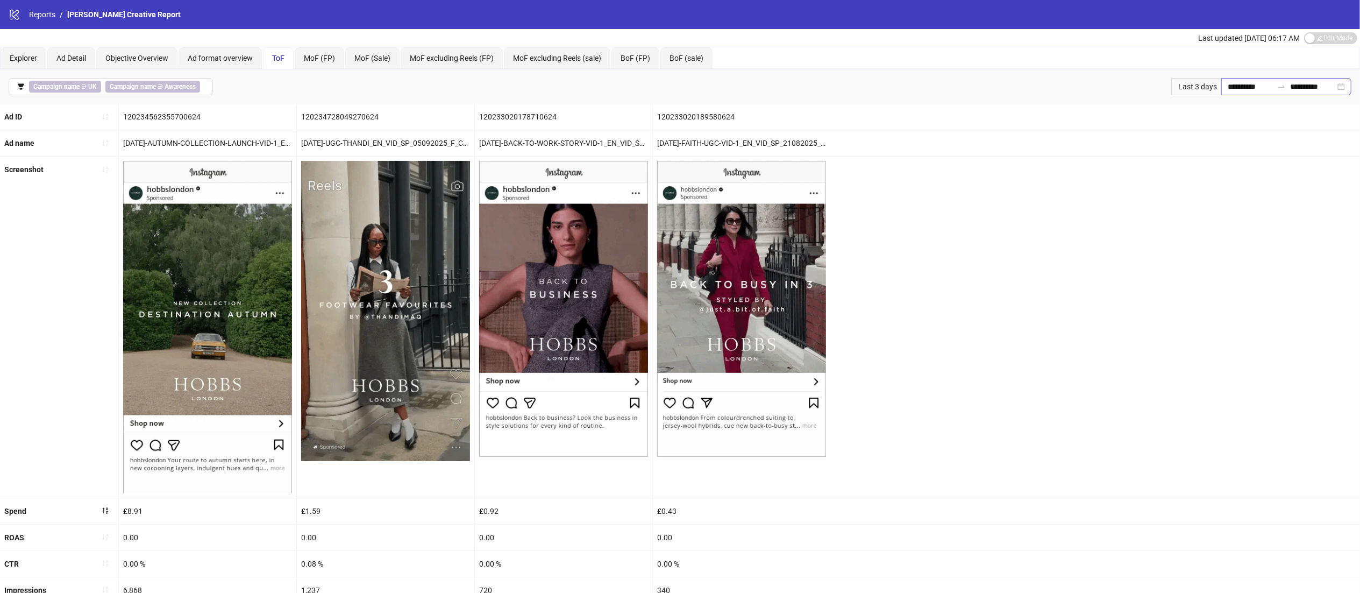
click at [1336, 85] on div "**********" at bounding box center [1286, 86] width 130 height 17
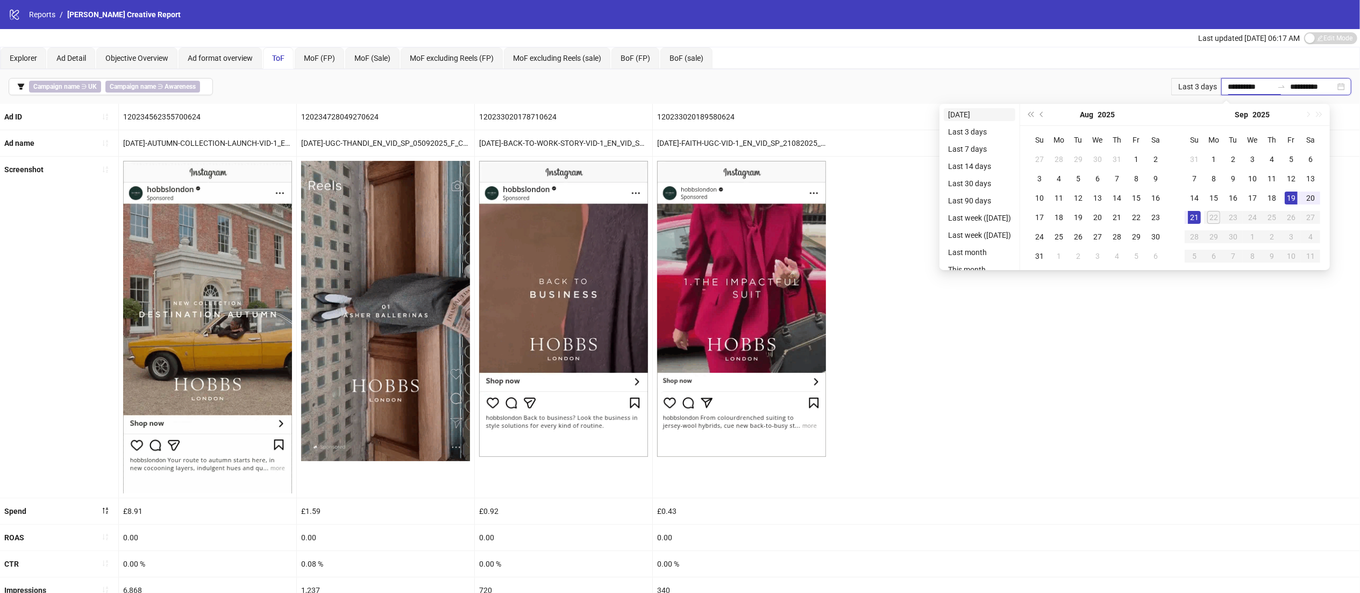
type input "**********"
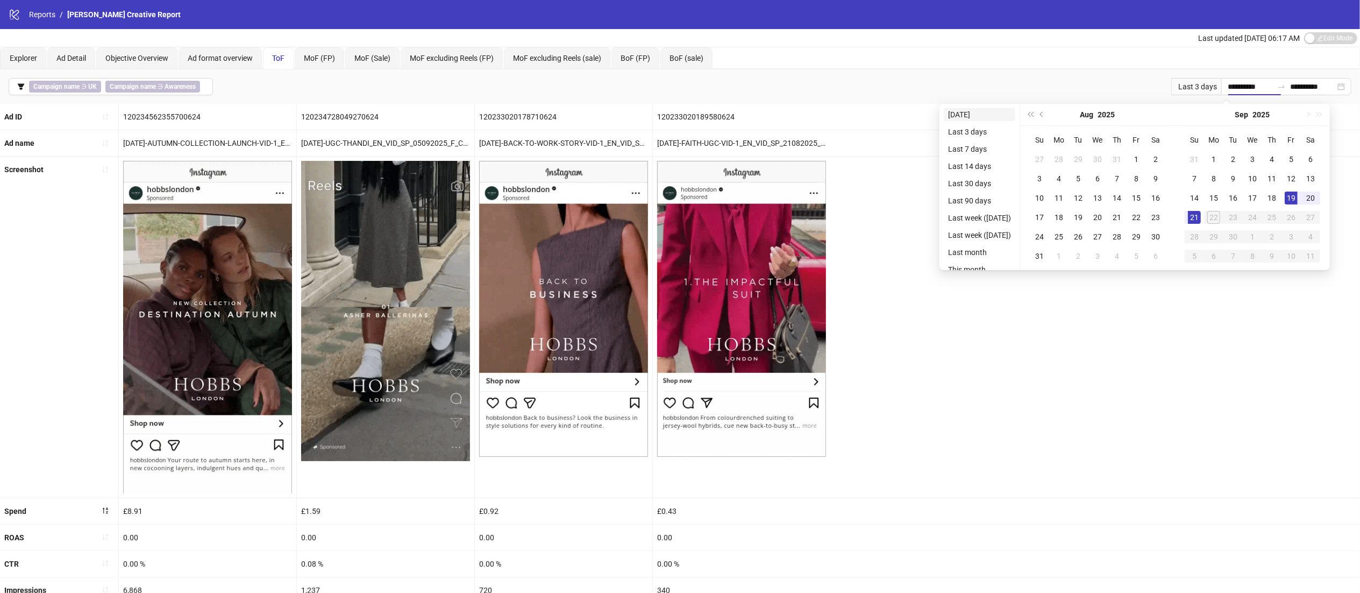
click at [981, 118] on li "[DATE]" at bounding box center [980, 114] width 72 height 13
